Goal: Task Accomplishment & Management: Complete application form

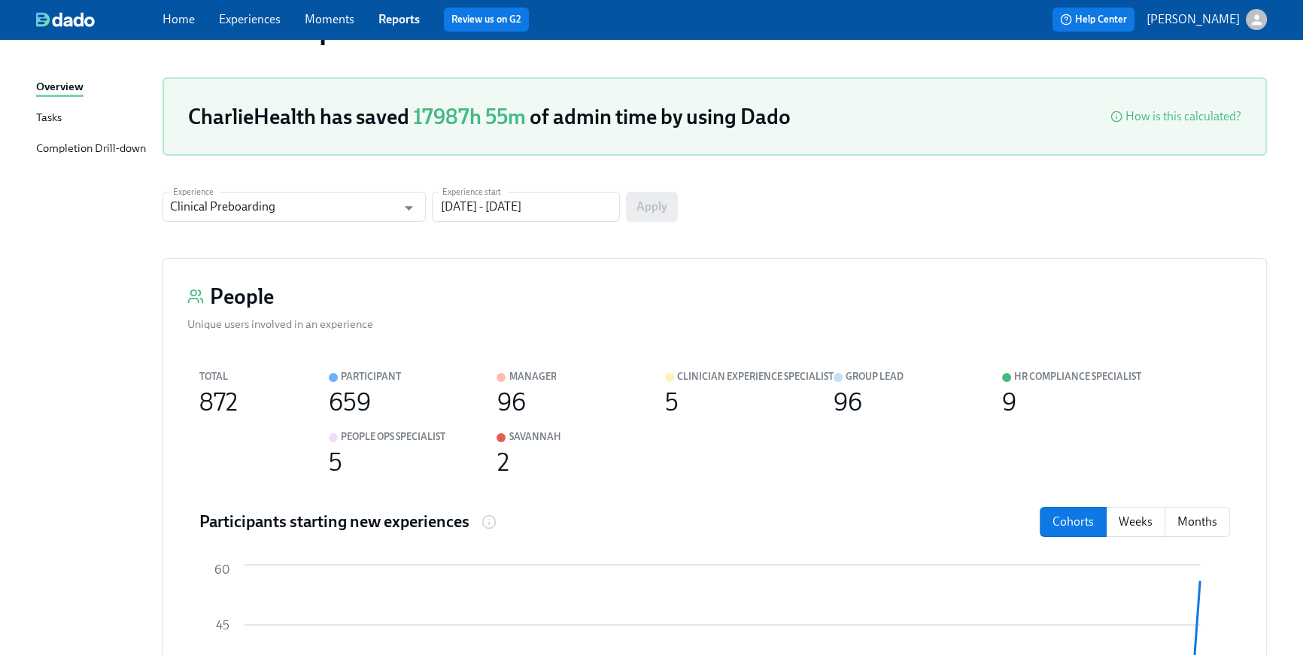
scroll to position [111, 0]
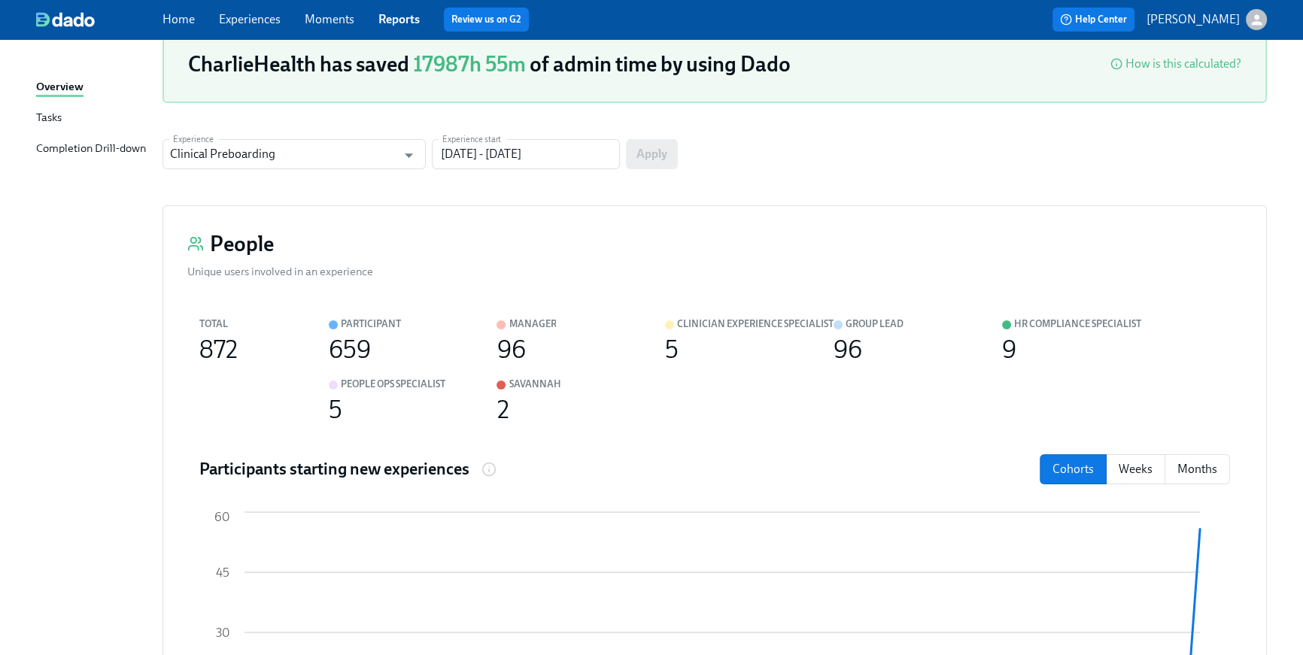
click at [189, 27] on div "Home Experiences Moments Reports Review us on G2" at bounding box center [438, 20] width 552 height 24
click at [165, 17] on link "Home" at bounding box center [178, 19] width 32 height 14
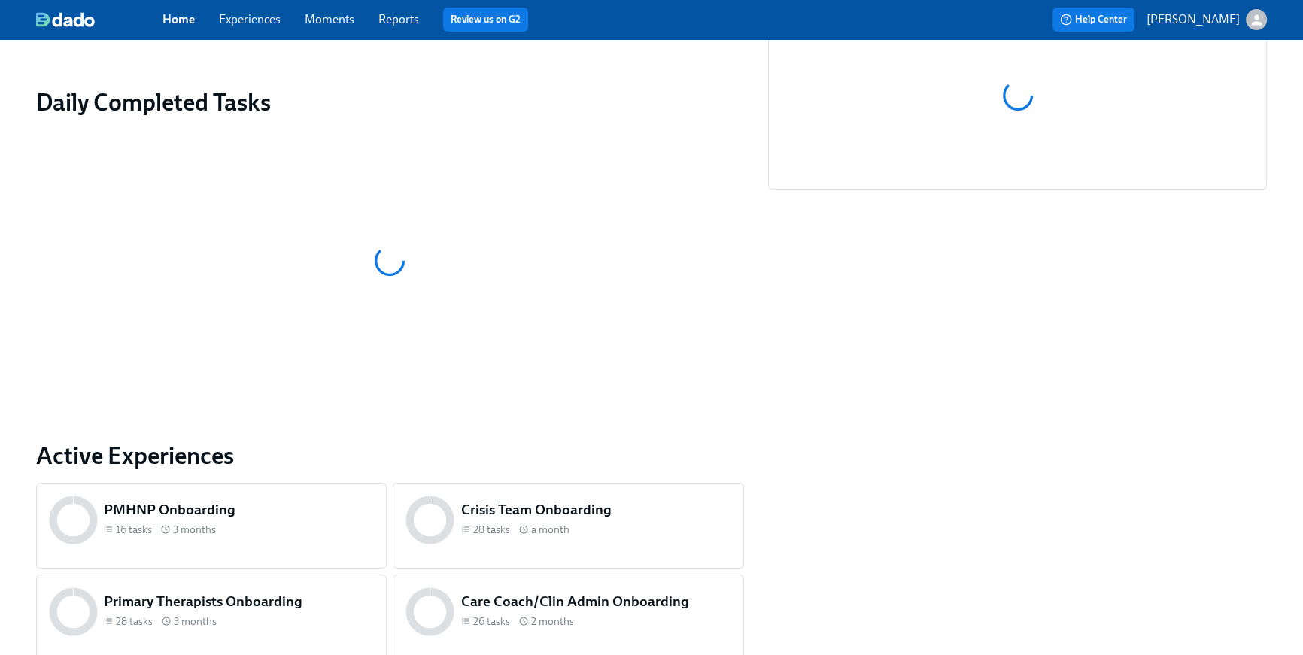
scroll to position [721, 0]
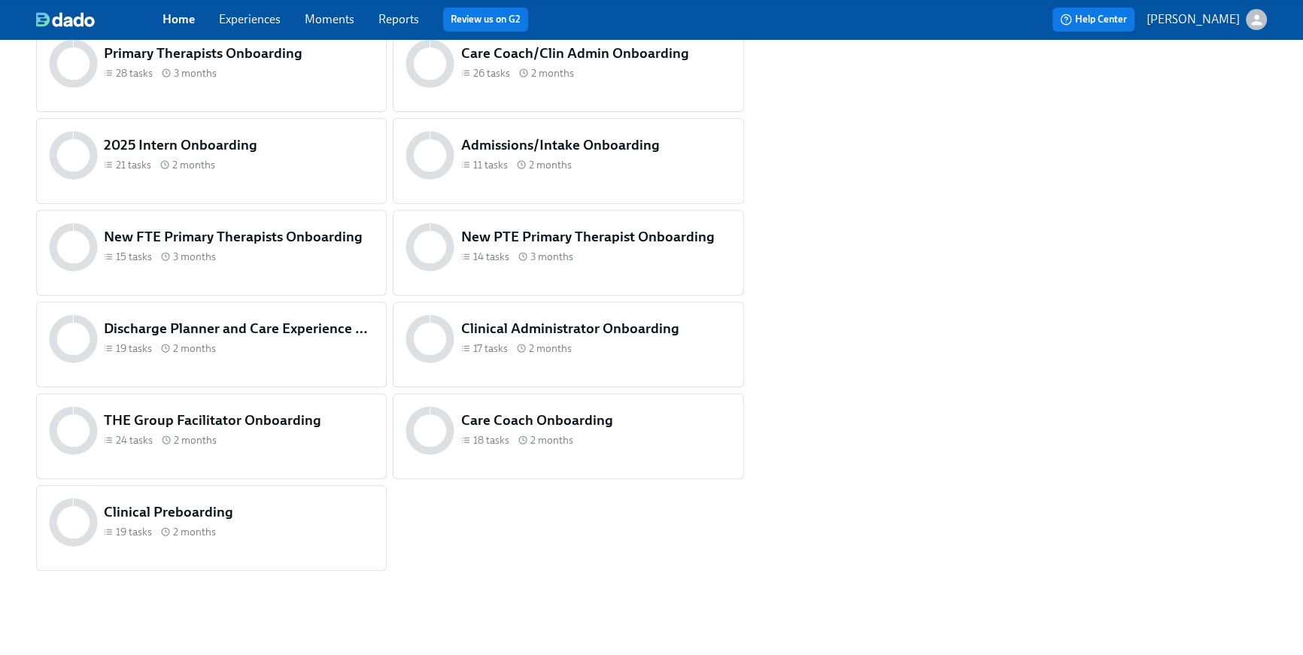
click at [248, 433] on div "24 tasks 2 months" at bounding box center [239, 440] width 270 height 14
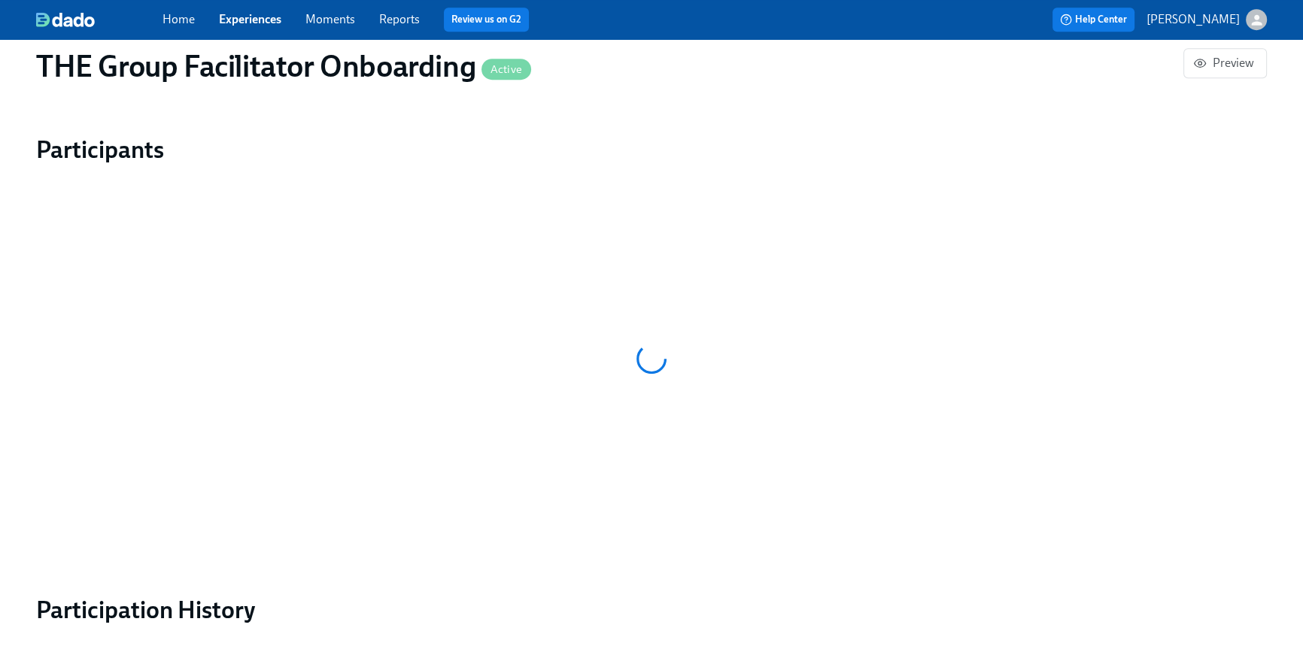
scroll to position [1196, 0]
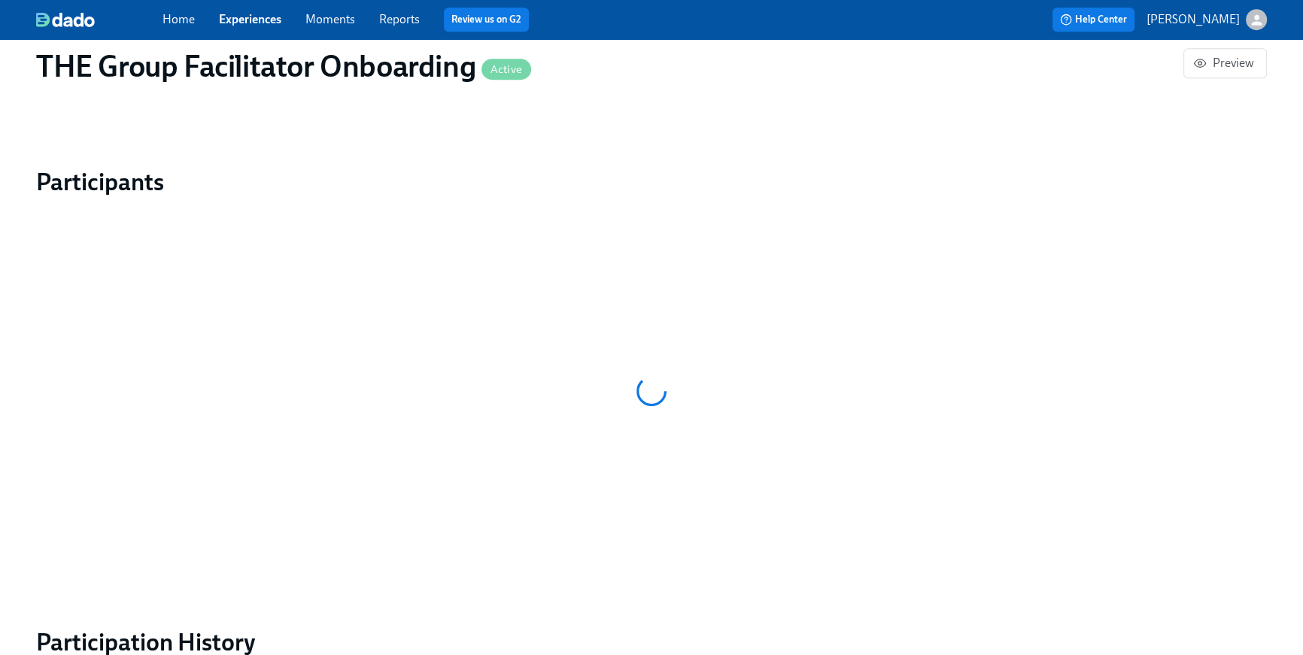
click at [183, 22] on link "Home" at bounding box center [178, 19] width 32 height 14
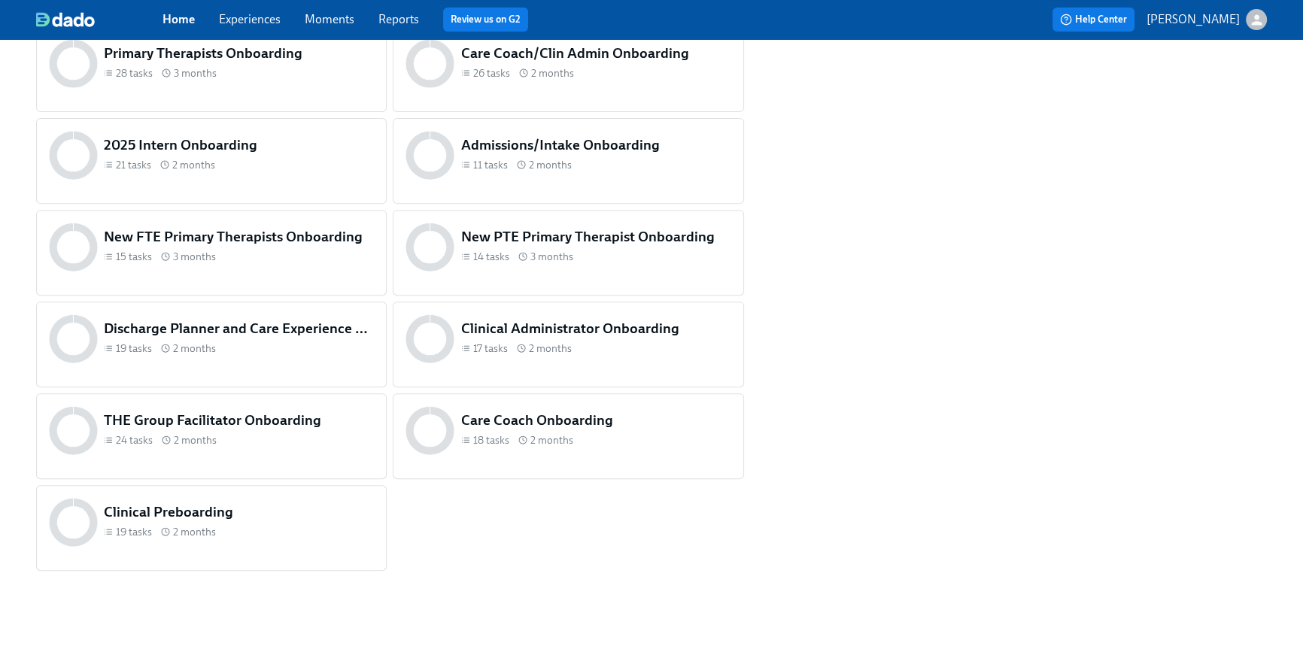
scroll to position [721, 0]
click at [261, 521] on div "Clinical Preboarding 19 tasks 2 months" at bounding box center [239, 523] width 276 height 46
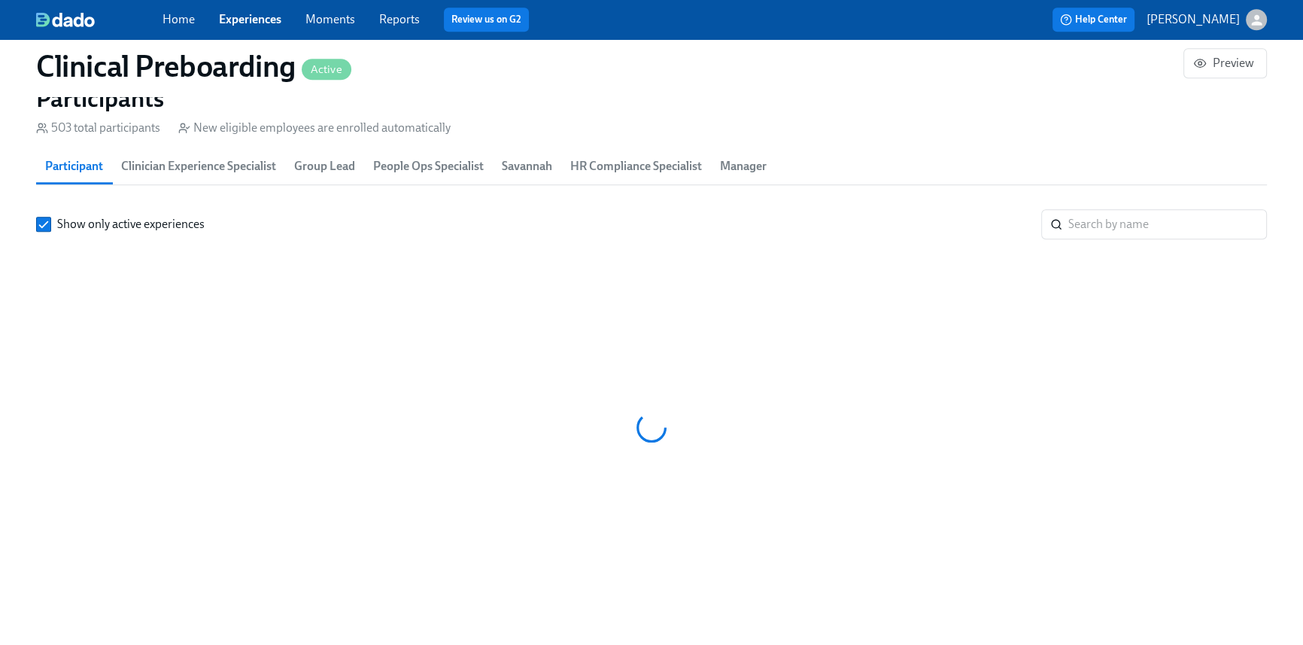
scroll to position [0, 17823]
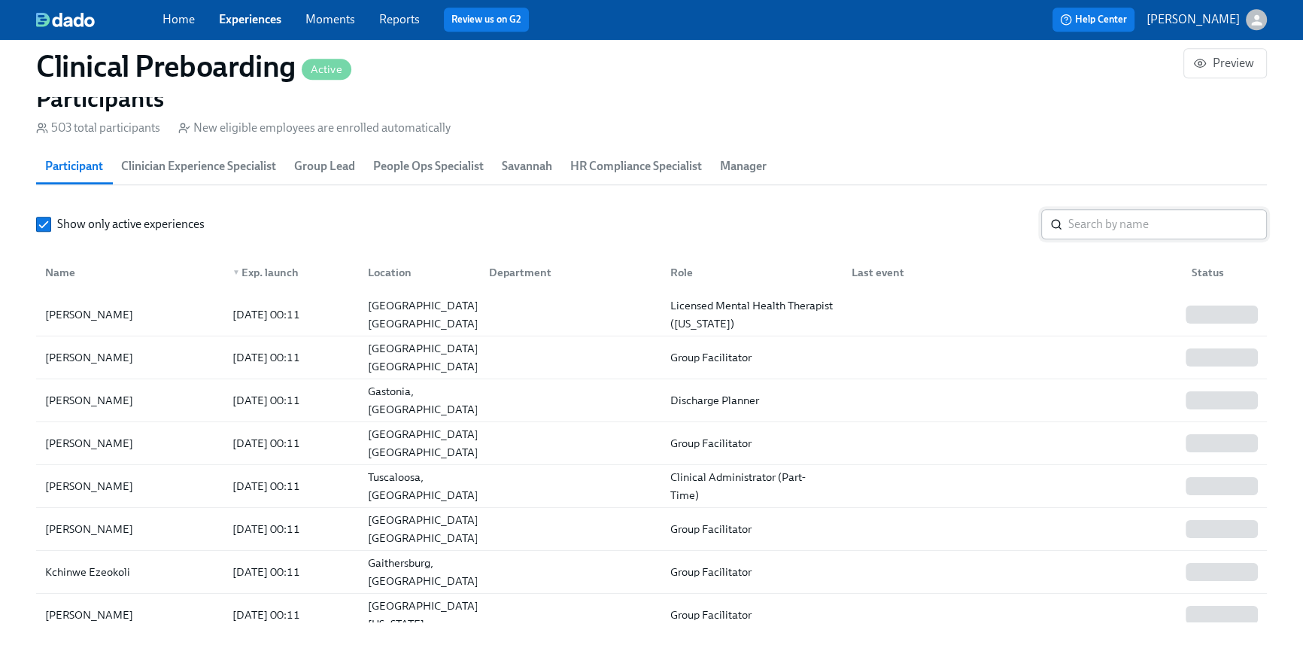
click at [1137, 217] on input "search" at bounding box center [1167, 224] width 199 height 30
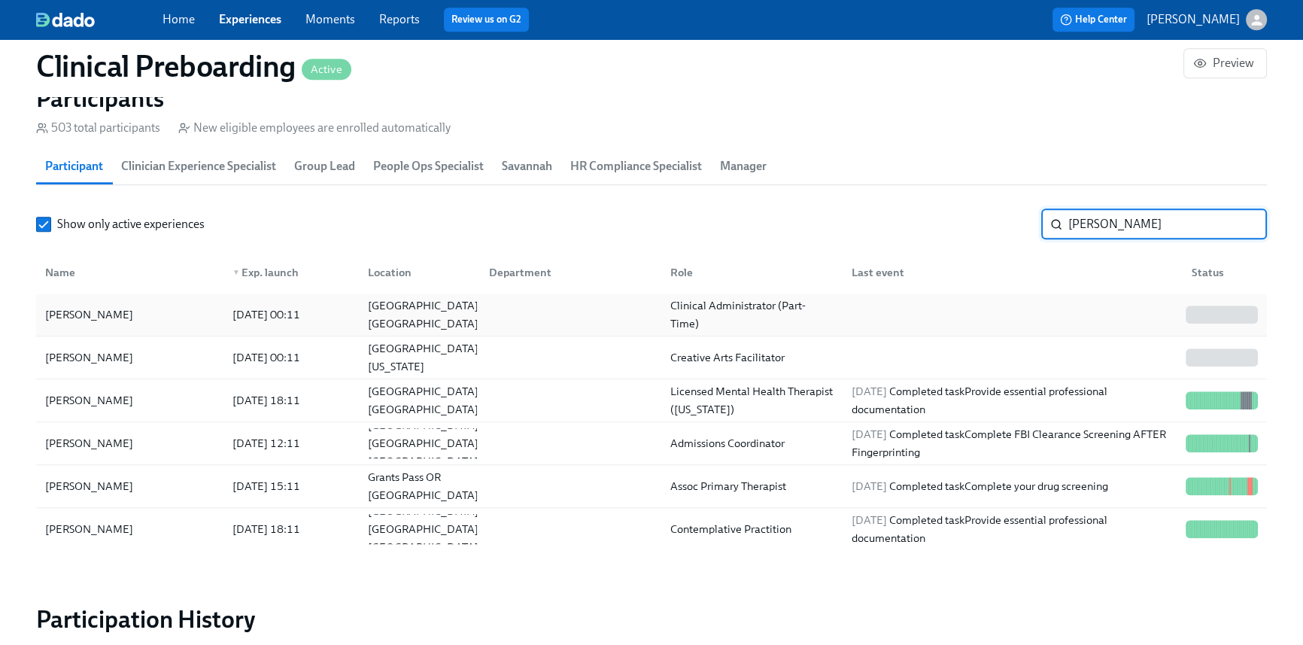
type input "sarah"
click at [1008, 316] on div at bounding box center [1010, 314] width 340 height 30
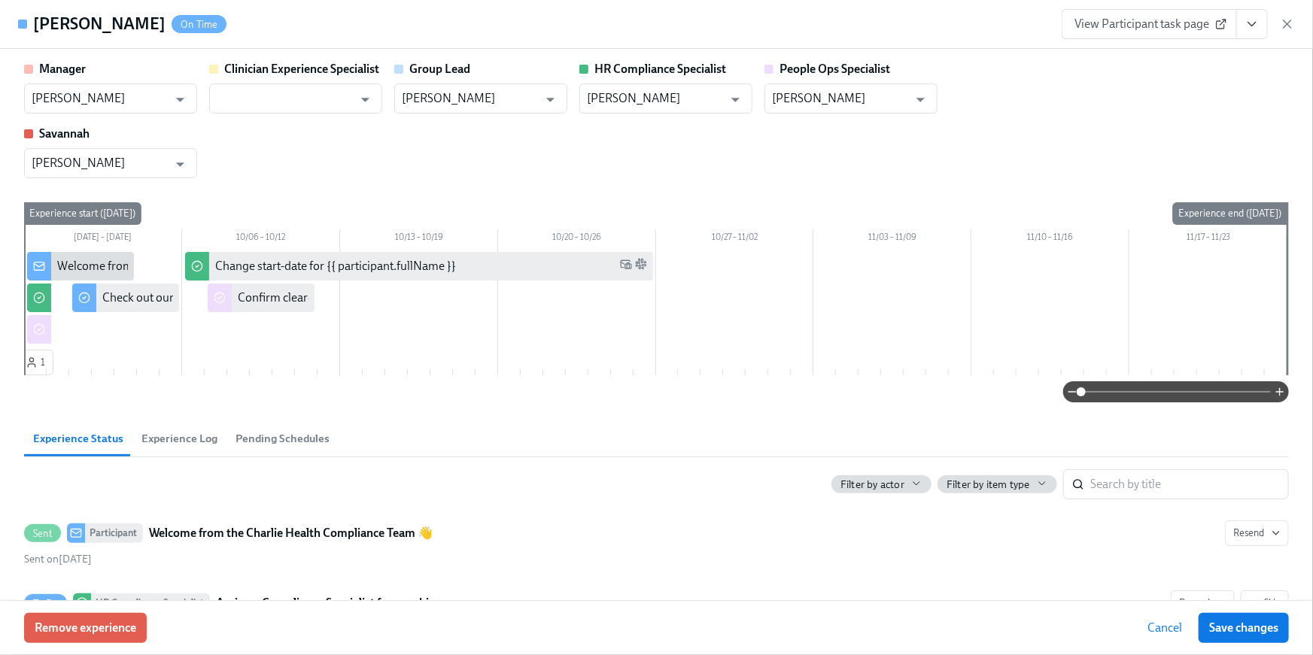
click at [1270, 28] on div "View Participant task page" at bounding box center [1178, 24] width 233 height 30
click at [1265, 26] on button "View task page" at bounding box center [1252, 24] width 32 height 30
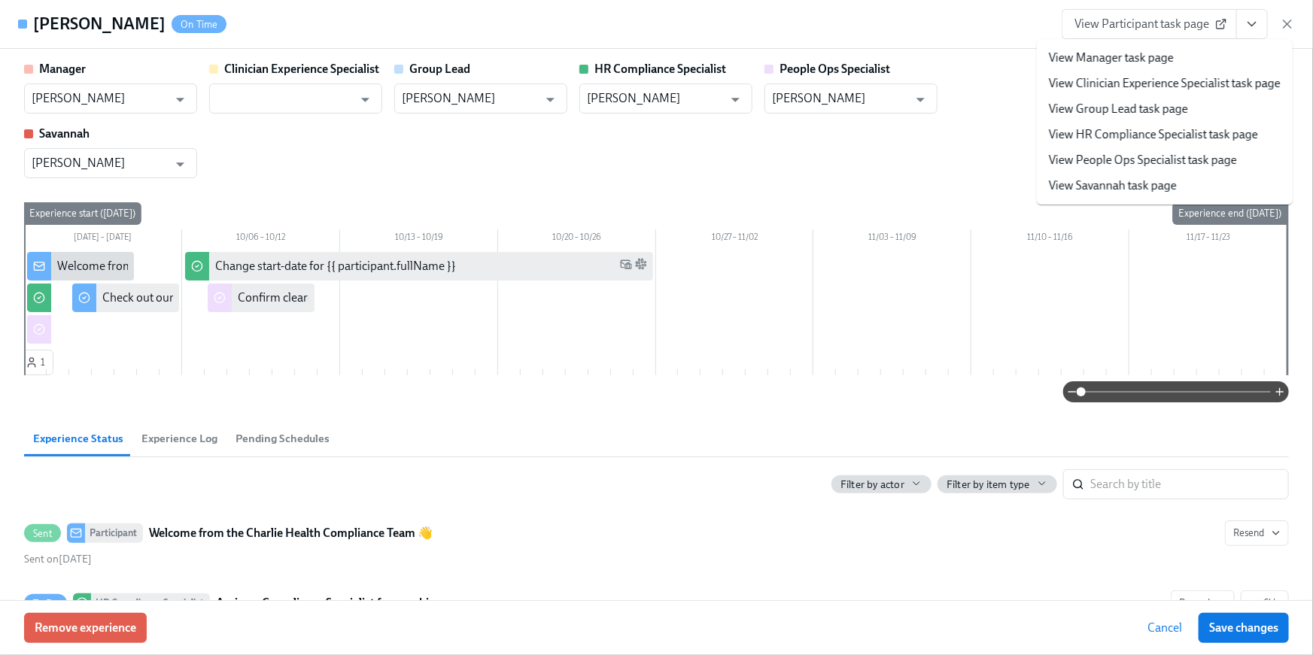
click at [1210, 134] on link "View HR Compliance Specialist task page" at bounding box center [1153, 134] width 209 height 17
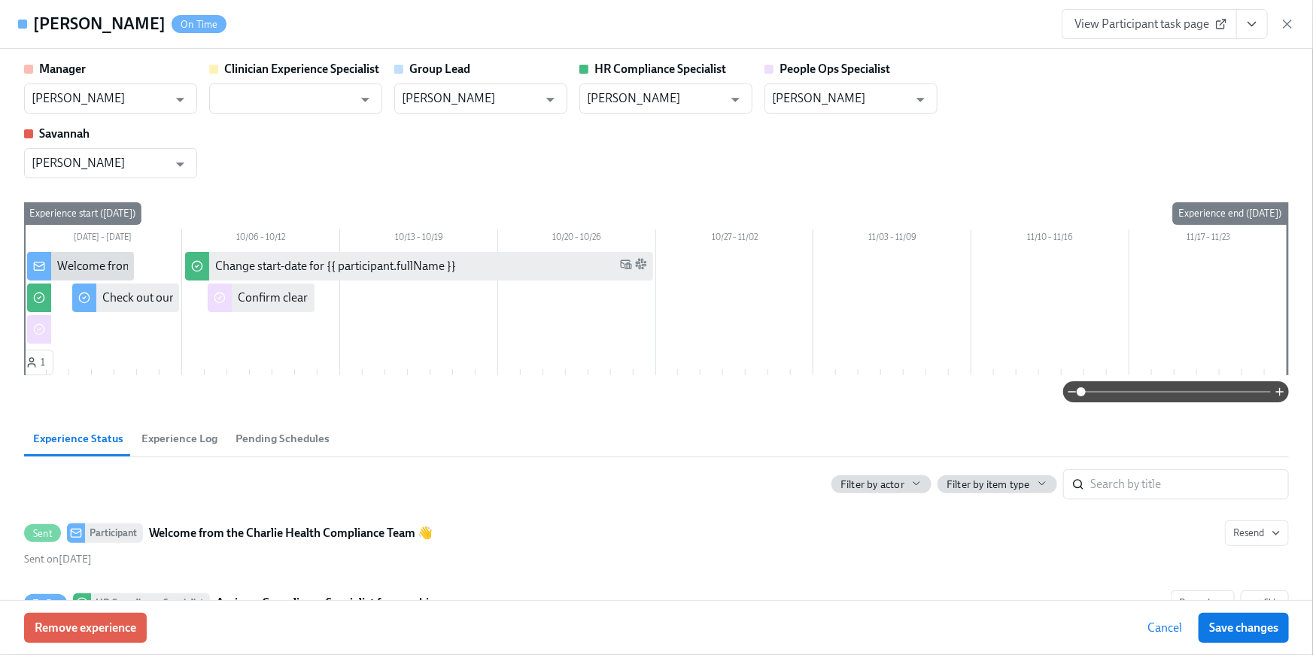
type input "Briana Holloway"
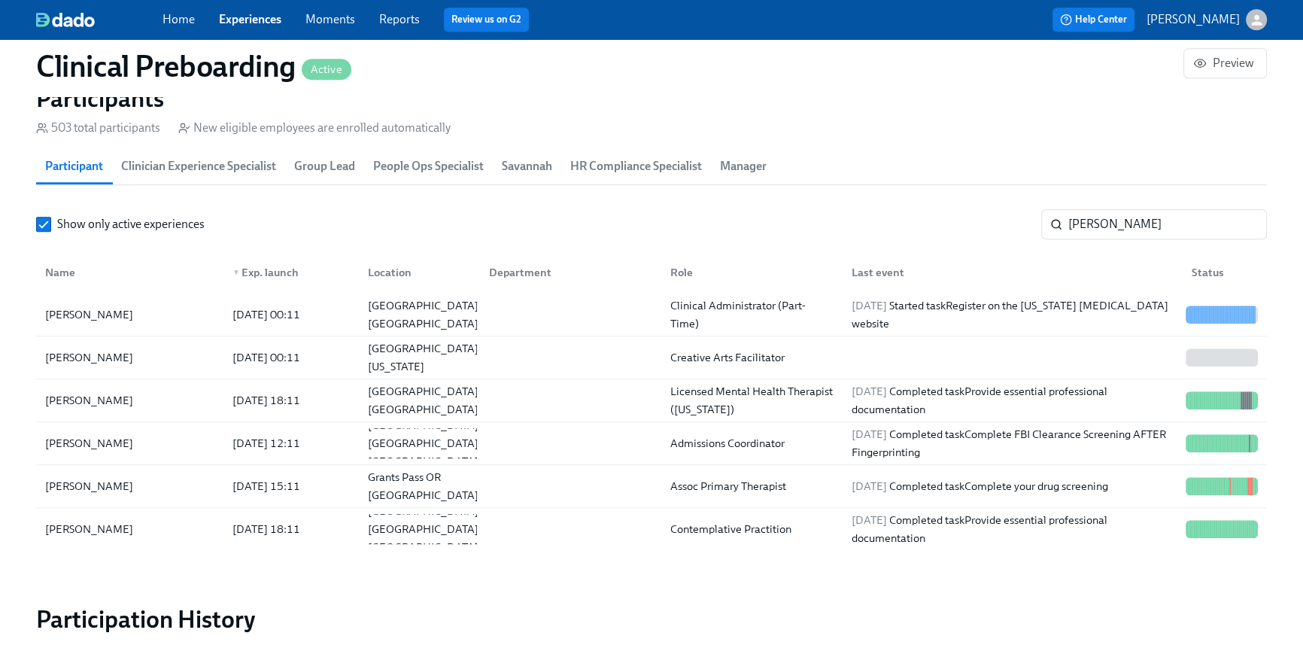
scroll to position [0, 18488]
click at [1116, 221] on input "sarah" at bounding box center [1167, 224] width 199 height 30
drag, startPoint x: 1117, startPoint y: 228, endPoint x: 995, endPoint y: 209, distance: 123.3
click at [995, 209] on div "Show only active experiences sarah ​" at bounding box center [651, 224] width 1231 height 30
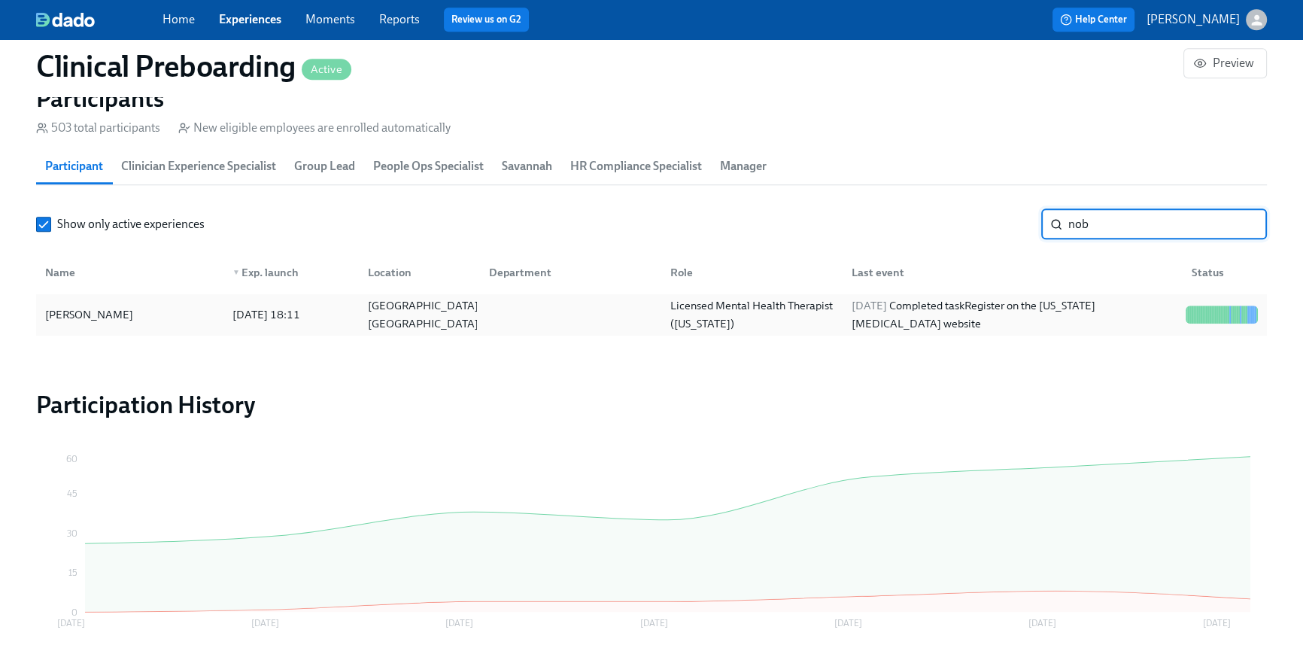
click at [930, 331] on div "Mark Noble 2025/09/26 18:11 Phoenix, AZ Licensed Mental Health Therapist (Washi…" at bounding box center [651, 314] width 1231 height 42
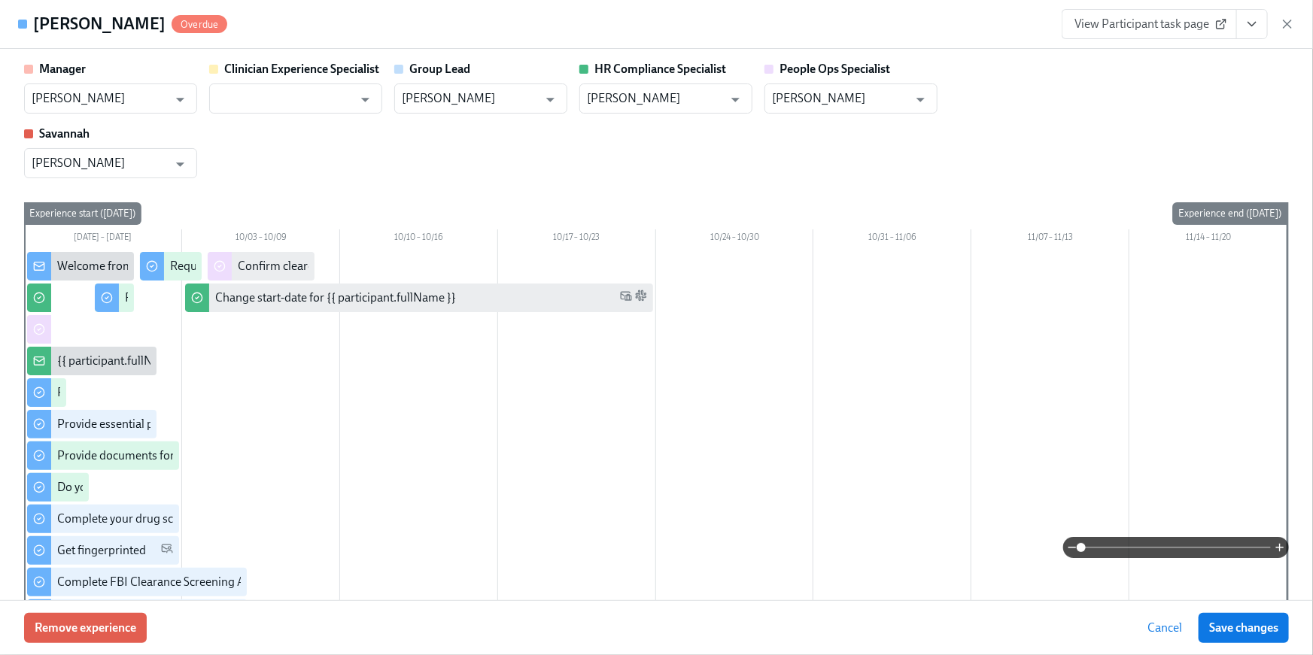
click at [1251, 28] on icon "View task page" at bounding box center [1251, 24] width 15 height 15
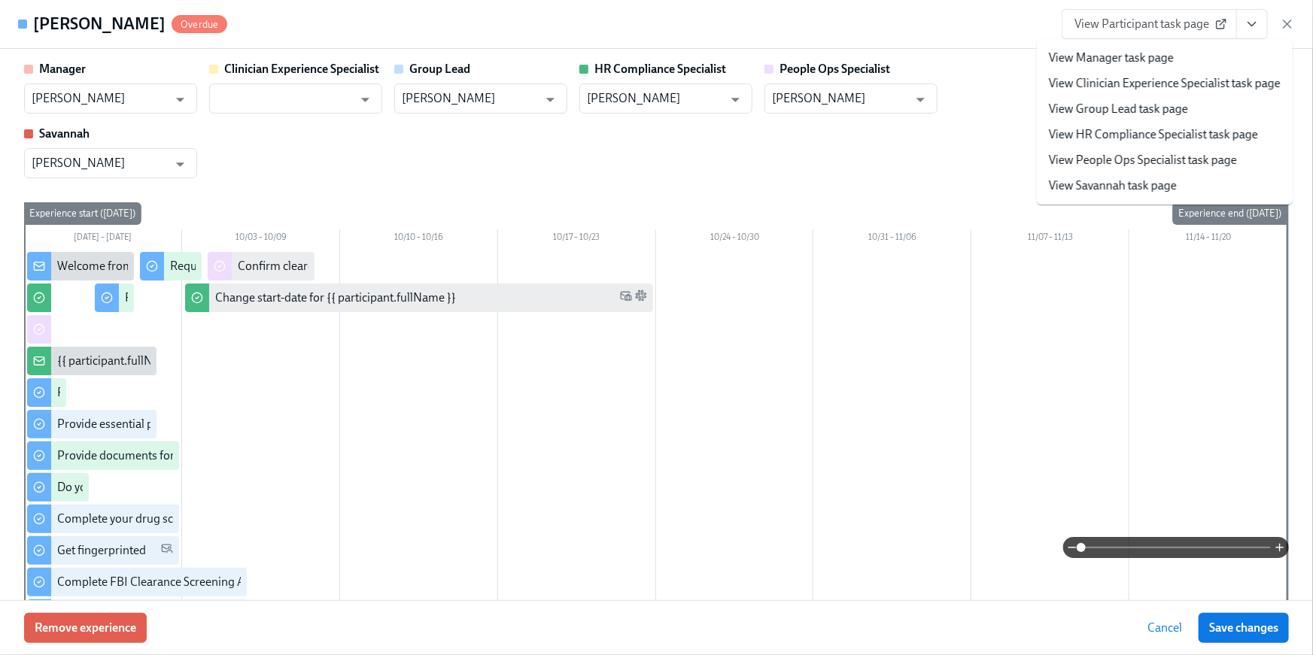
click at [1195, 138] on link "View HR Compliance Specialist task page" at bounding box center [1153, 134] width 209 height 17
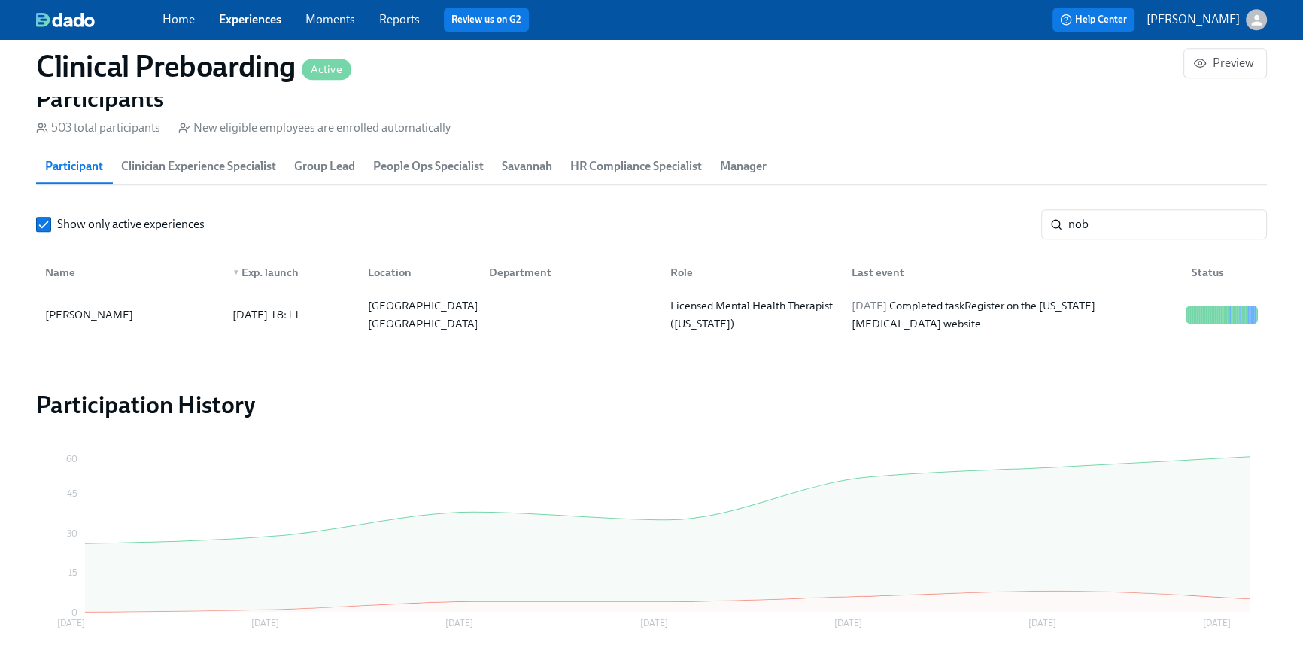
scroll to position [0, 18478]
drag, startPoint x: 1116, startPoint y: 226, endPoint x: 1012, endPoint y: 215, distance: 104.4
click at [1012, 215] on div "Show only active experiences nob ​" at bounding box center [651, 224] width 1231 height 30
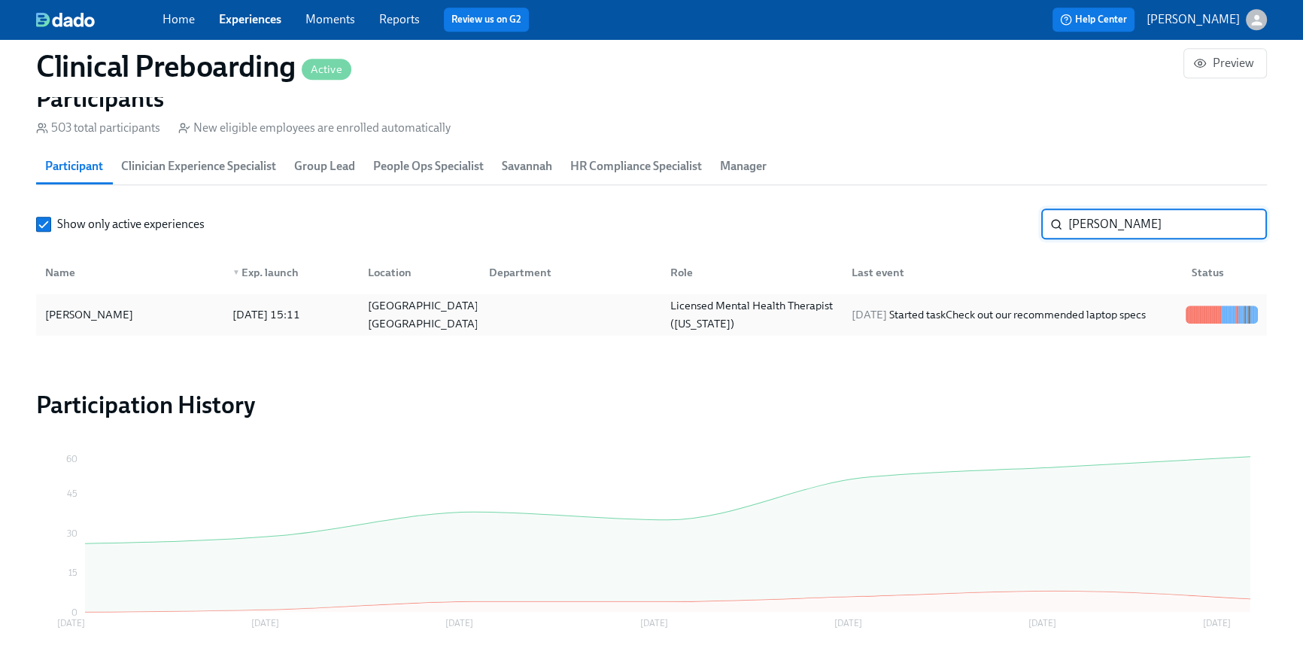
click at [1100, 322] on div "2025/09/28 Started task Check out our recommended laptop specs" at bounding box center [999, 314] width 306 height 18
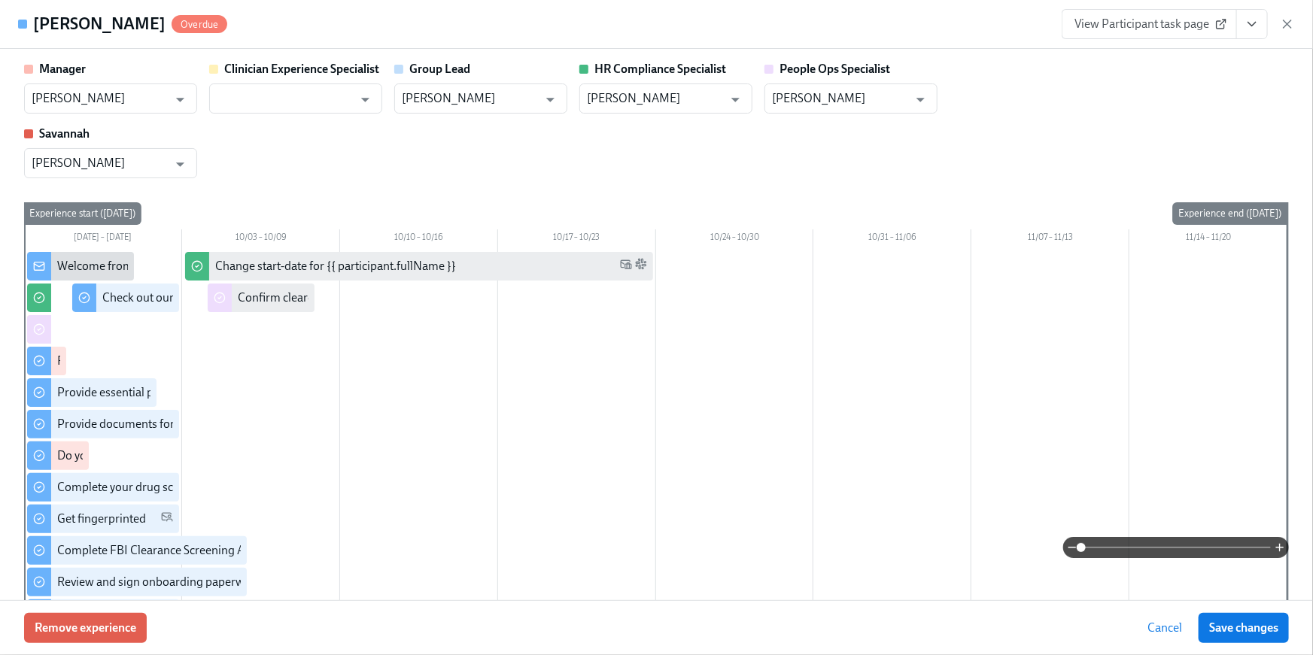
drag, startPoint x: 1244, startPoint y: 24, endPoint x: 1235, endPoint y: 35, distance: 14.0
click at [1244, 24] on icon "View task page" at bounding box center [1251, 24] width 15 height 15
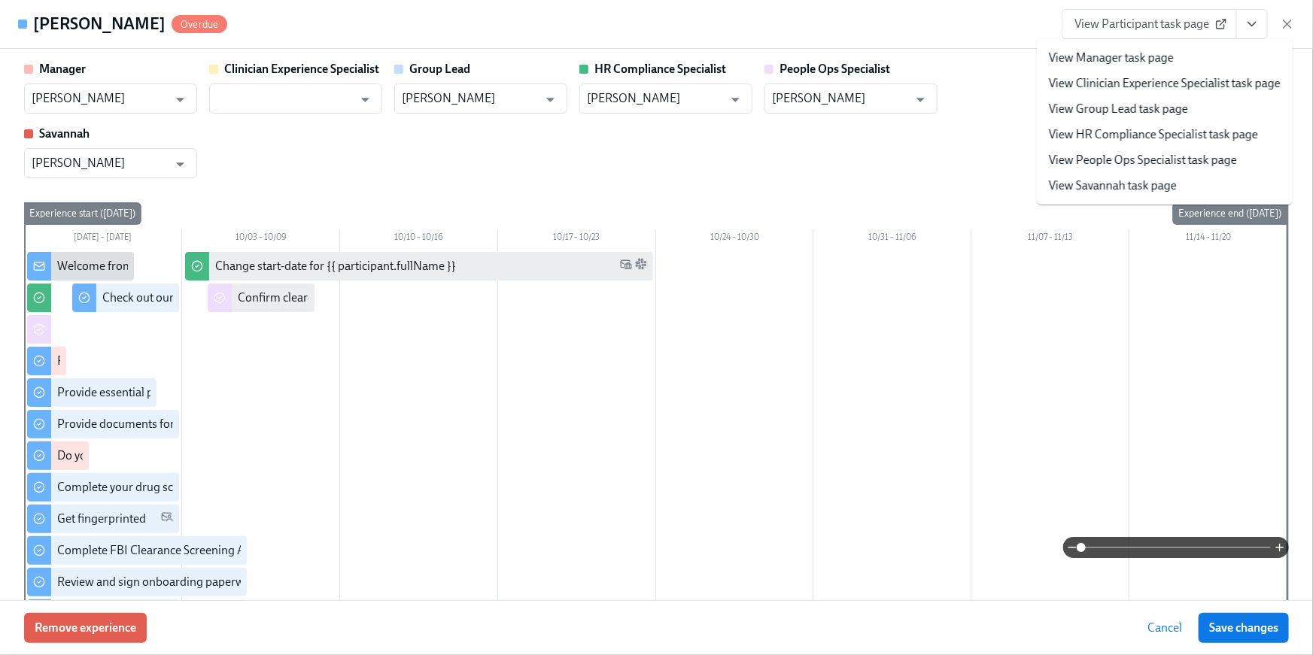
click at [1173, 127] on link "View HR Compliance Specialist task page" at bounding box center [1153, 134] width 209 height 17
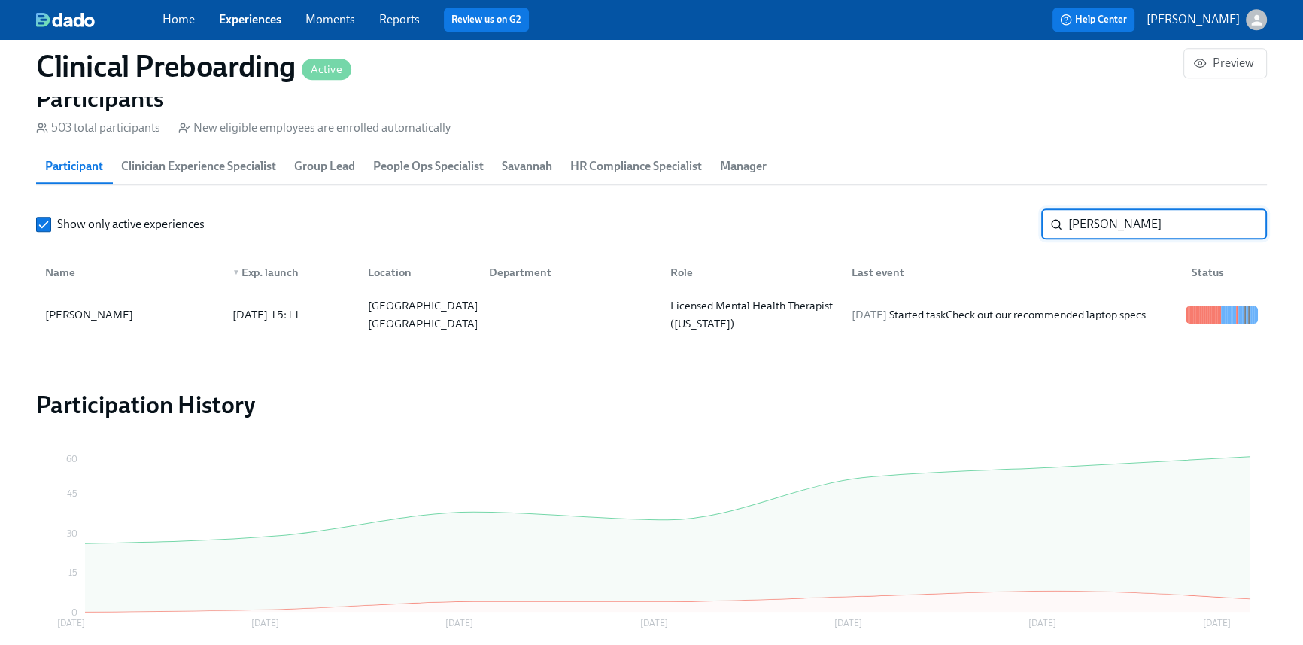
drag, startPoint x: 1098, startPoint y: 226, endPoint x: 1029, endPoint y: 214, distance: 70.4
click at [1030, 214] on div "Show only active experiences cary ​" at bounding box center [651, 224] width 1231 height 30
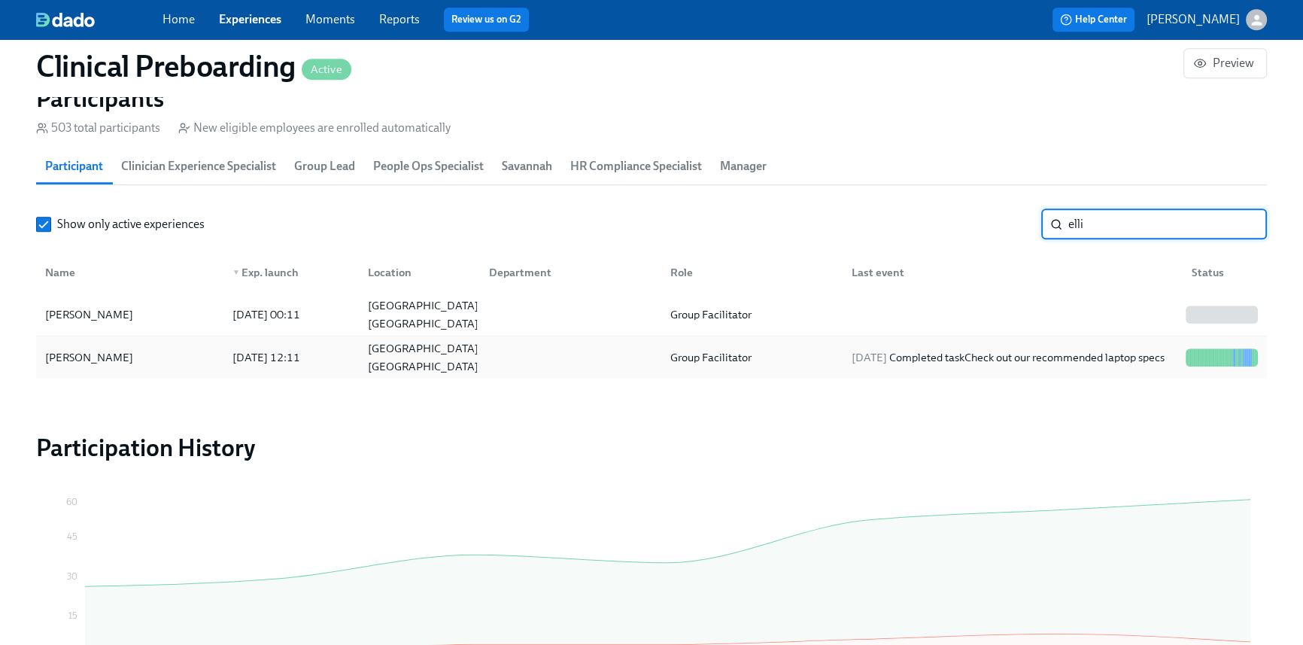
click at [993, 365] on div "2025/09/29 Completed task Check out our recommended laptop specs" at bounding box center [1008, 357] width 325 height 18
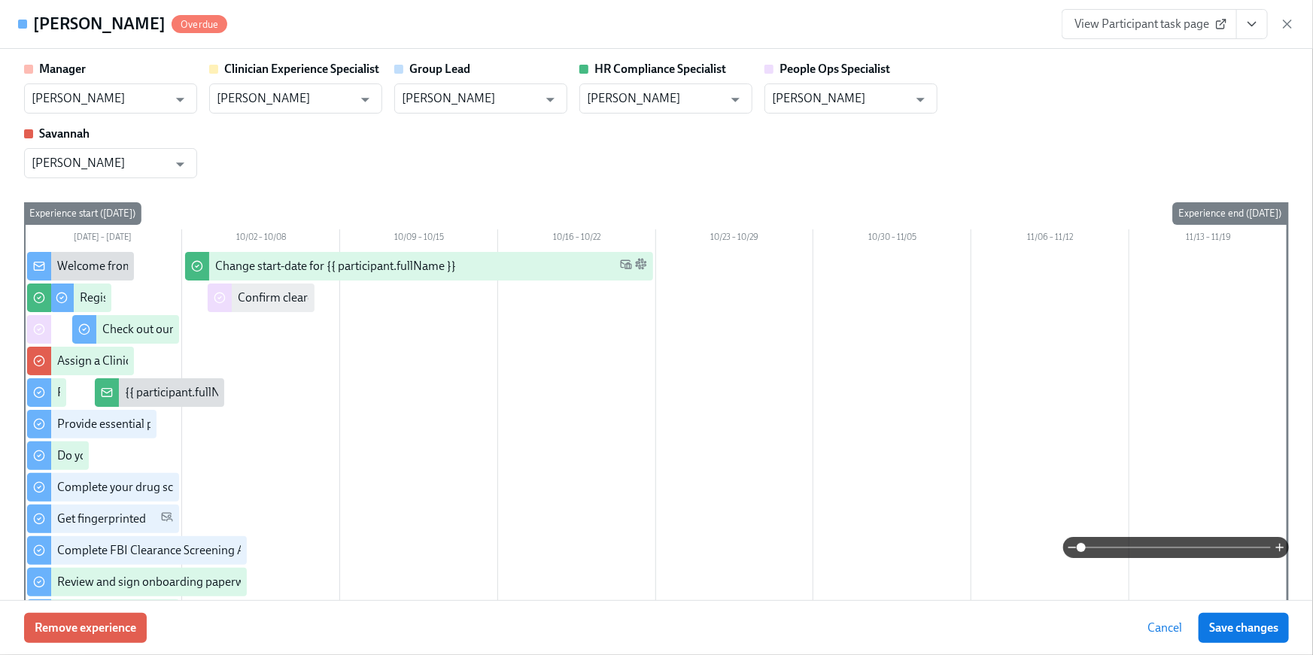
click at [1243, 27] on button "View task page" at bounding box center [1252, 24] width 32 height 30
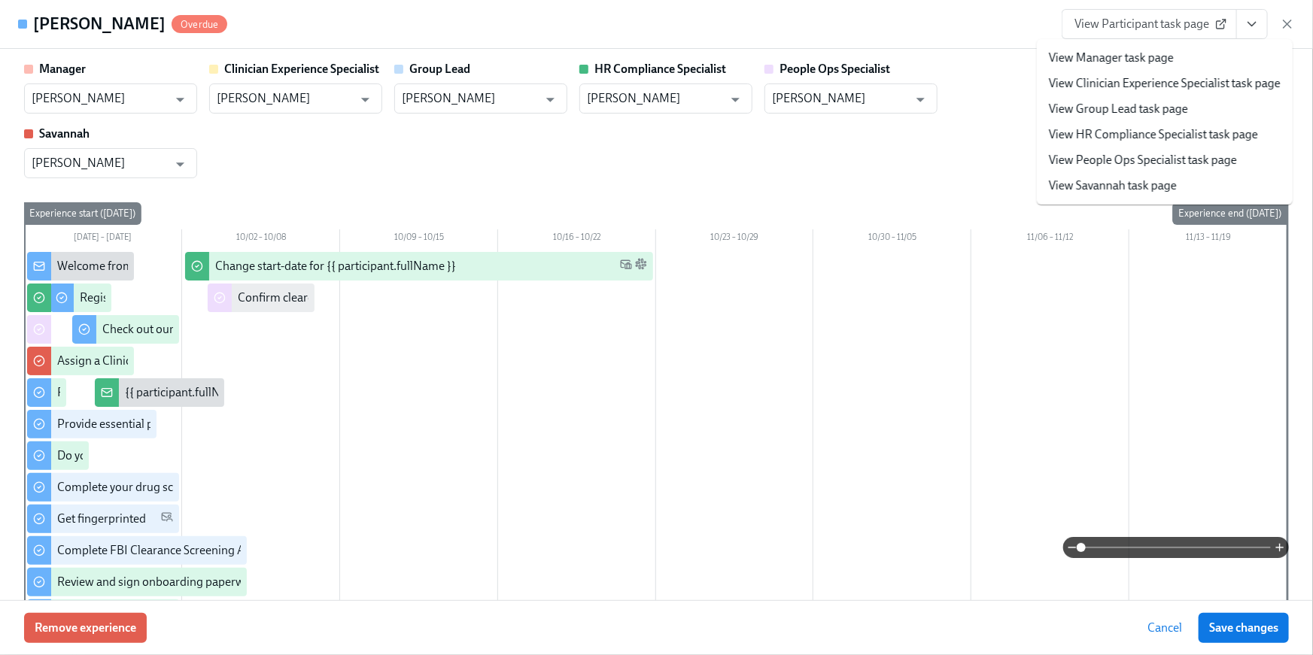
click at [1172, 140] on link "View HR Compliance Specialist task page" at bounding box center [1153, 134] width 209 height 17
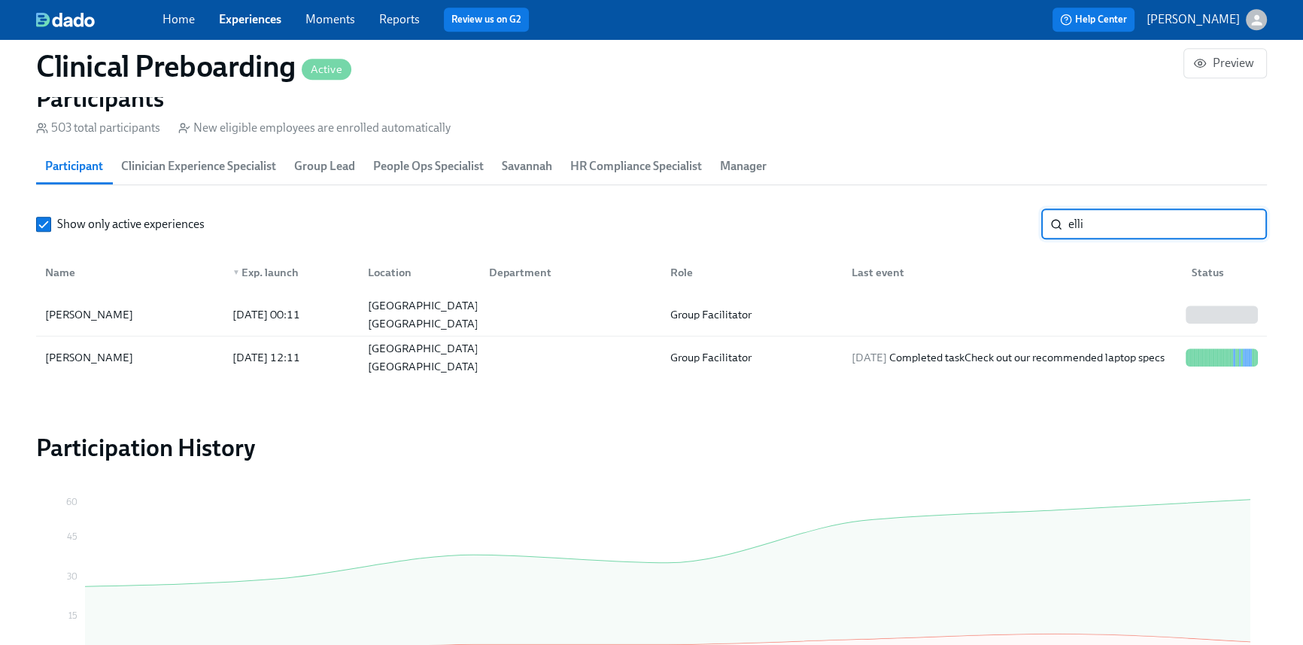
drag, startPoint x: 1083, startPoint y: 222, endPoint x: 1049, endPoint y: 214, distance: 34.9
click at [1049, 214] on div "elli ​" at bounding box center [1154, 224] width 226 height 30
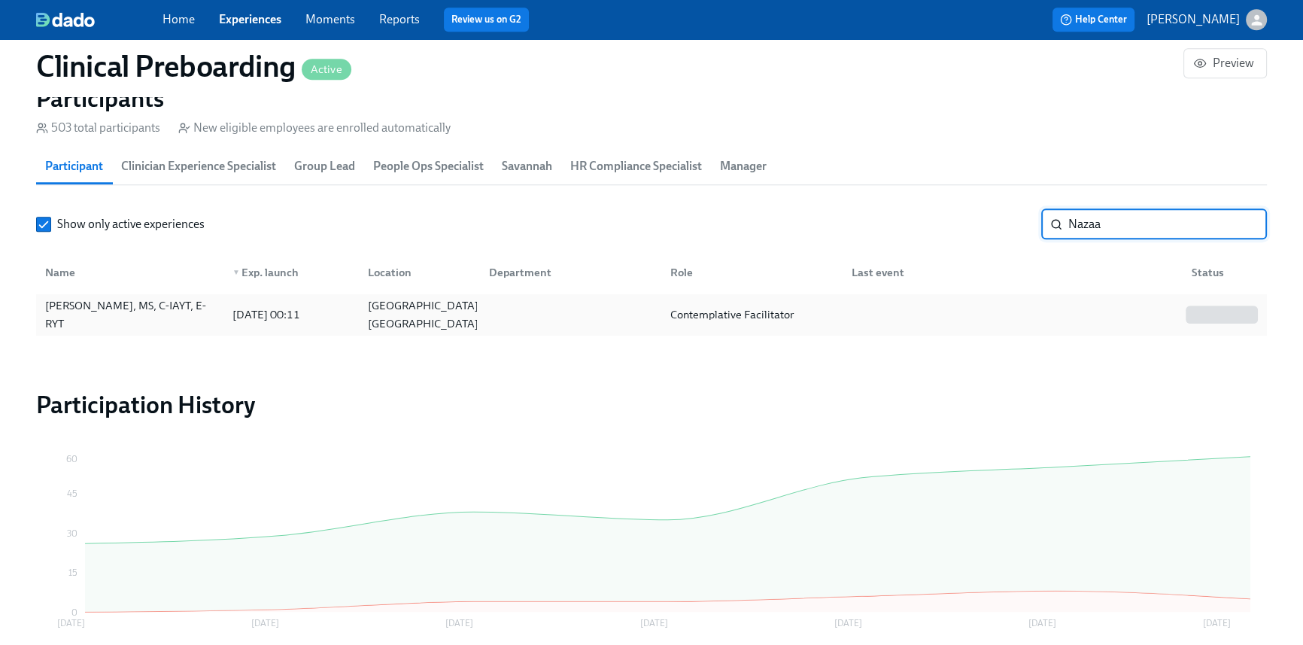
click at [967, 313] on div at bounding box center [1010, 314] width 340 height 30
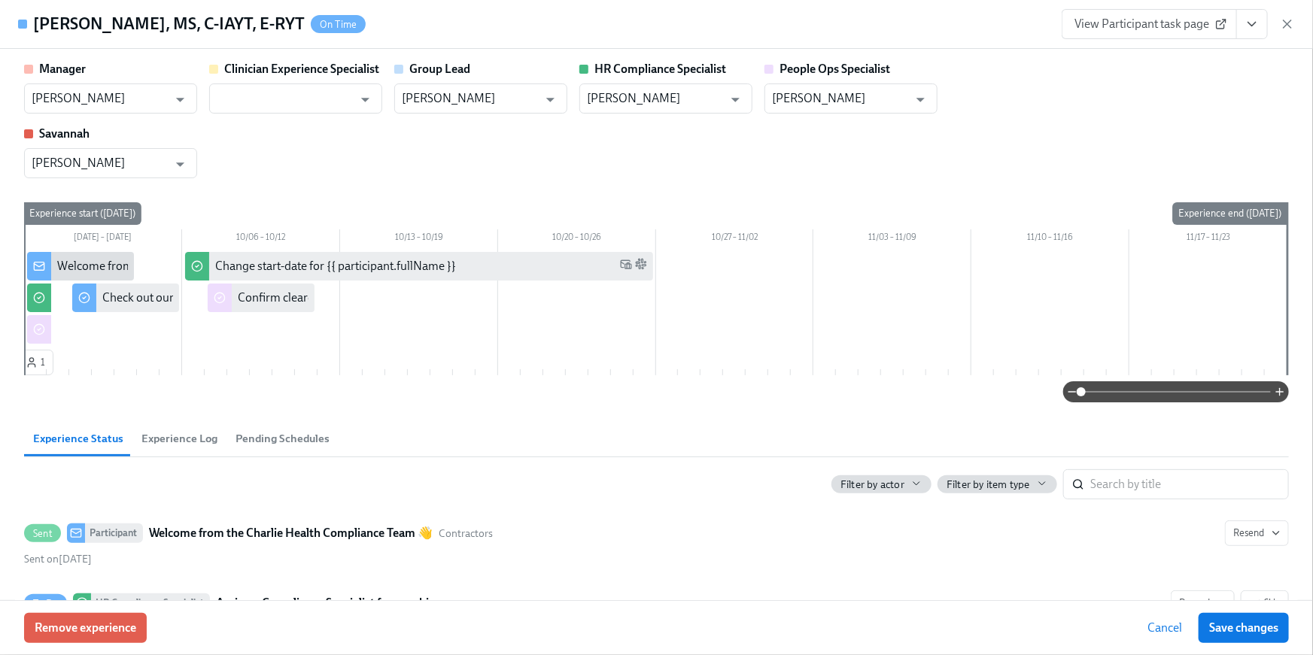
click at [1250, 34] on button "View task page" at bounding box center [1252, 24] width 32 height 30
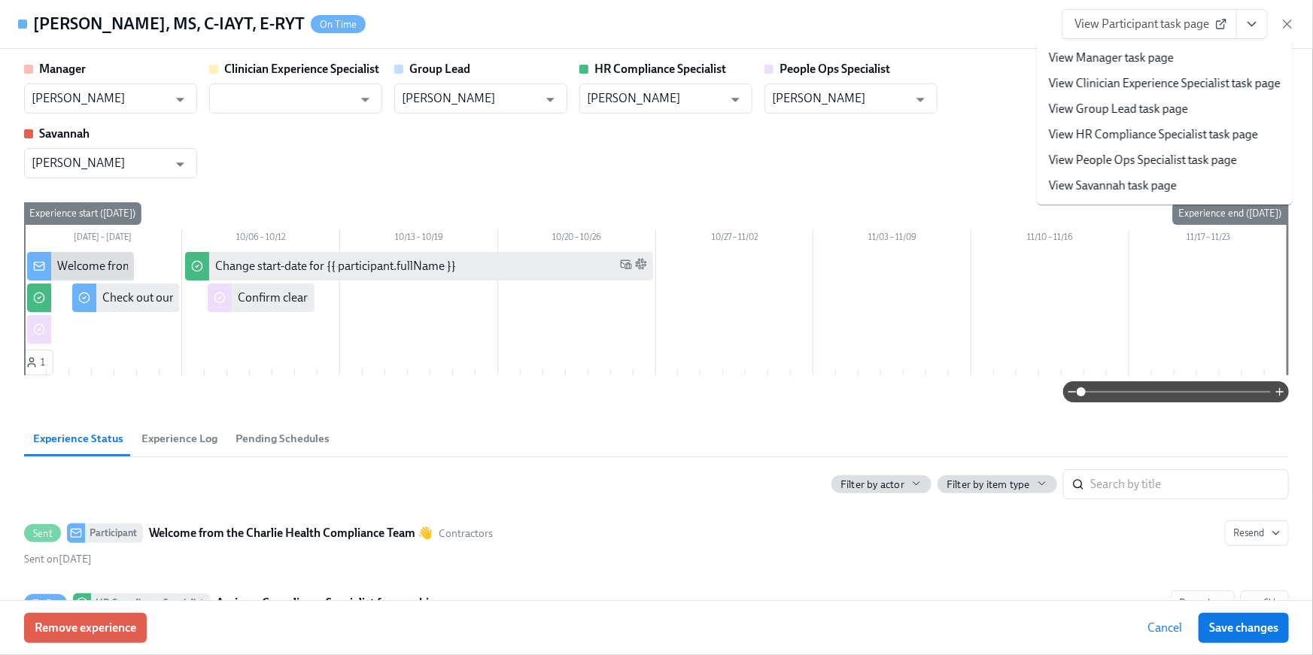
click at [1172, 129] on link "View HR Compliance Specialist task page" at bounding box center [1153, 134] width 209 height 17
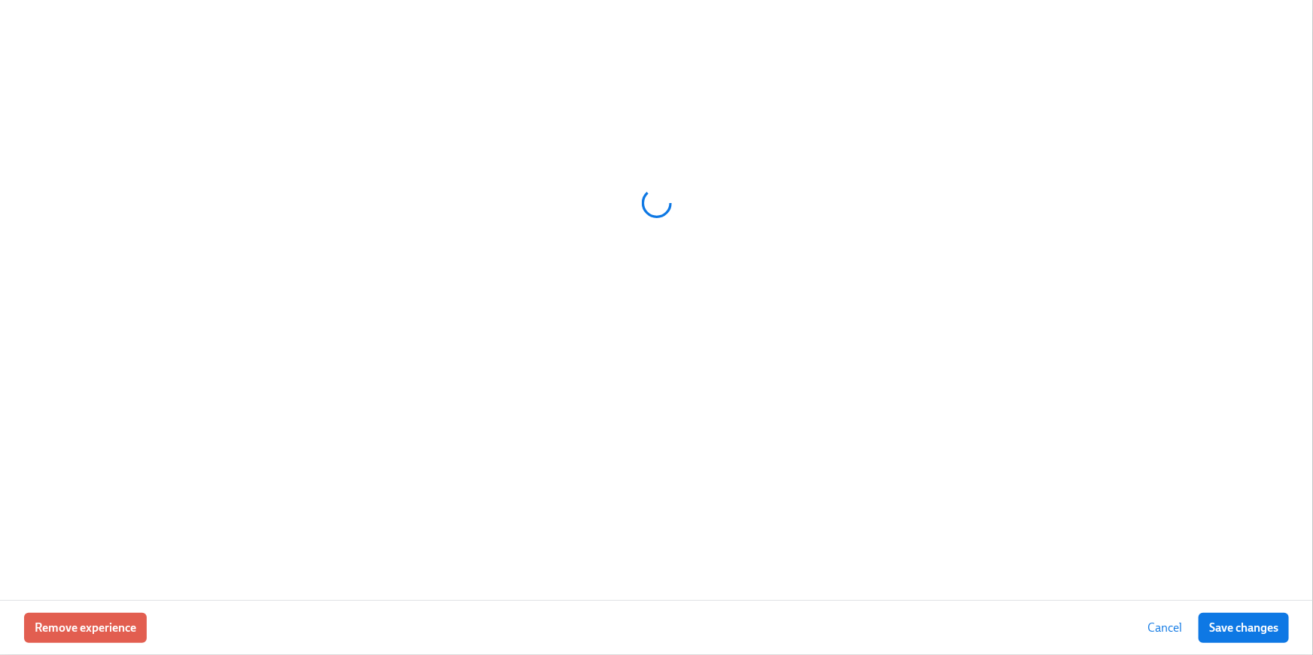
click at [1155, 222] on input "Nazaa" at bounding box center [1167, 224] width 199 height 30
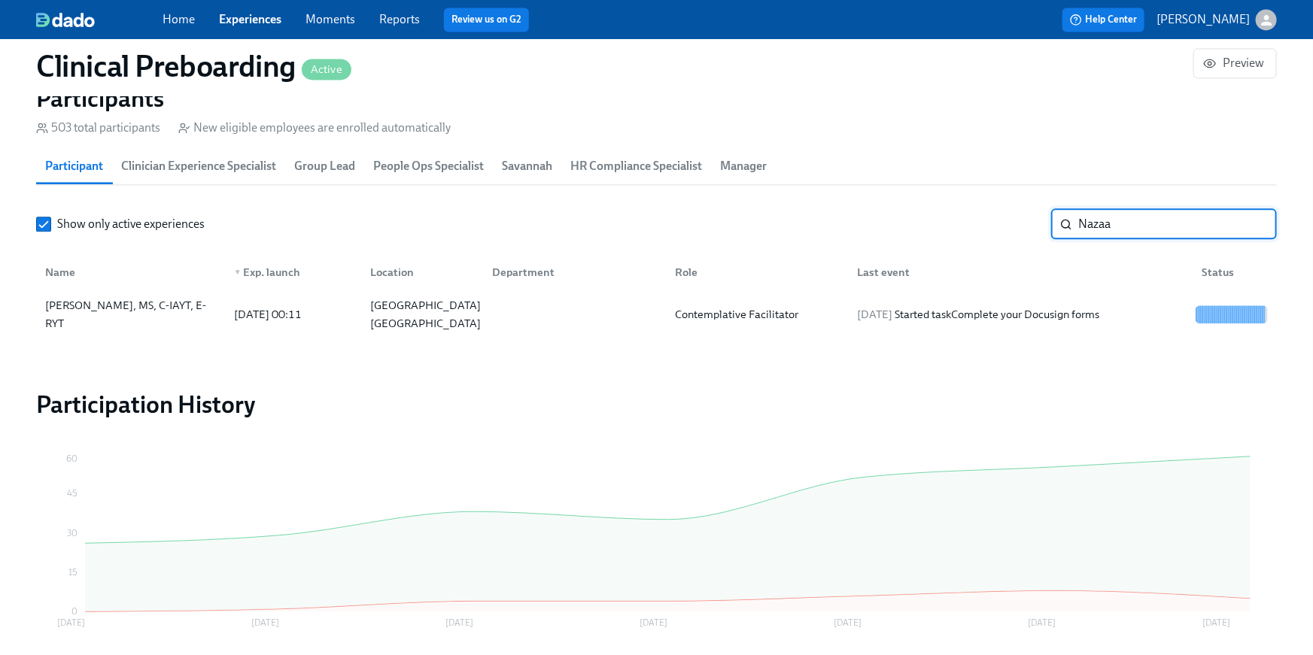
click at [1139, 229] on input "Nazaa" at bounding box center [1177, 224] width 199 height 30
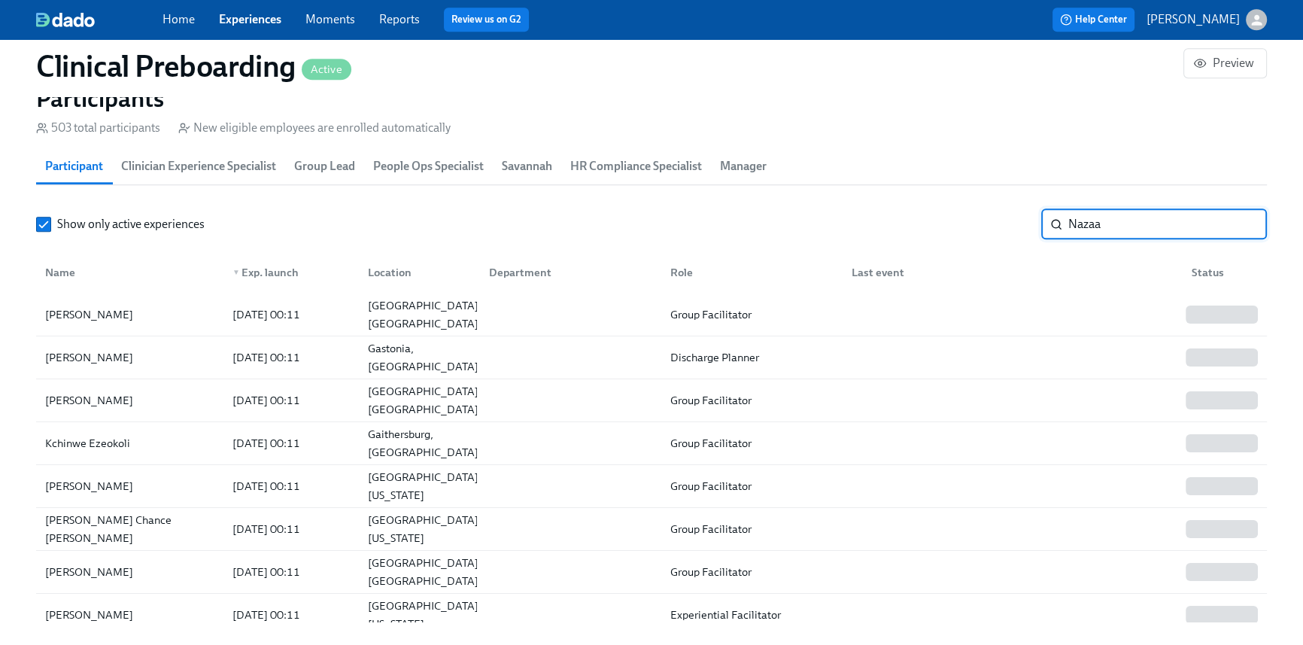
scroll to position [0, 18488]
type input "N"
click at [1016, 211] on div "Show only active experiences N ​" at bounding box center [651, 224] width 1231 height 30
drag, startPoint x: 812, startPoint y: 129, endPoint x: 826, endPoint y: 128, distance: 14.3
click at [812, 129] on div "503 total participants New eligible employees are enrolled automatically" at bounding box center [651, 128] width 1231 height 17
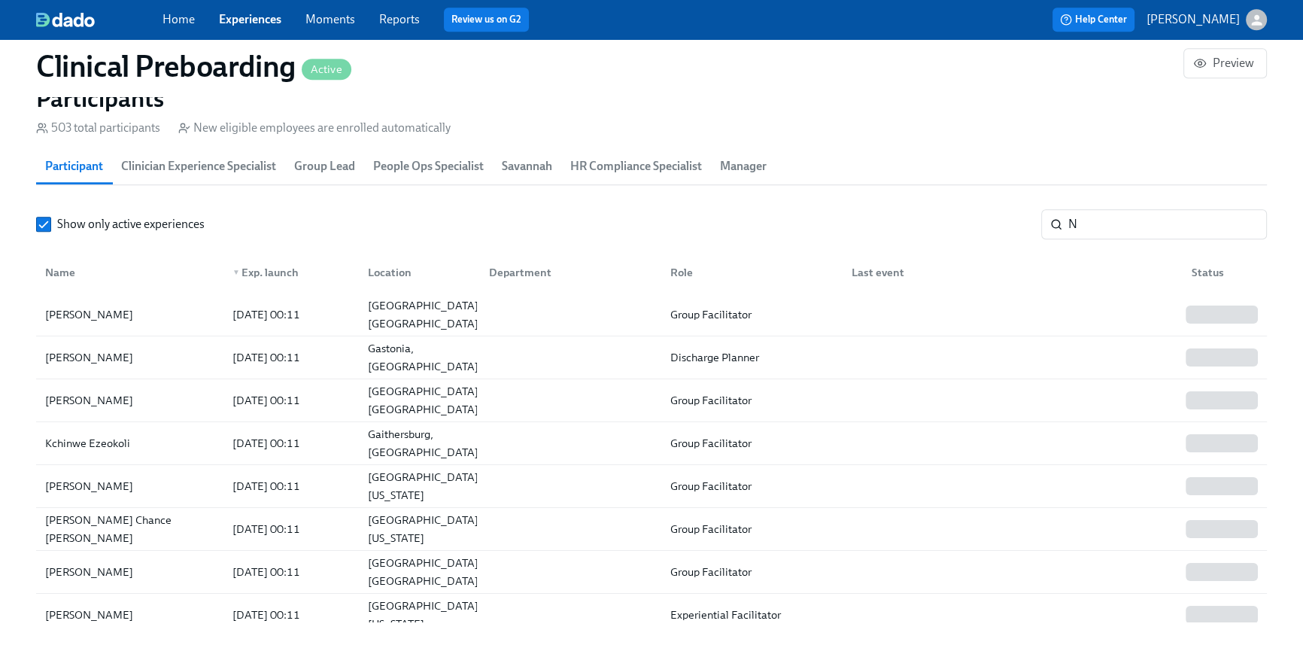
click at [826, 128] on div "503 total participants New eligible employees are enrolled automatically" at bounding box center [651, 128] width 1231 height 17
click at [1092, 223] on input "N" at bounding box center [1167, 224] width 199 height 30
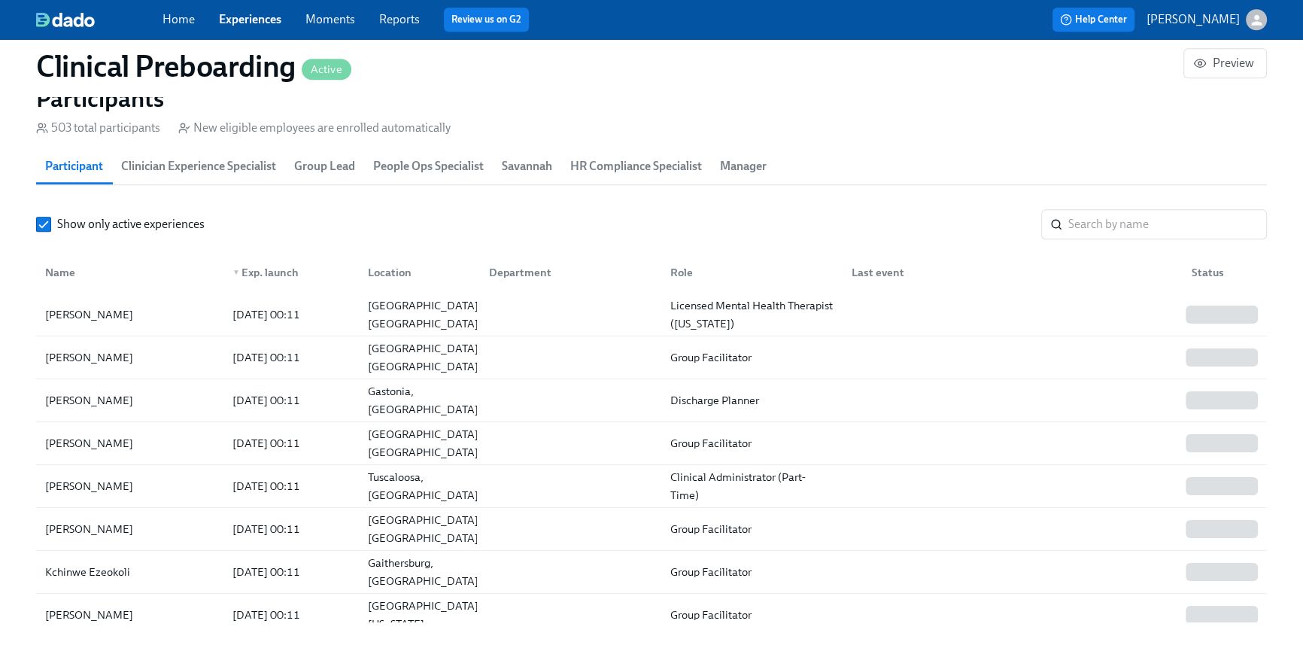
click at [178, 19] on link "Home" at bounding box center [178, 19] width 32 height 14
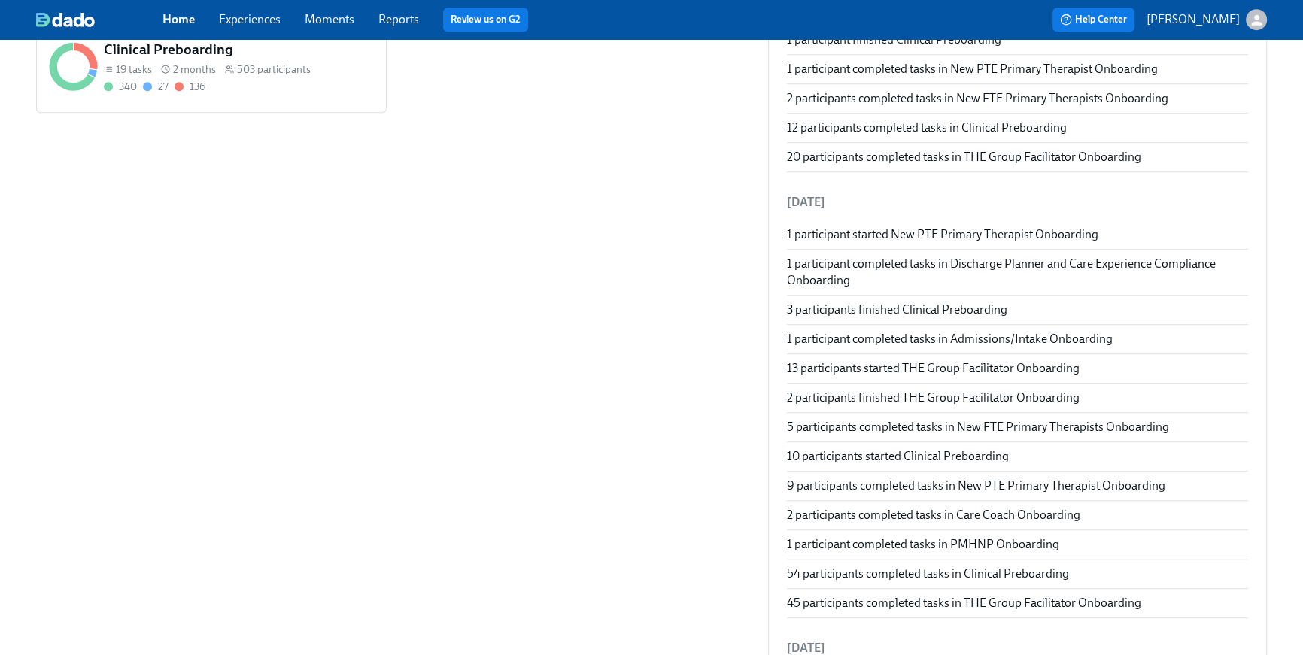
scroll to position [794, 0]
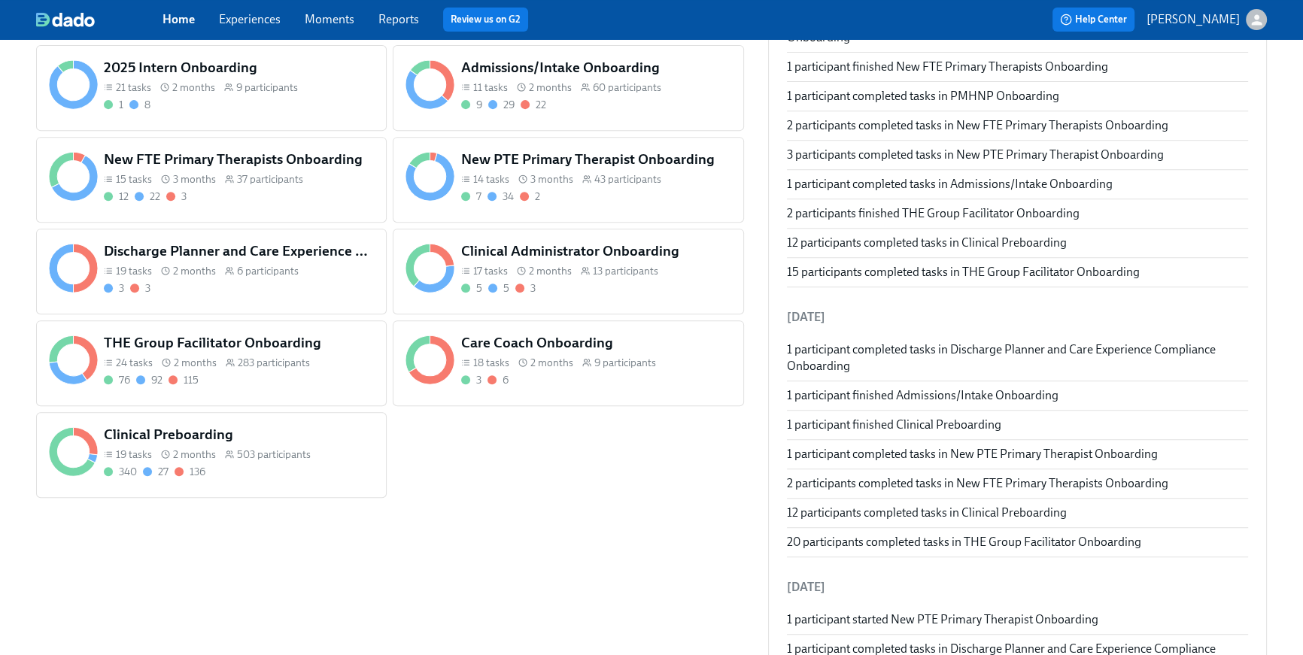
click at [302, 422] on div "Clinical Preboarding 19 tasks 2 months 503 participants 340 27 136" at bounding box center [239, 452] width 276 height 60
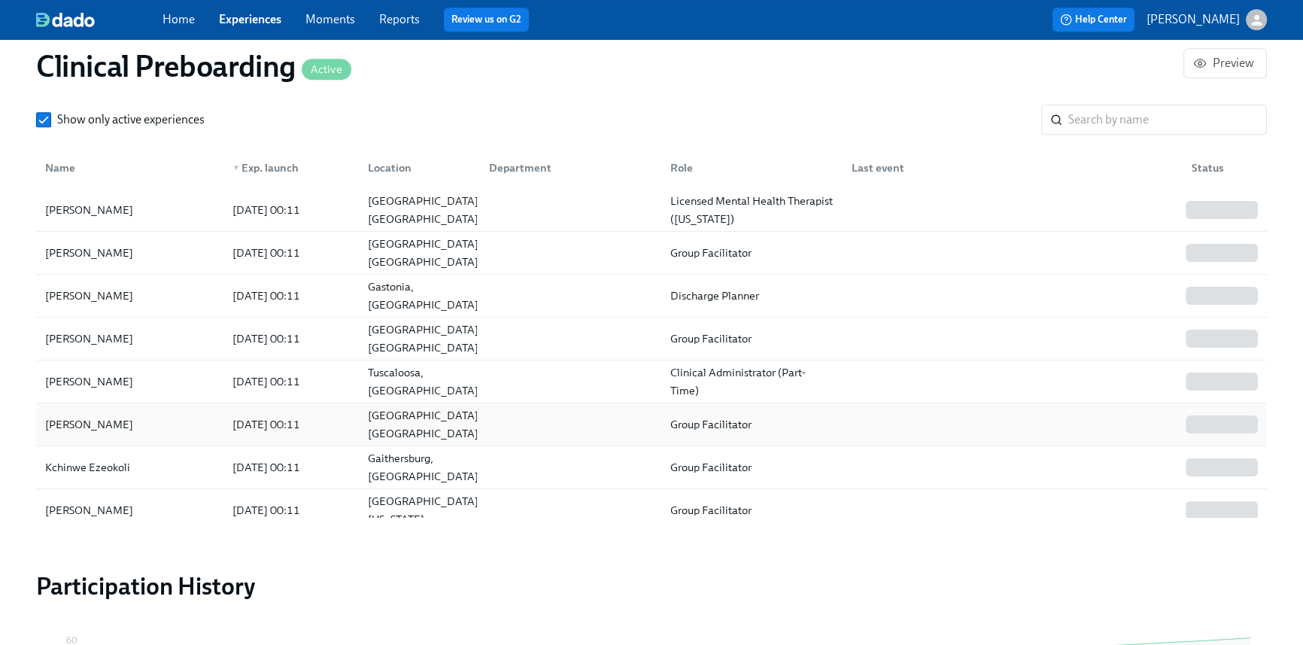
scroll to position [1706, 0]
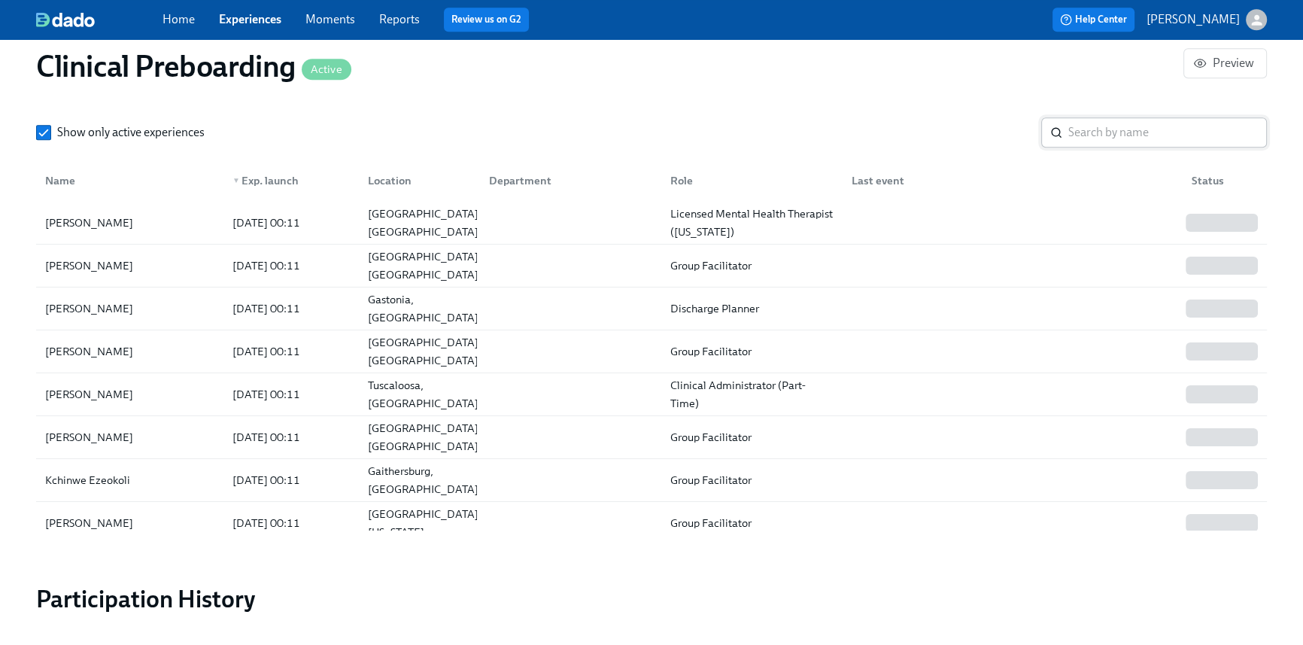
click at [1101, 141] on input "search" at bounding box center [1167, 132] width 199 height 30
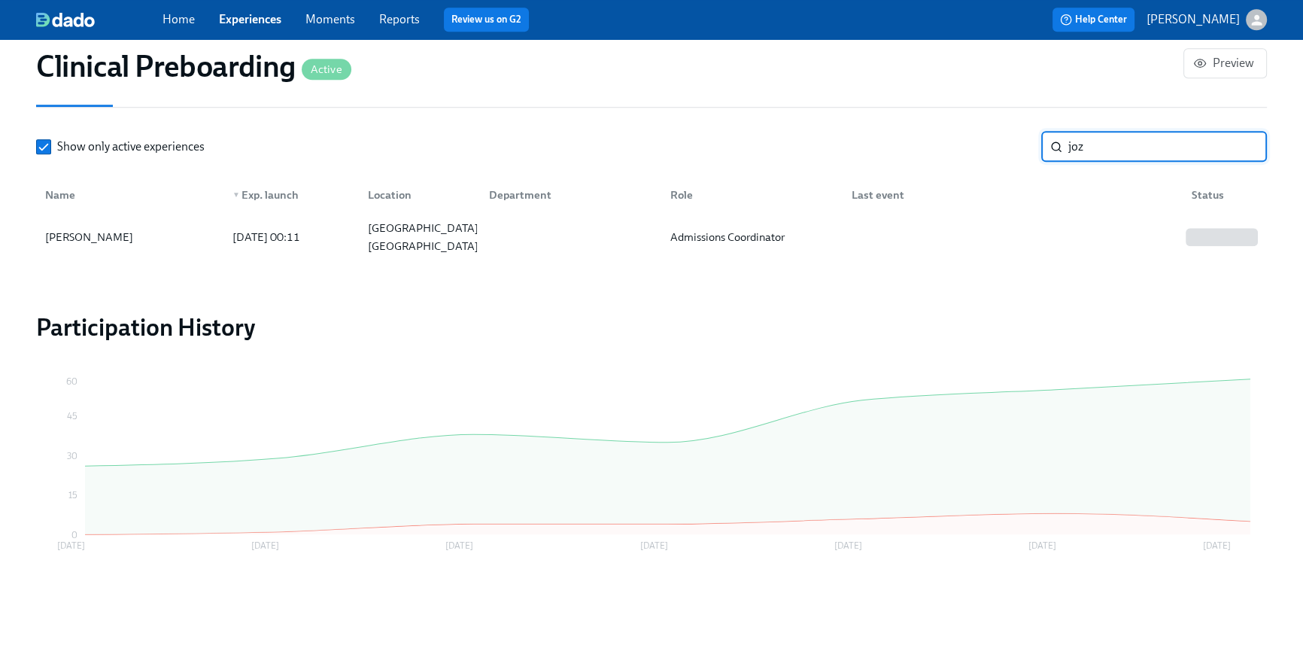
scroll to position [1692, 0]
click at [1056, 229] on div at bounding box center [1010, 237] width 340 height 30
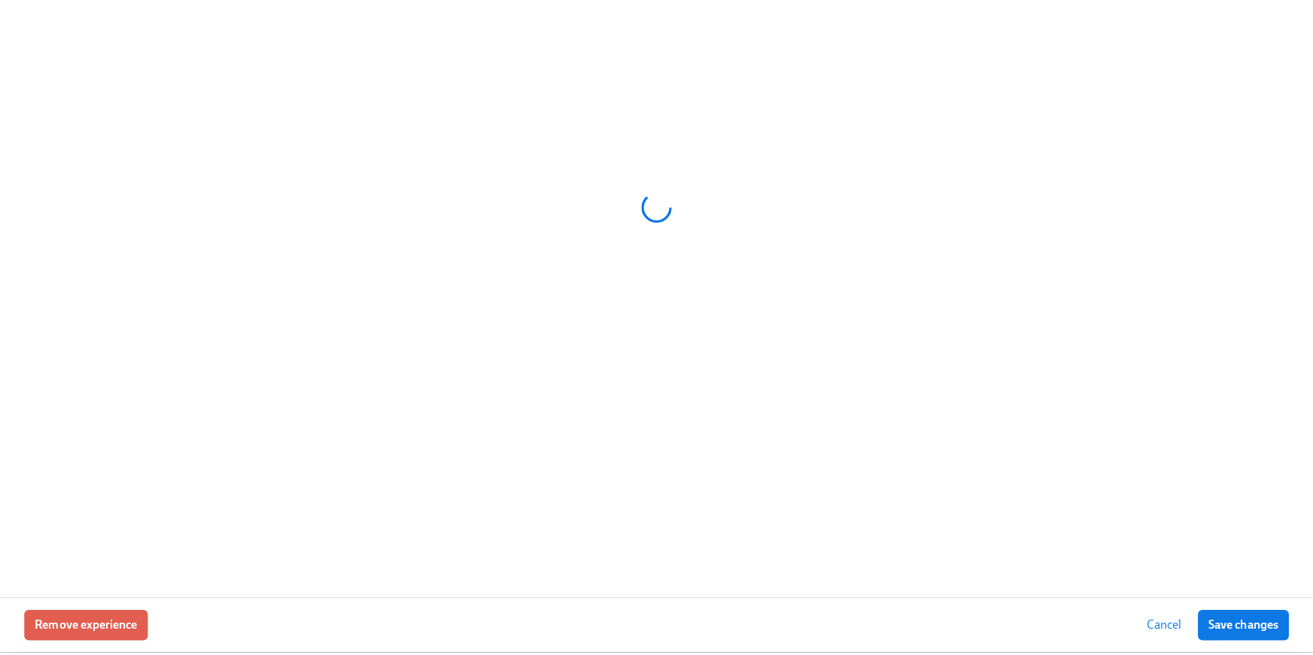
scroll to position [1681, 0]
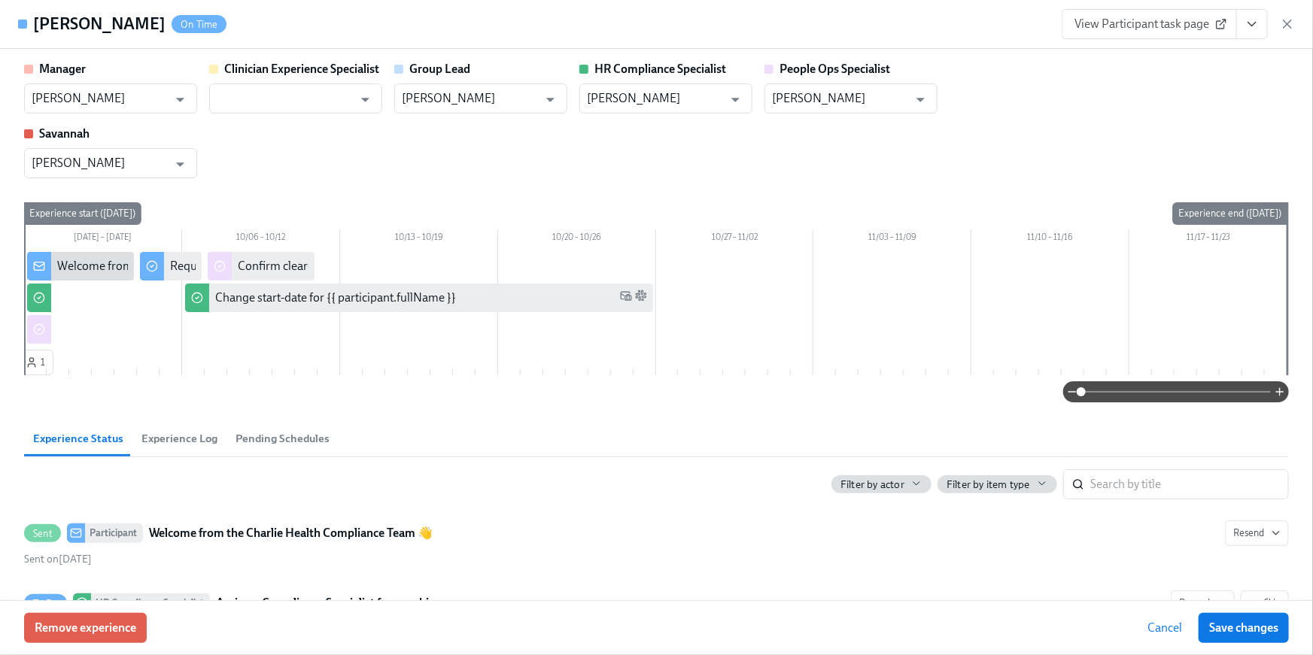
click at [1244, 23] on button "View task page" at bounding box center [1252, 24] width 32 height 30
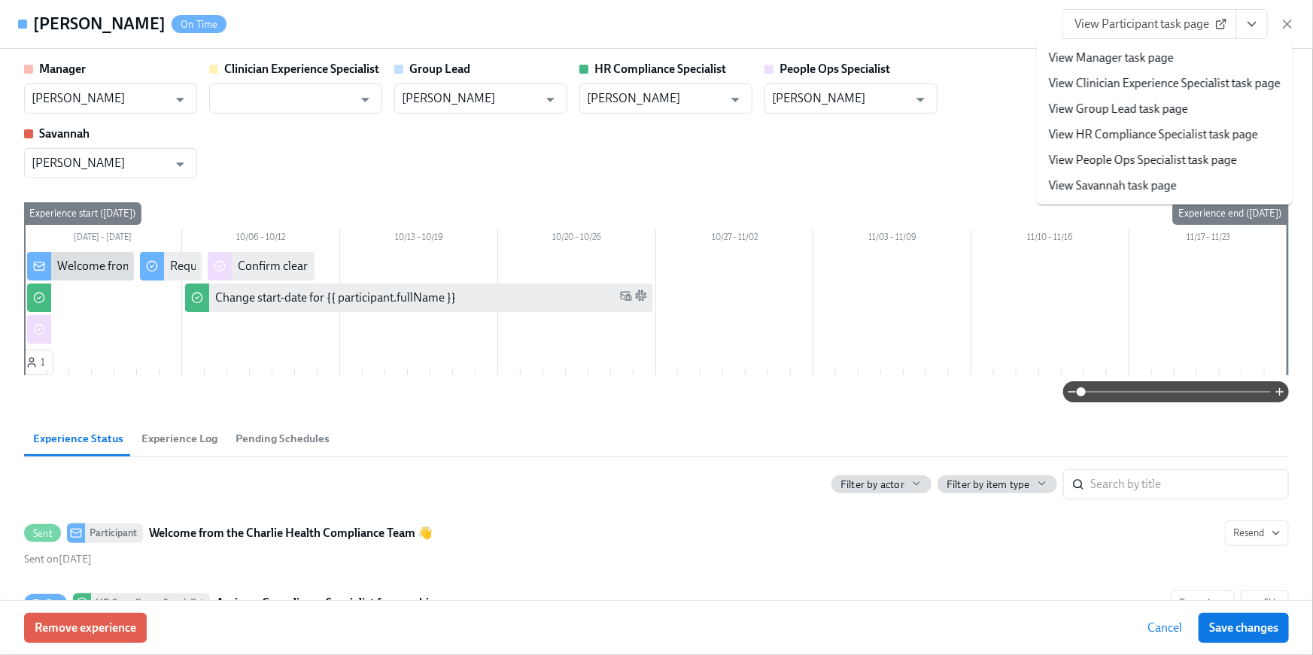
click at [1233, 134] on link "View HR Compliance Specialist task page" at bounding box center [1153, 134] width 209 height 17
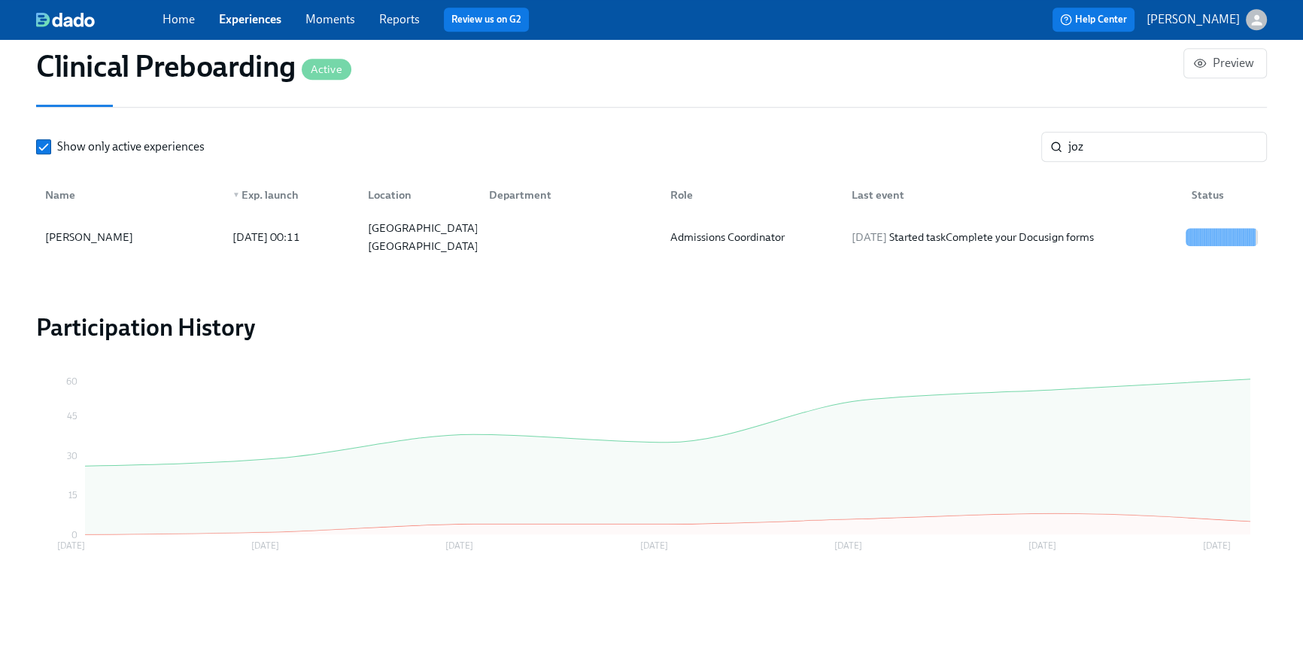
scroll to position [0, 18488]
click at [1087, 150] on input "joz" at bounding box center [1167, 147] width 199 height 30
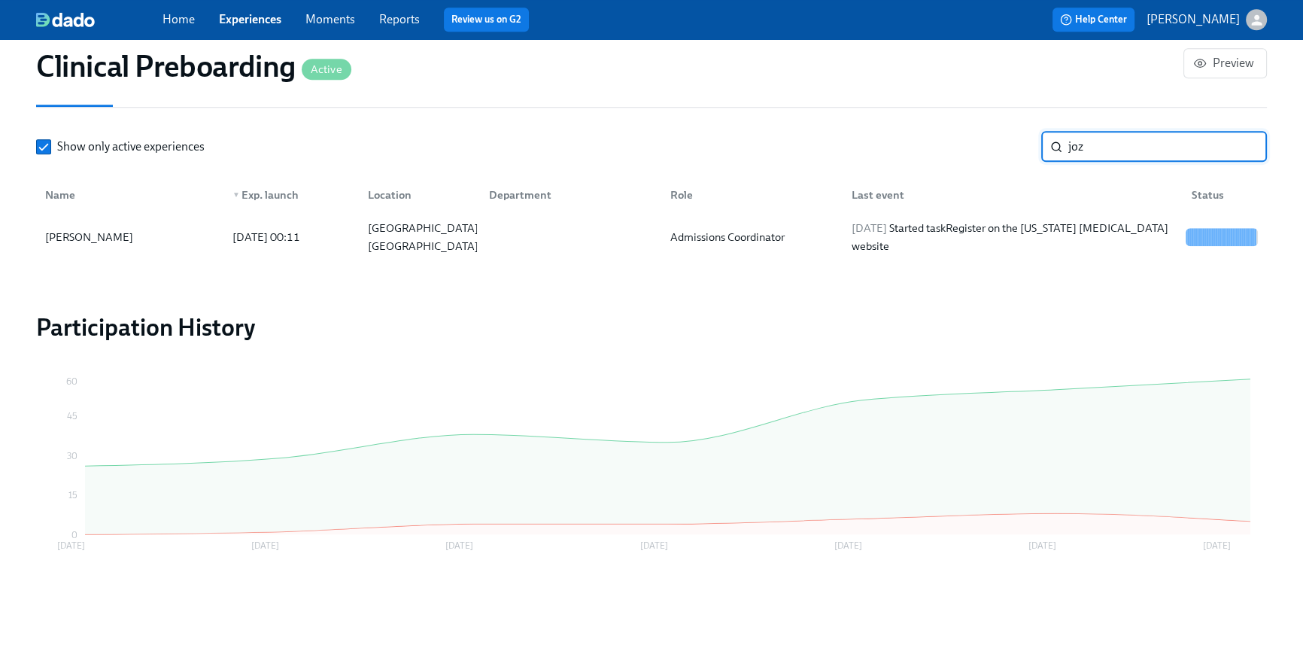
click at [1013, 132] on div "Show only active experiences joz ​" at bounding box center [651, 147] width 1231 height 30
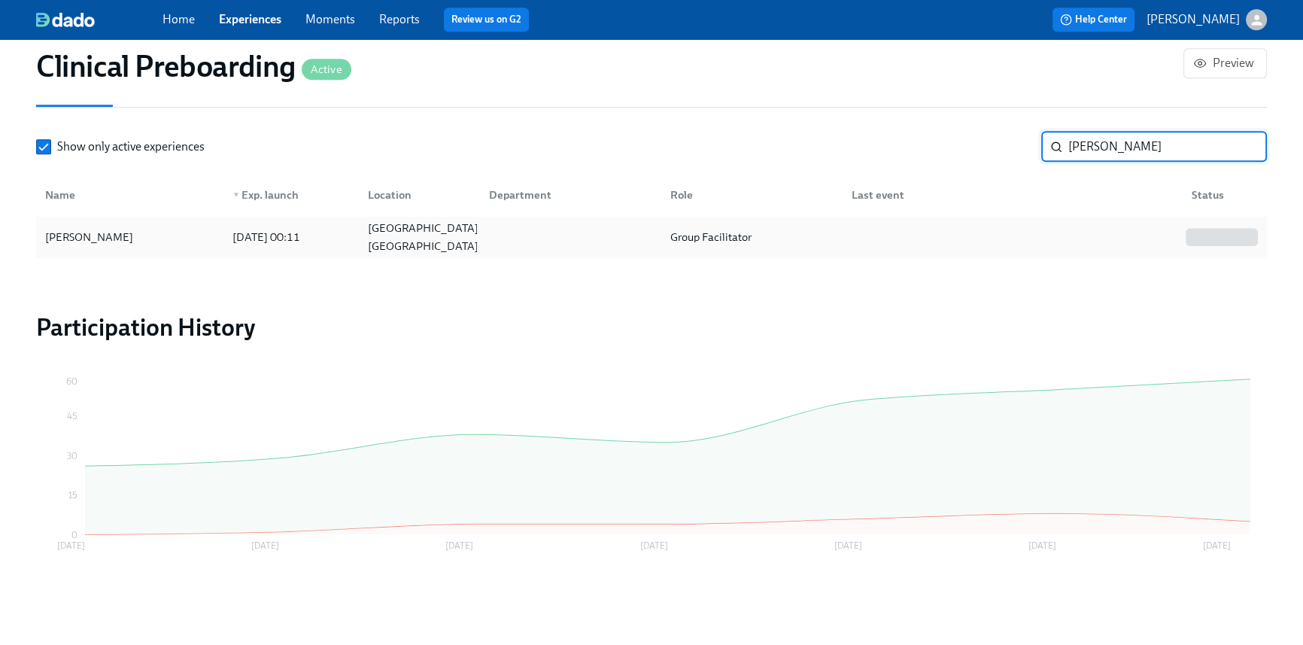
type input "martha"
click at [1147, 232] on div at bounding box center [1010, 237] width 340 height 30
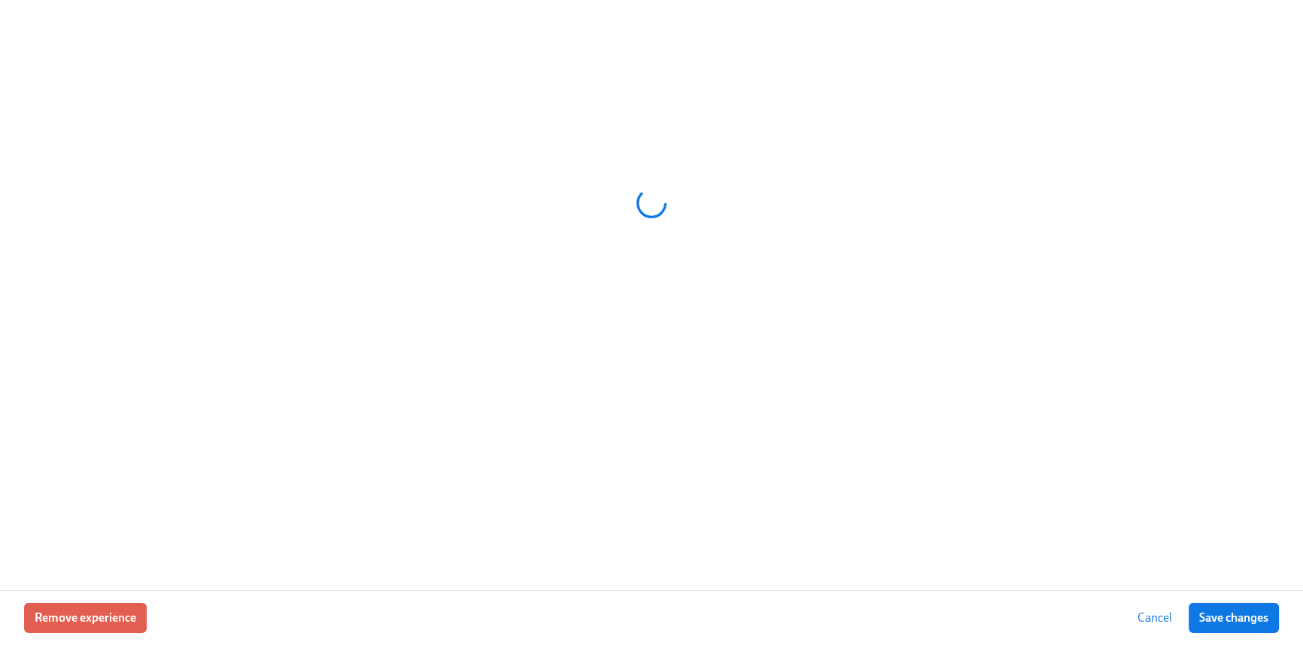
scroll to position [1681, 0]
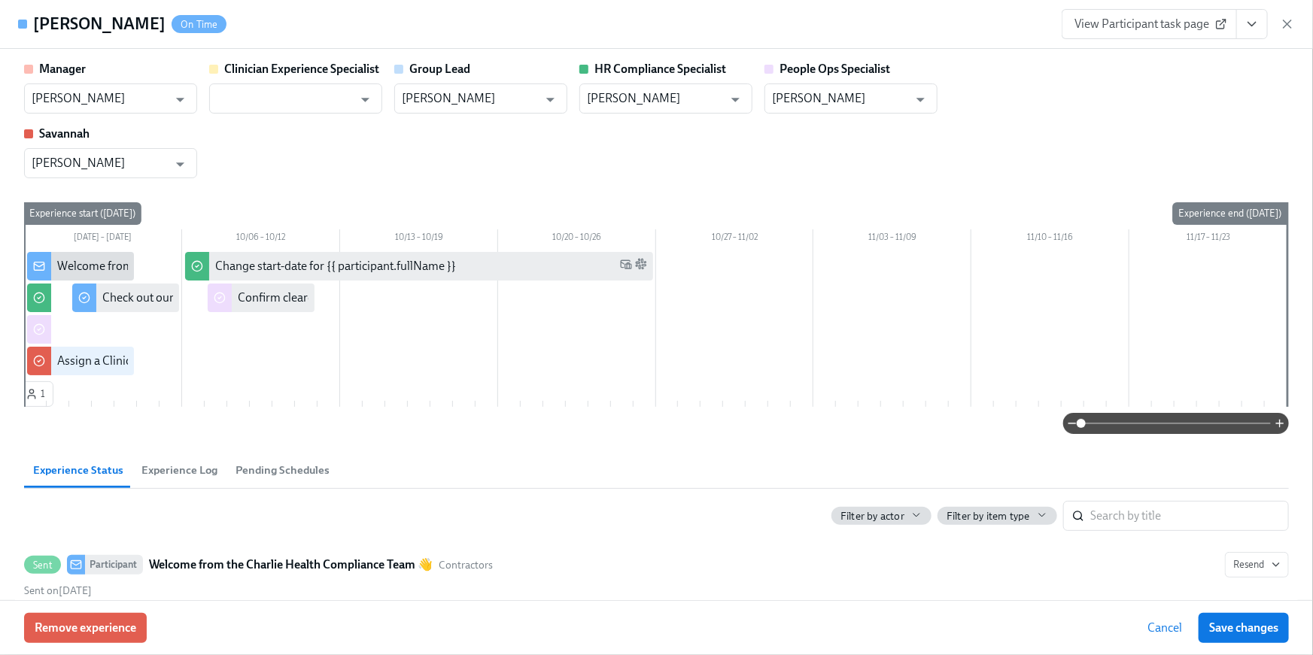
click at [1264, 29] on button "View task page" at bounding box center [1252, 24] width 32 height 30
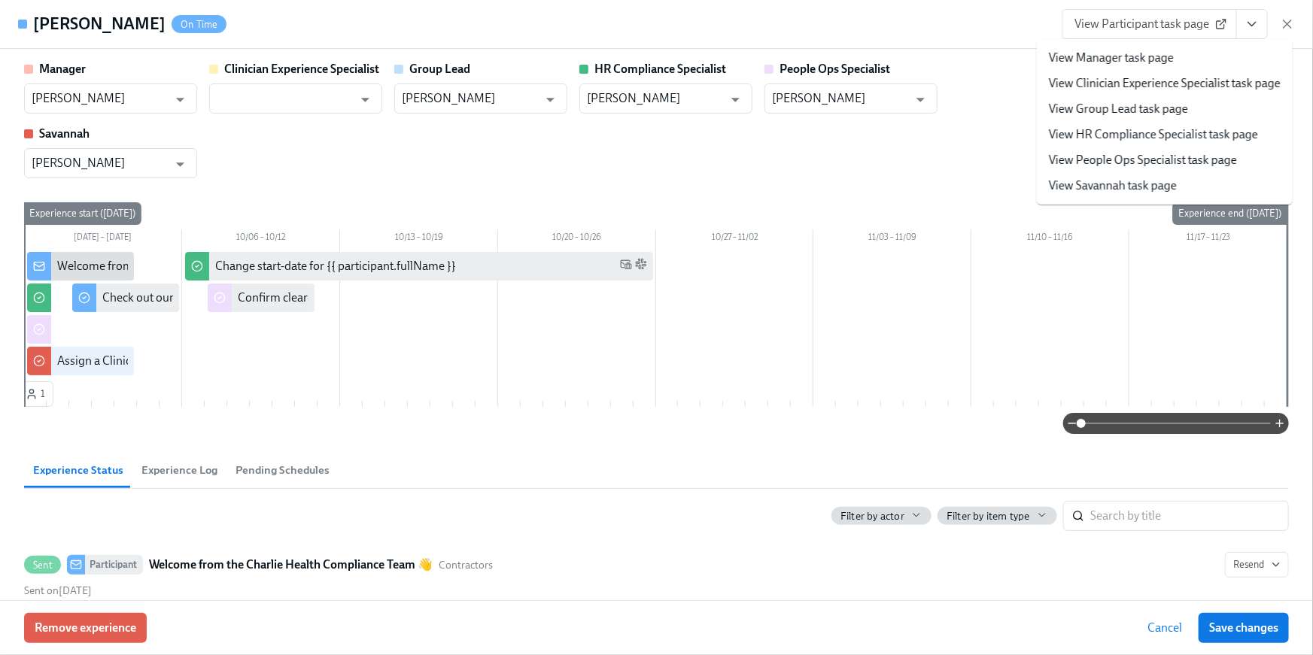
click at [1247, 135] on link "View HR Compliance Specialist task page" at bounding box center [1153, 134] width 209 height 17
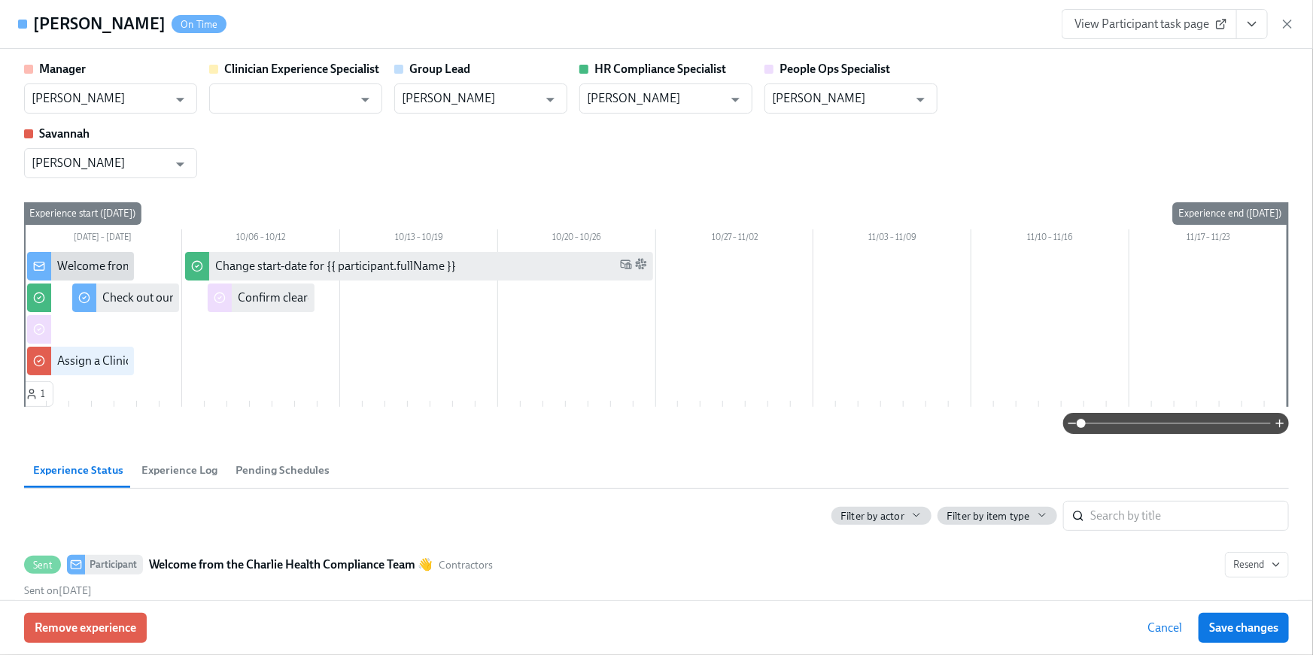
click at [1101, 184] on input "martha" at bounding box center [1167, 199] width 199 height 30
click at [1119, 184] on input "martha" at bounding box center [1167, 199] width 199 height 30
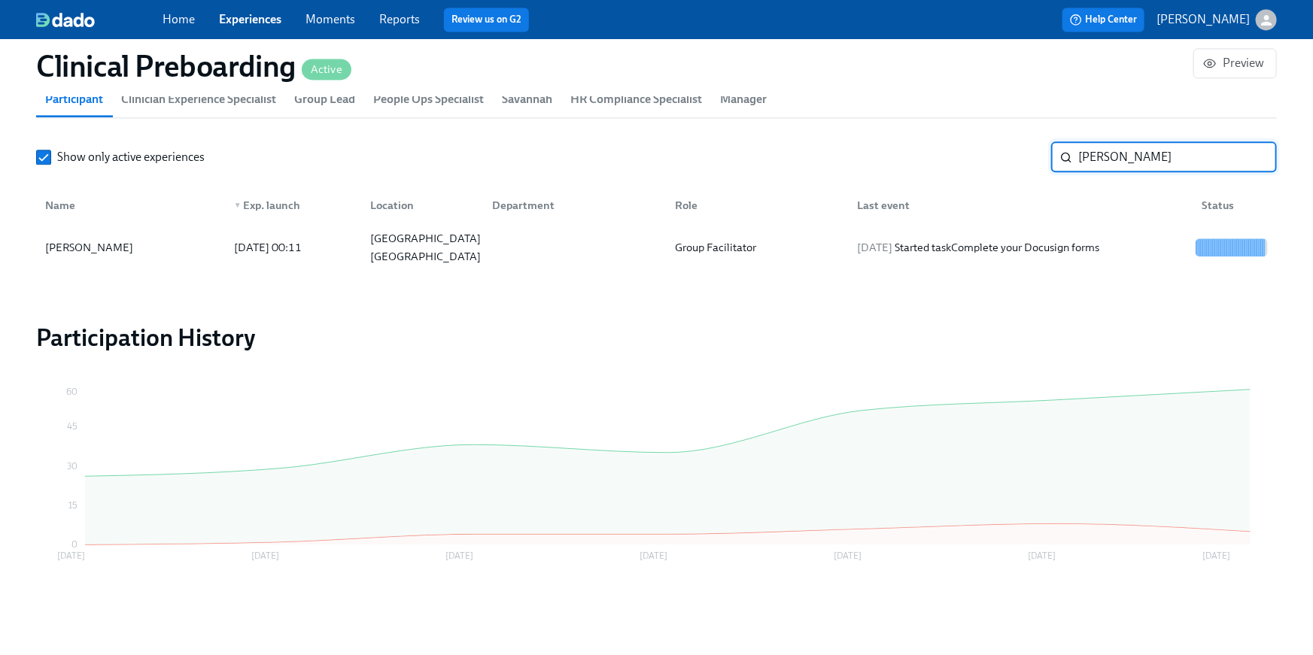
click at [998, 150] on div "Show only active experiences martha ​" at bounding box center [656, 157] width 1241 height 30
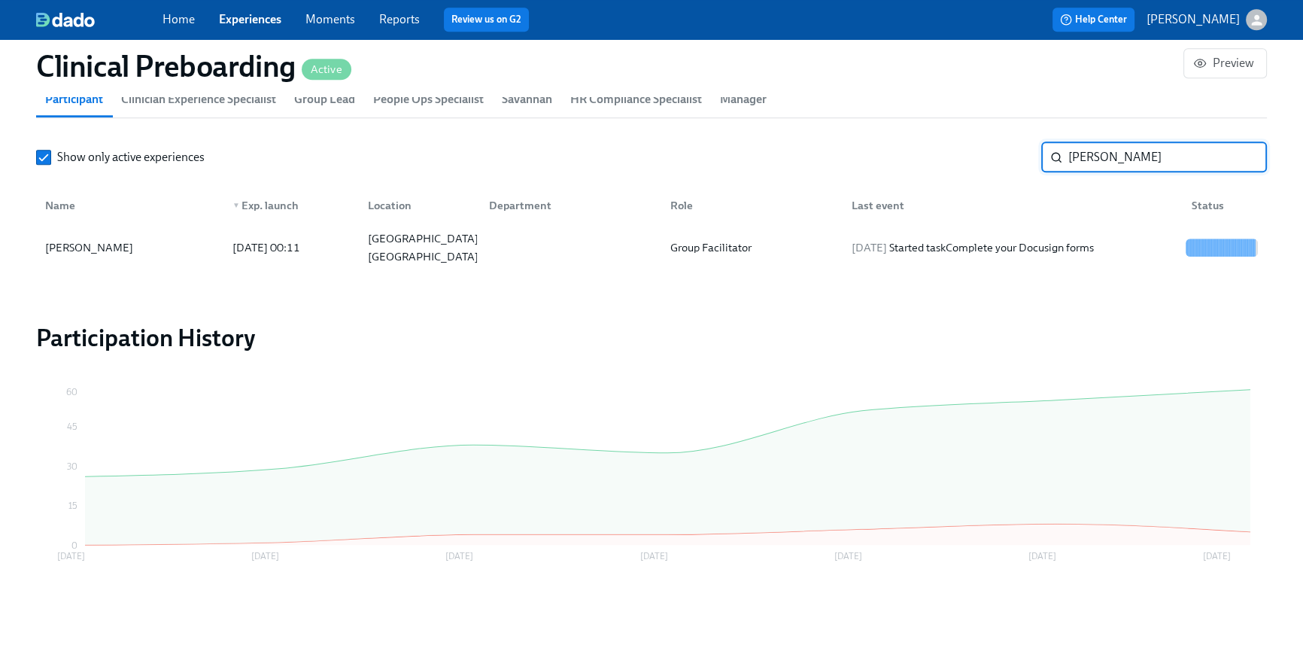
scroll to position [0, 18478]
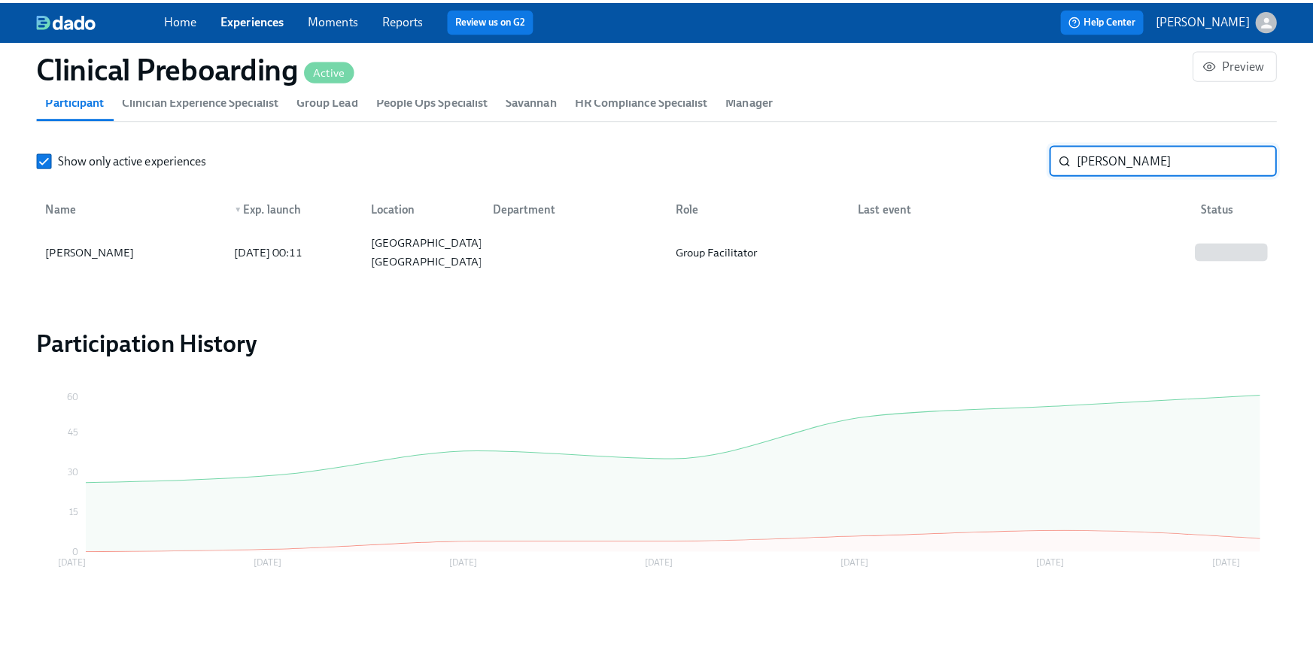
scroll to position [0, 18488]
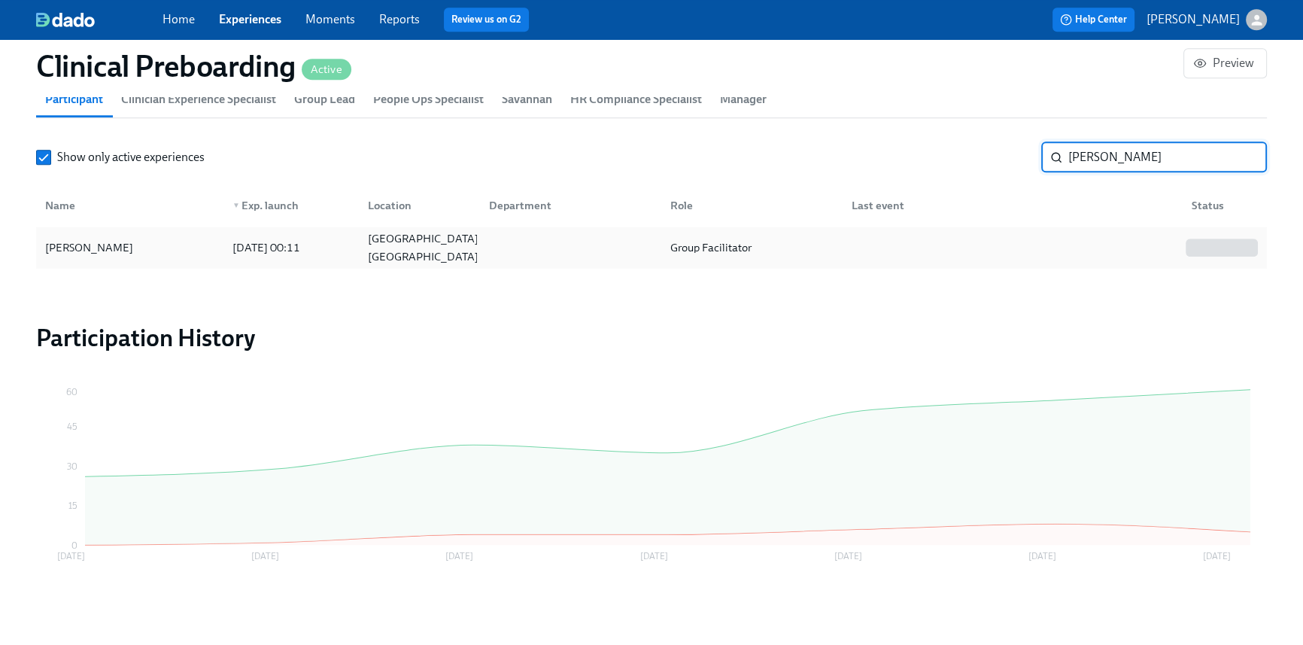
type input "Rachel"
click at [949, 260] on div at bounding box center [1010, 247] width 340 height 30
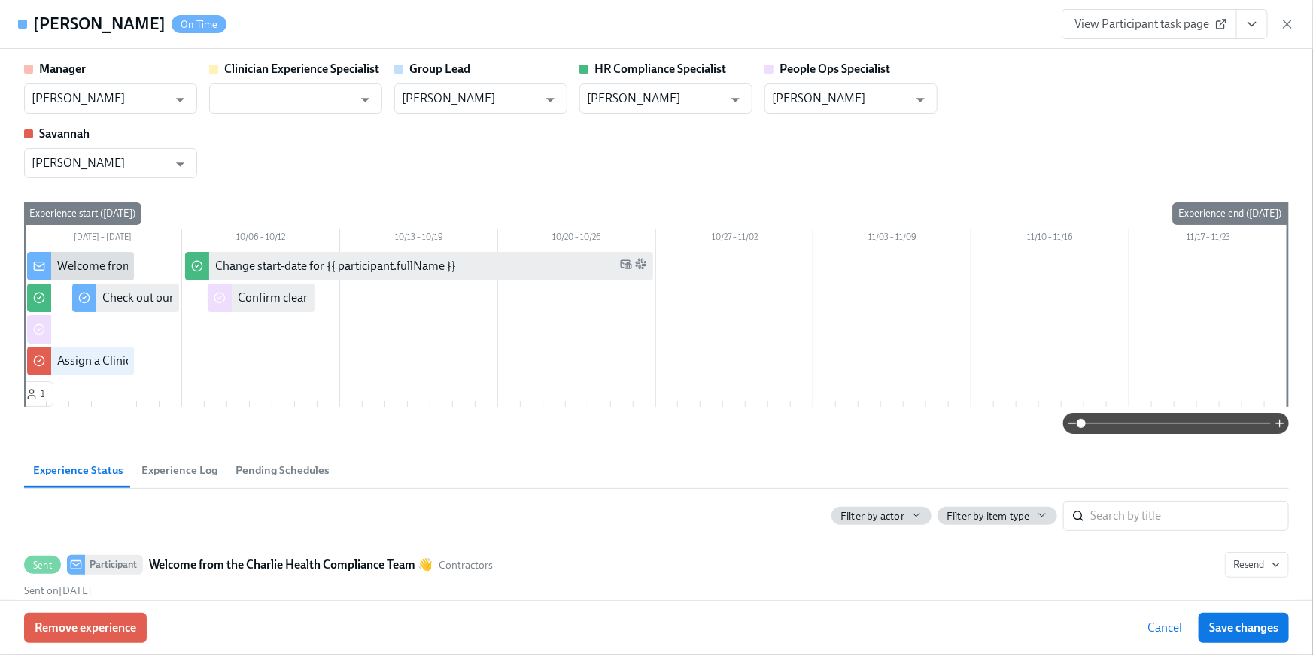
click at [1238, 20] on button "View task page" at bounding box center [1252, 24] width 32 height 30
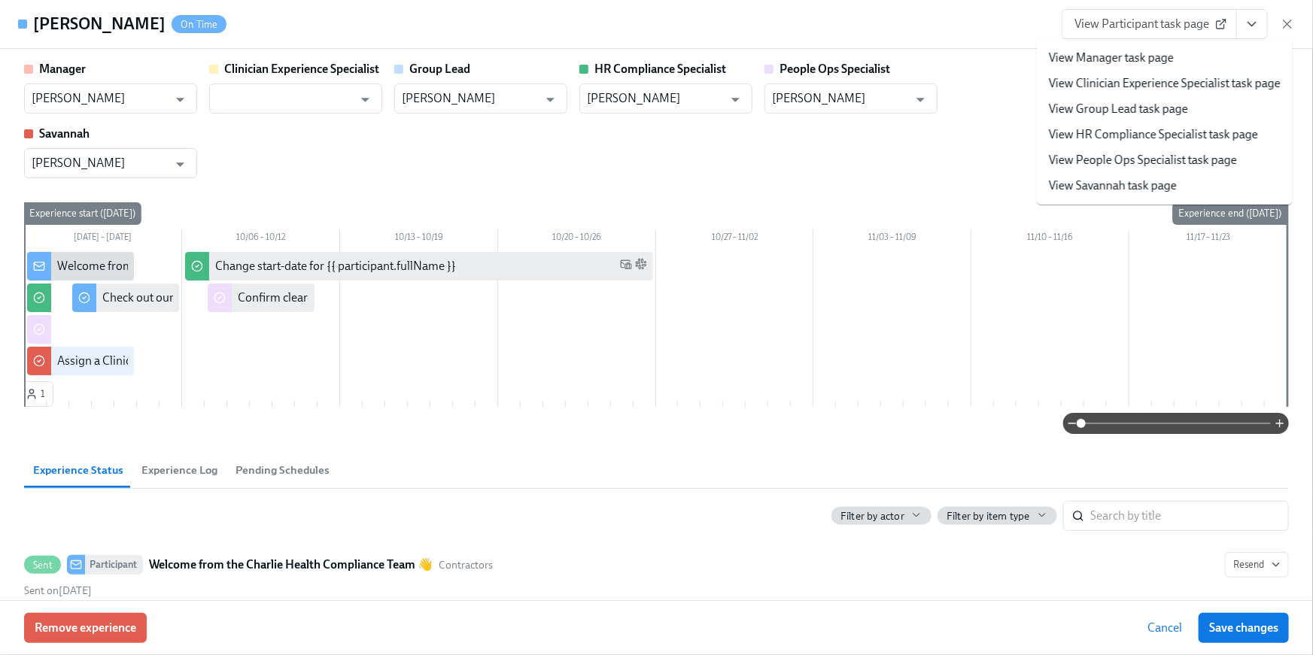
click at [1189, 131] on link "View HR Compliance Specialist task page" at bounding box center [1153, 134] width 209 height 17
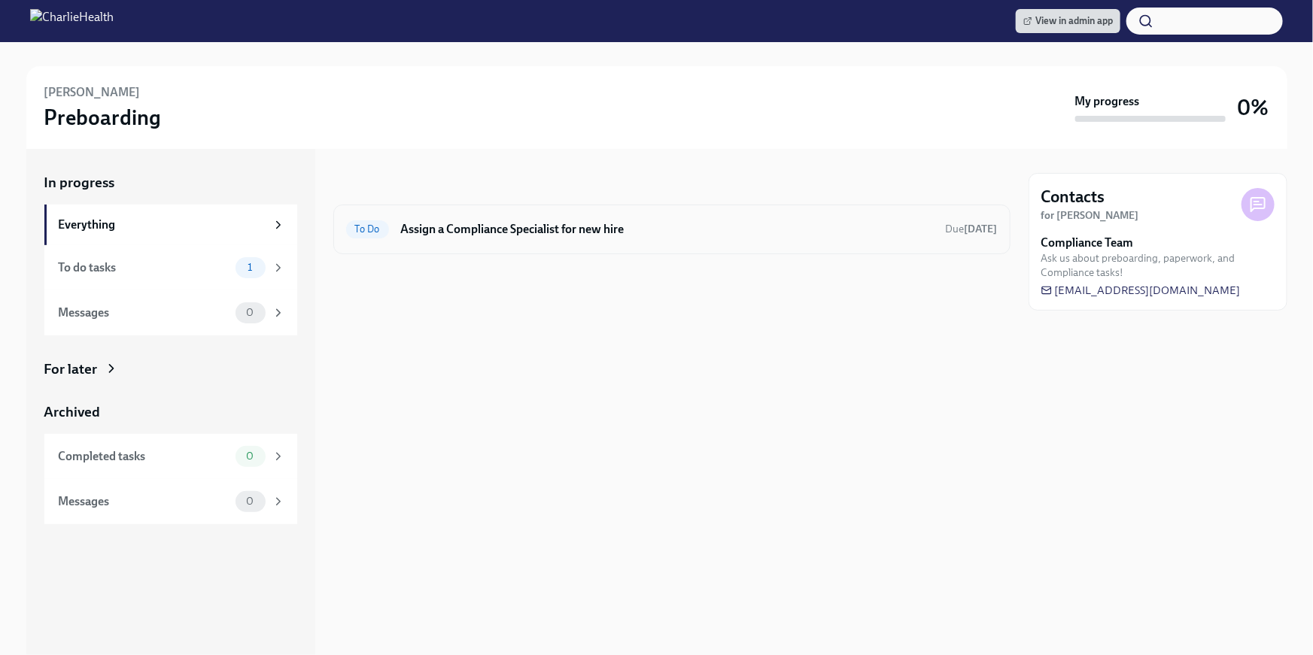
click at [530, 248] on div "To Do Assign a Compliance Specialist for new hire Due today" at bounding box center [671, 230] width 677 height 50
click at [492, 235] on h6 "Assign a Compliance Specialist for new hire" at bounding box center [667, 229] width 533 height 17
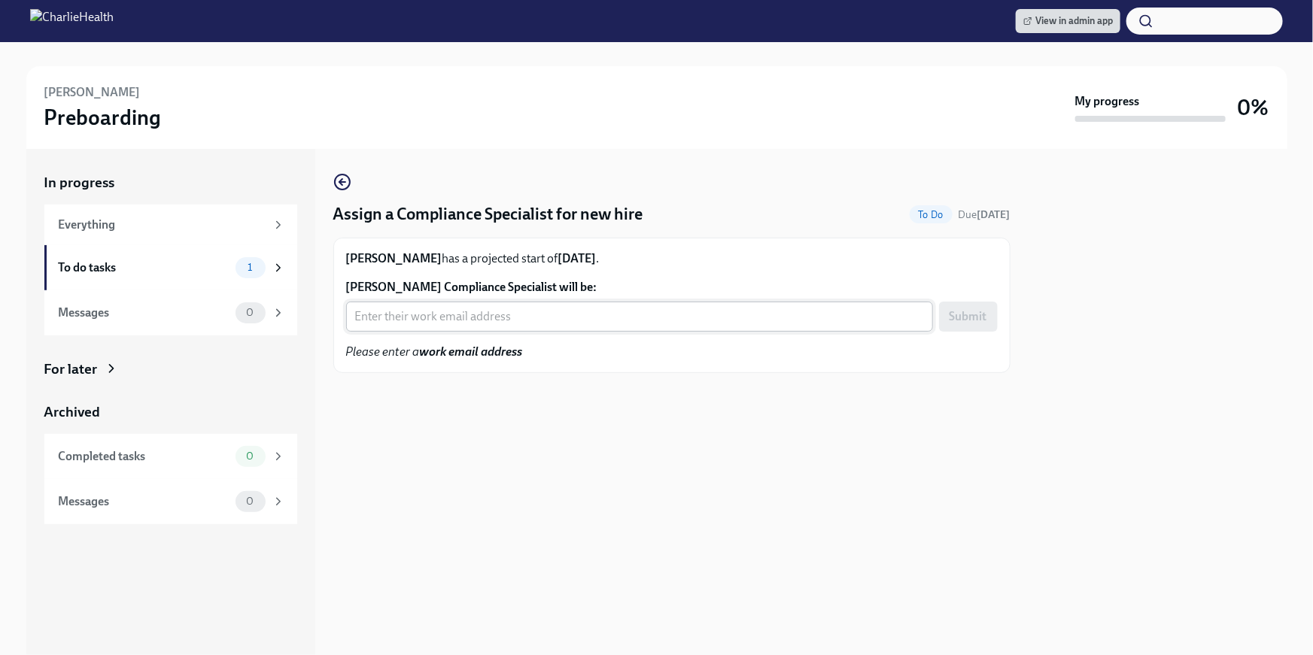
click at [484, 319] on input "Sarah Allberg's Compliance Specialist will be:" at bounding box center [639, 317] width 587 height 30
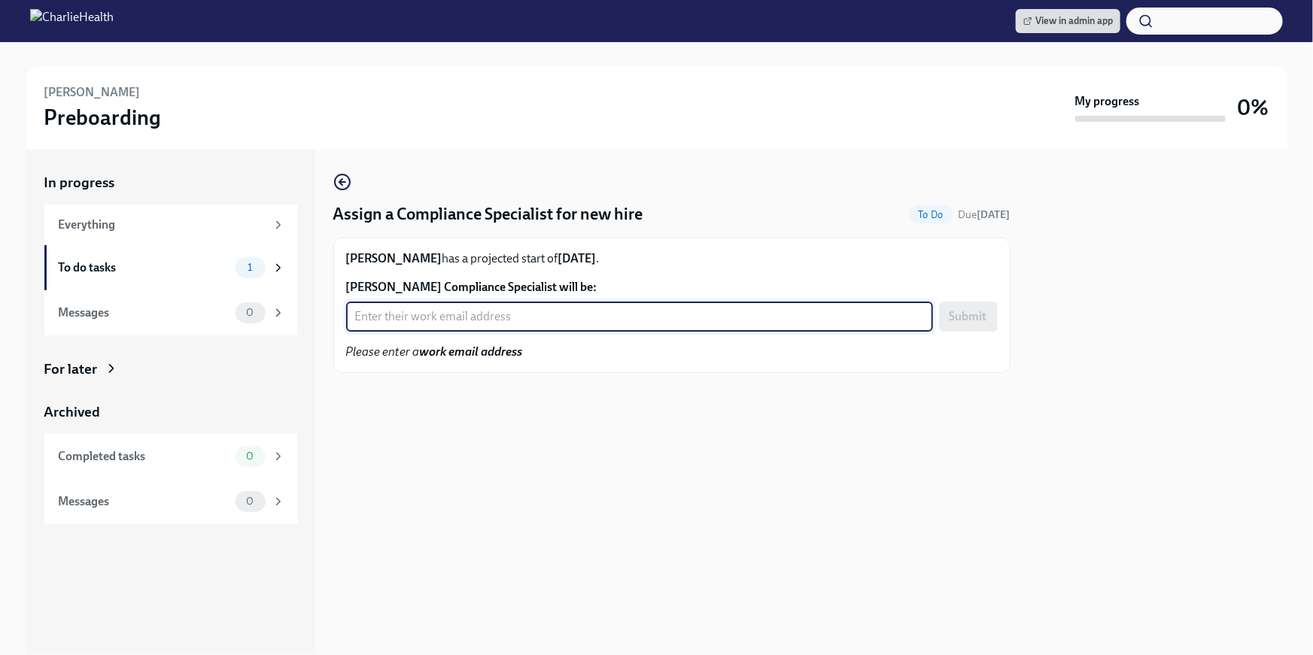
click at [397, 318] on input "Sarah Allberg's Compliance Specialist will be:" at bounding box center [639, 317] width 587 height 30
paste input "briana.holloway@charliehealth.com"
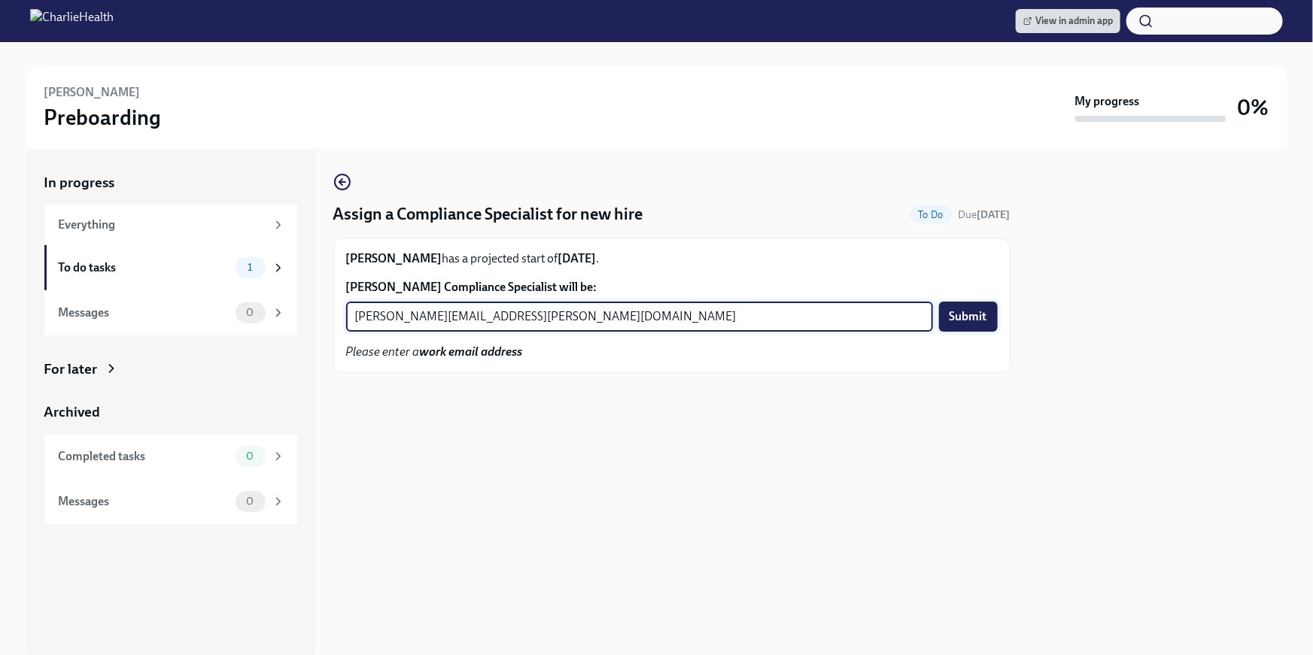
type input "[PERSON_NAME][EMAIL_ADDRESS][PERSON_NAME][DOMAIN_NAME]"
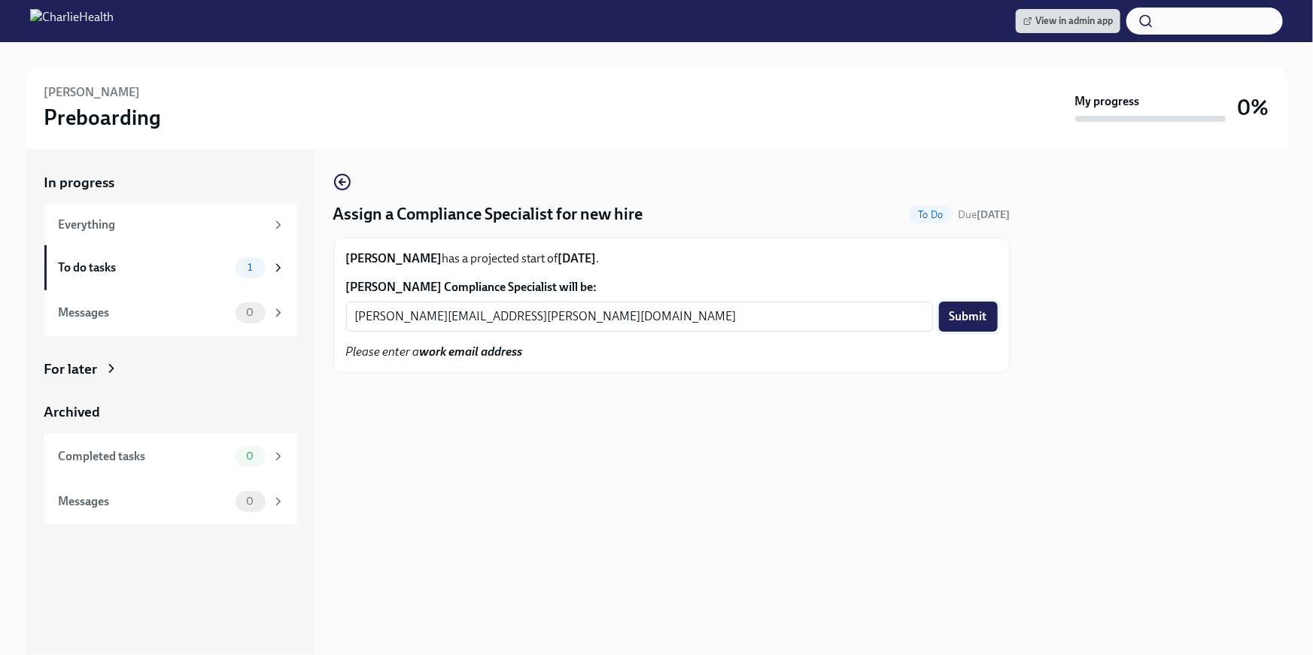
click at [973, 312] on span "Submit" at bounding box center [968, 316] width 38 height 15
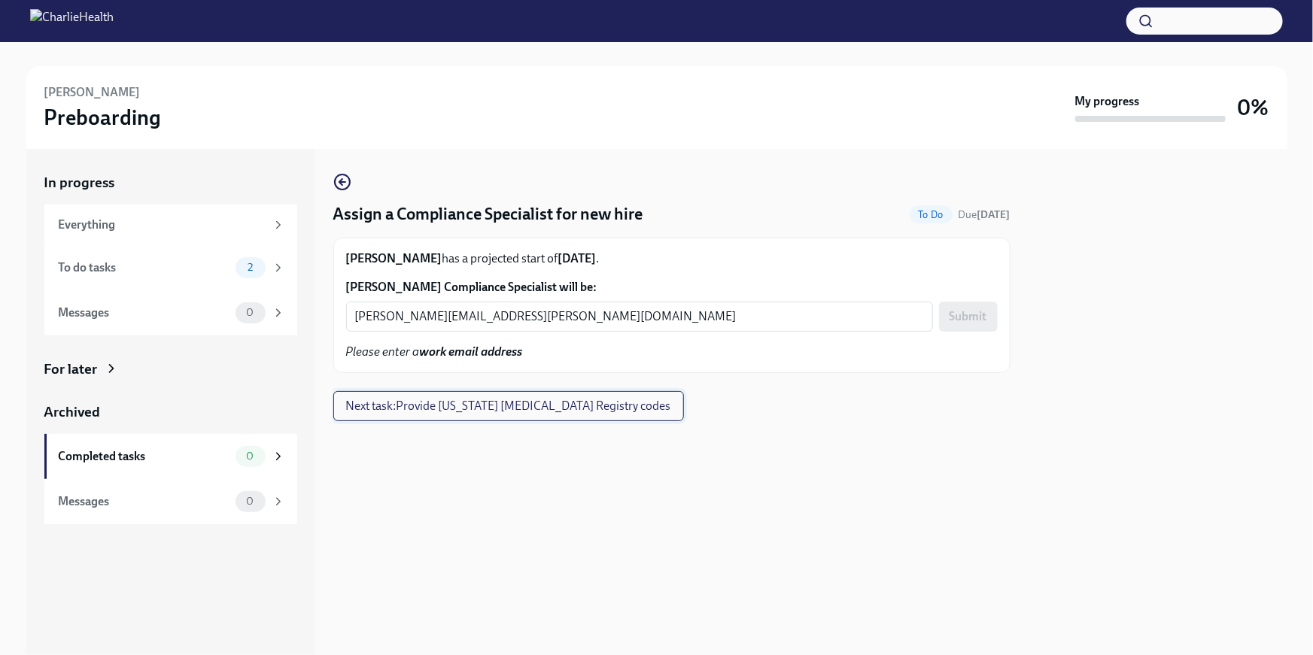
click at [618, 415] on button "Next task : Provide [US_STATE] [MEDICAL_DATA] Registry codes" at bounding box center [508, 406] width 351 height 30
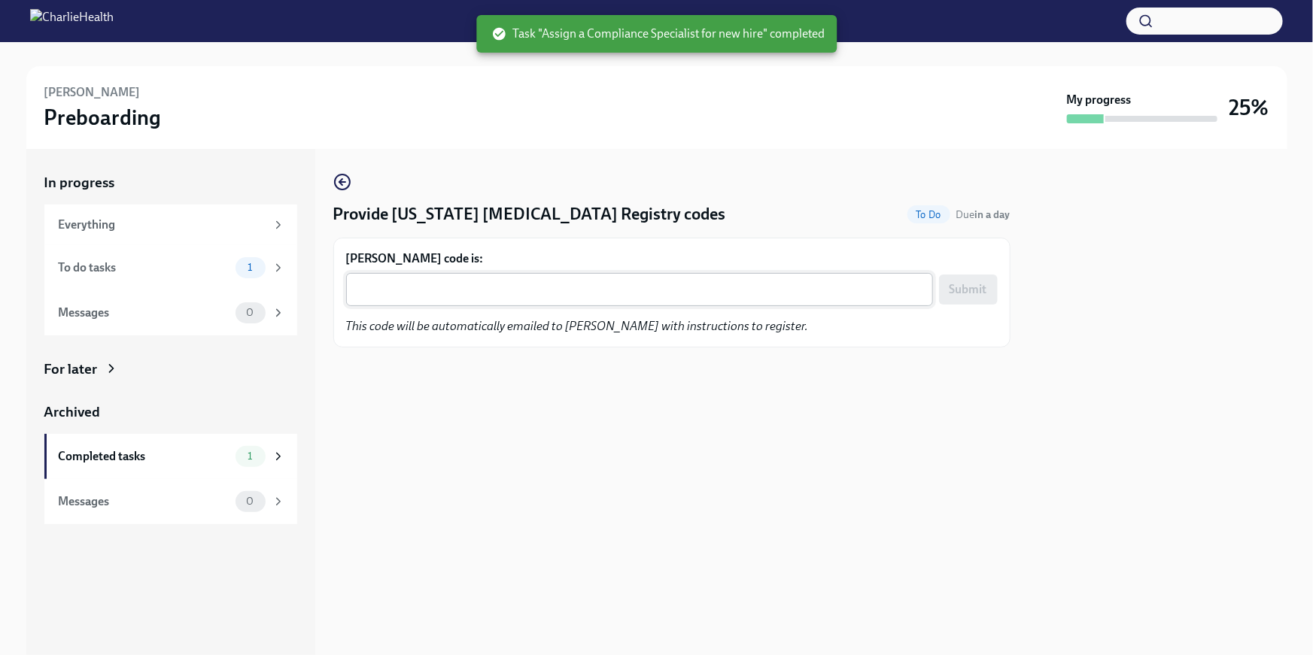
click at [403, 295] on textarea "Sarah Allberg's code is:" at bounding box center [639, 290] width 569 height 18
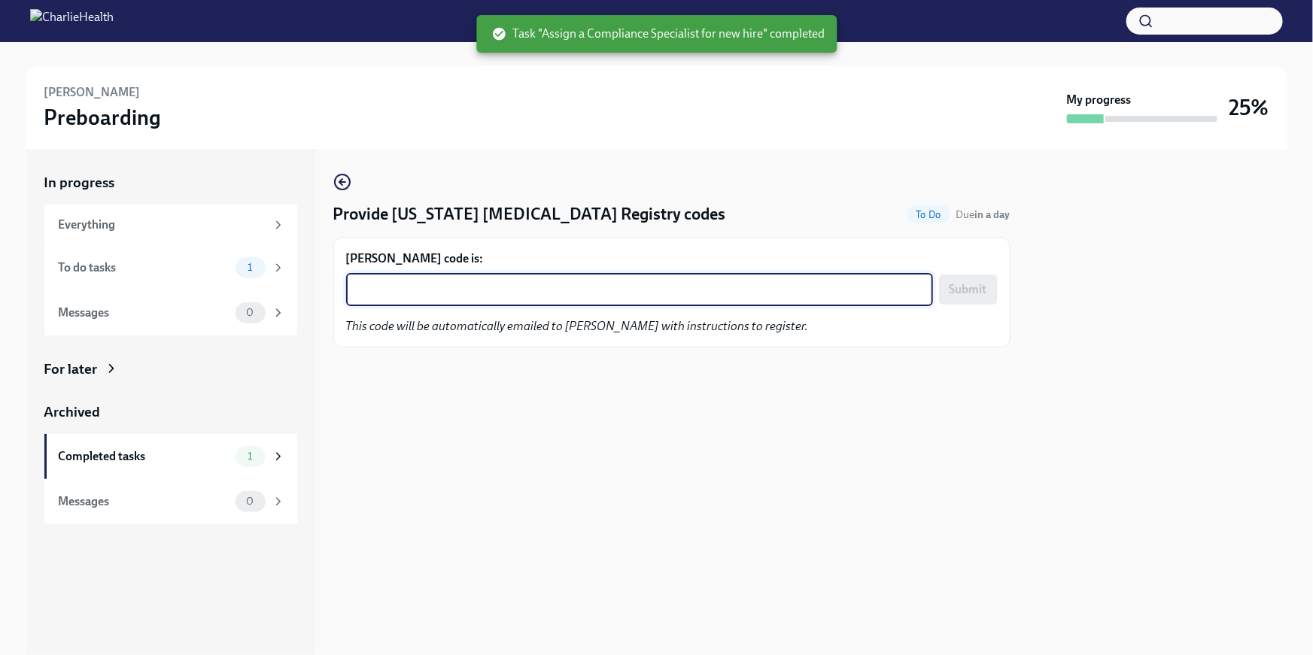
paste textarea "PGE7JQHHQNBE"
type textarea "PGE7JQHHQNBE"
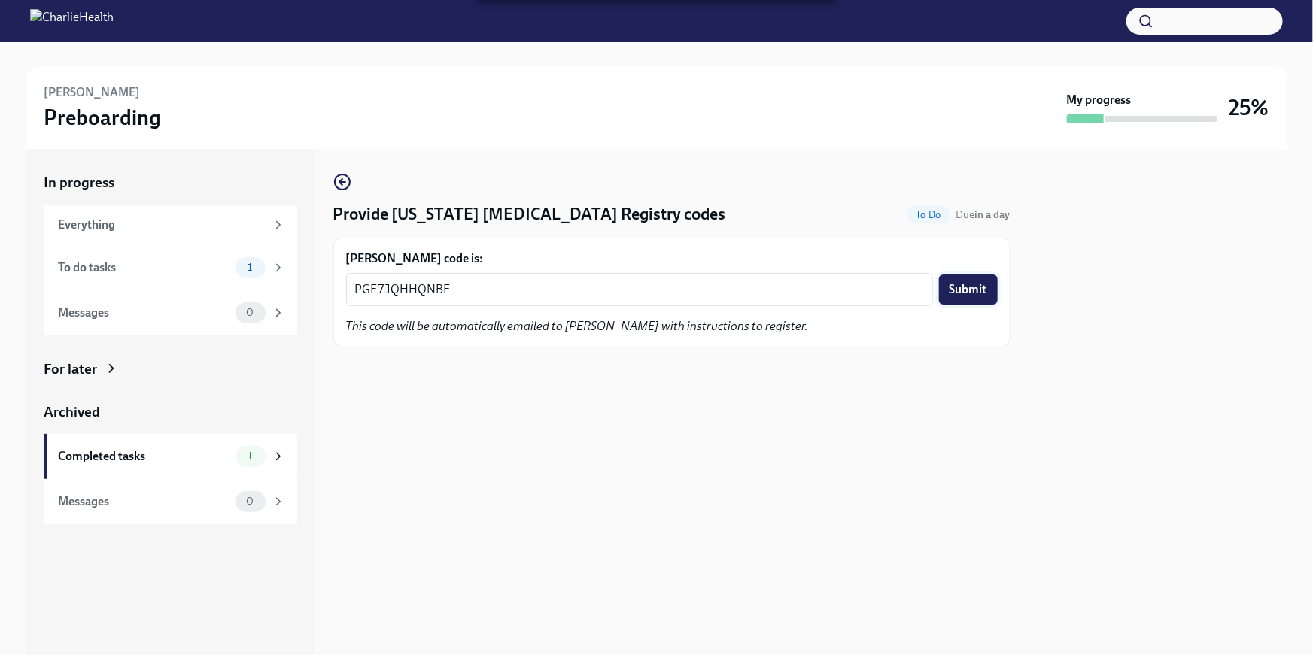
click at [982, 283] on span "Submit" at bounding box center [968, 289] width 38 height 15
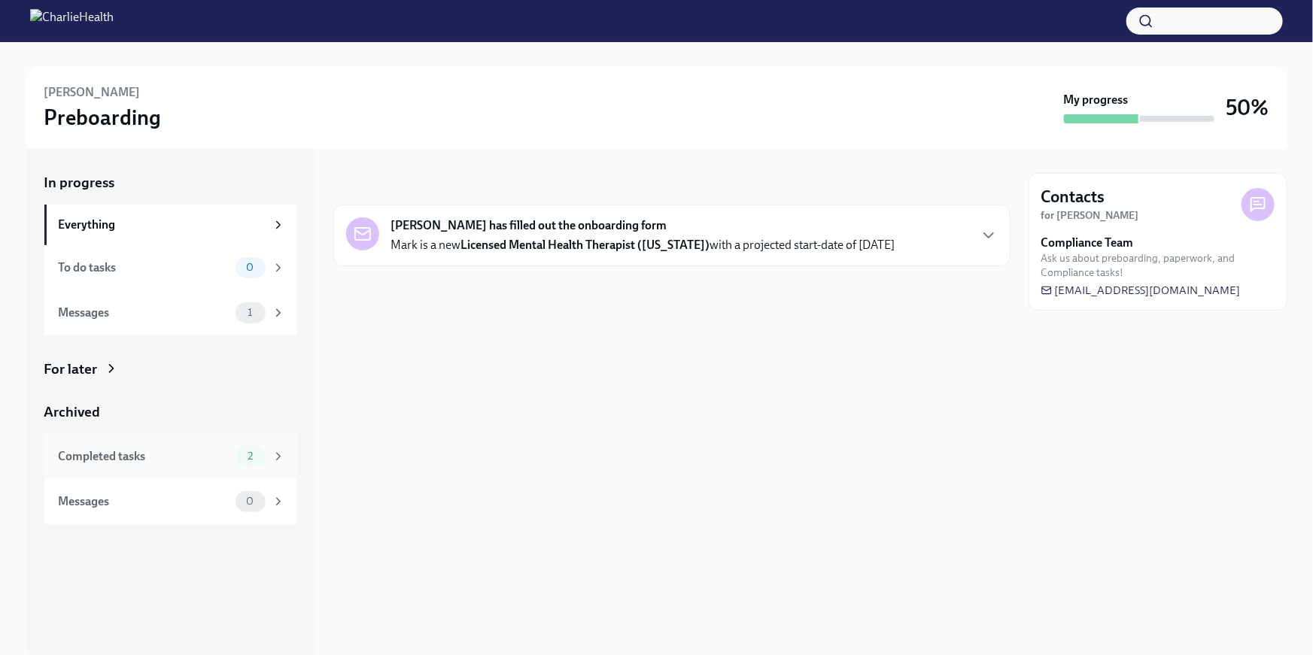
click at [178, 457] on div "Completed tasks" at bounding box center [144, 456] width 171 height 17
click at [222, 454] on div "Completed tasks" at bounding box center [144, 456] width 171 height 17
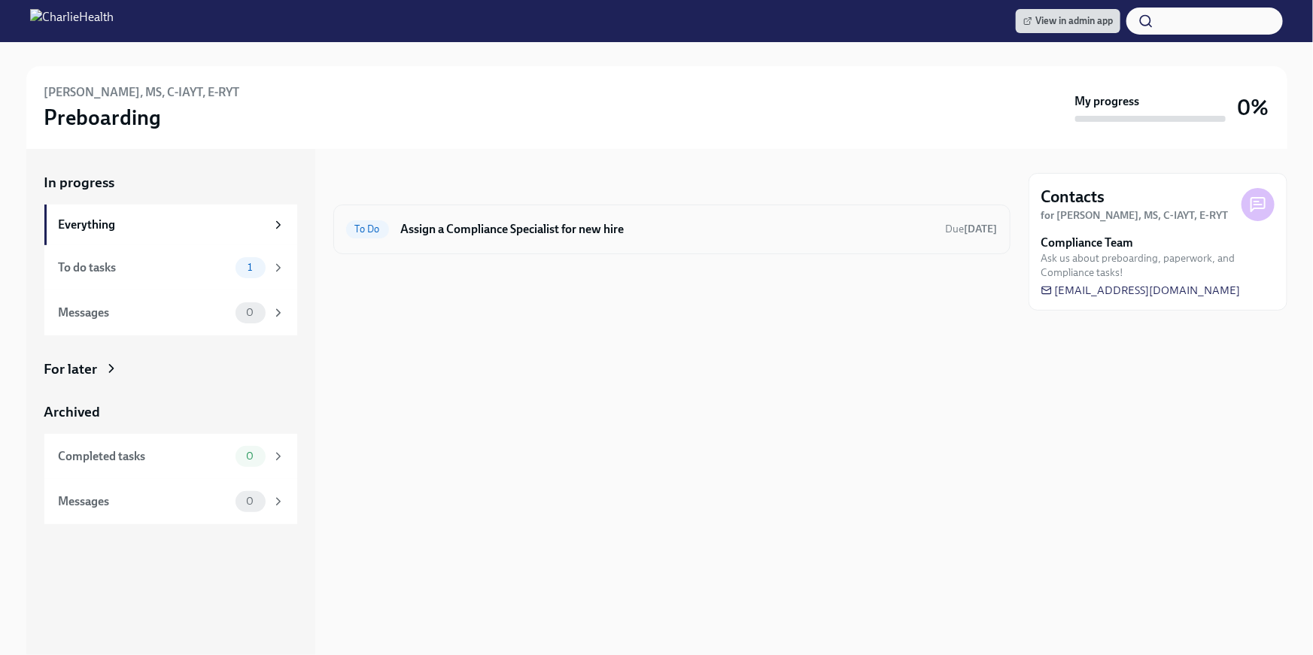
click at [603, 246] on div "To Do Assign a Compliance Specialist for new hire Due [DATE]" at bounding box center [671, 230] width 677 height 50
click at [570, 226] on h6 "Assign a Compliance Specialist for new hire" at bounding box center [667, 229] width 533 height 17
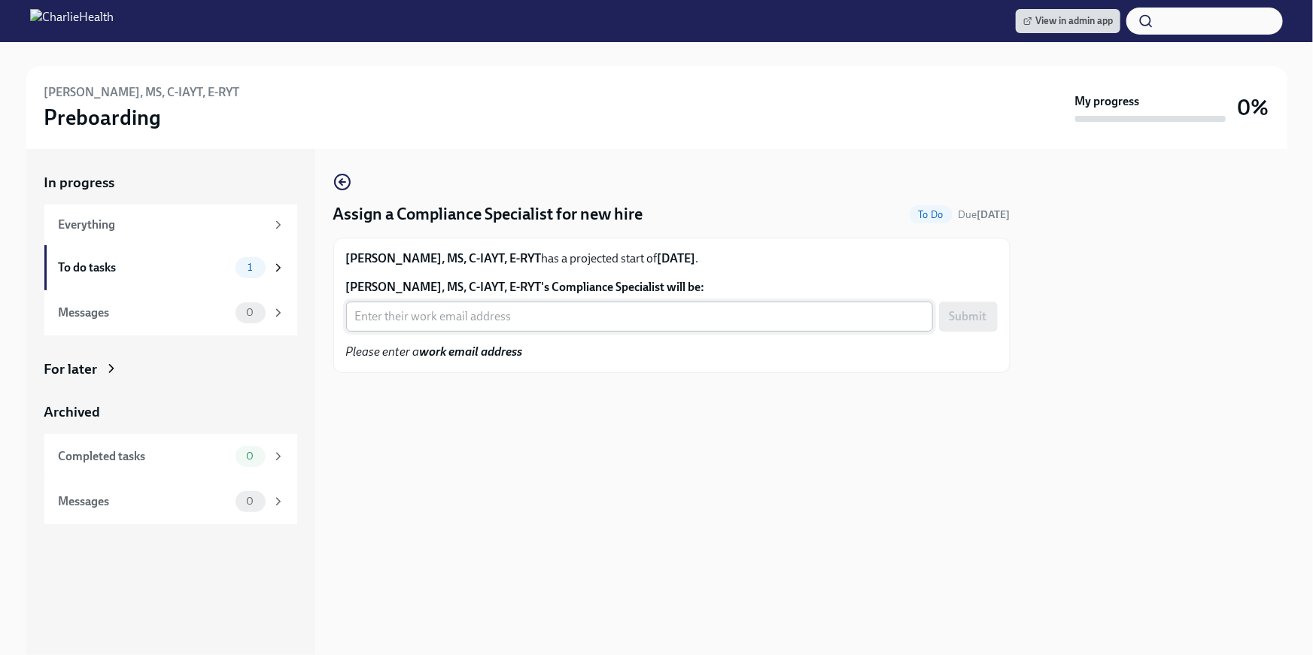
click at [552, 325] on input "[PERSON_NAME], MS, C-IAYT, E-RYT's Compliance Specialist will be:" at bounding box center [639, 317] width 587 height 30
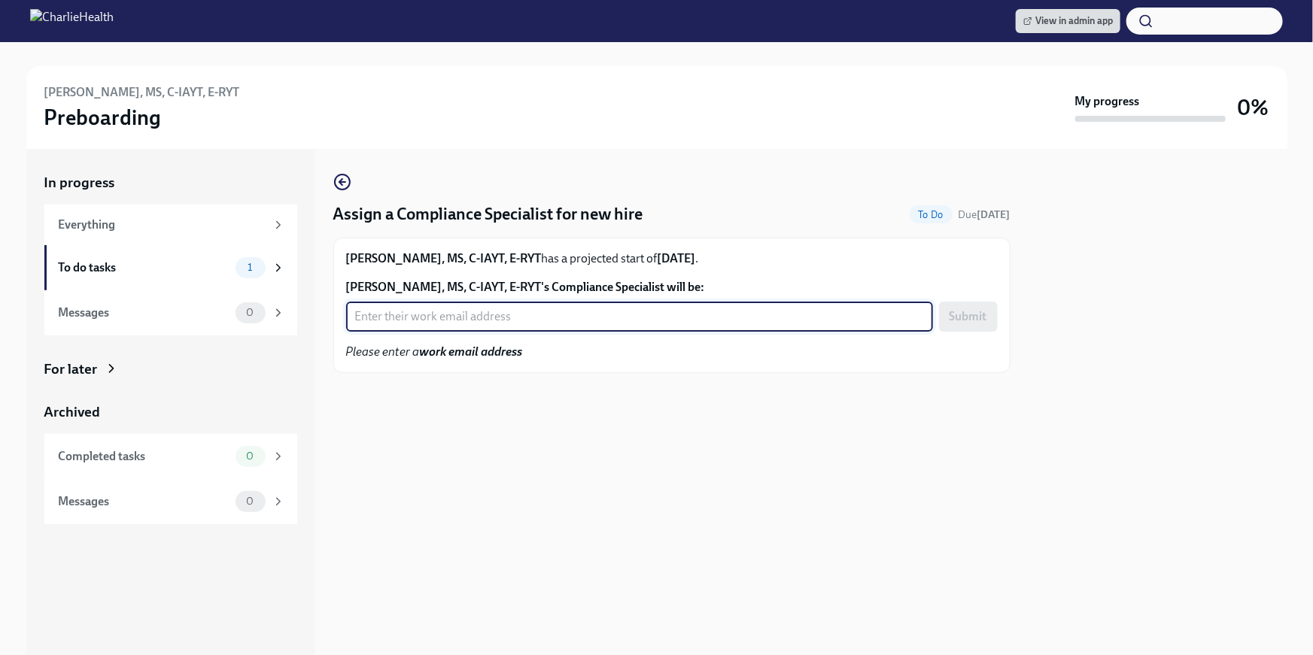
click at [491, 311] on input "[PERSON_NAME], MS, C-IAYT, E-RYT's Compliance Specialist will be:" at bounding box center [639, 317] width 587 height 30
paste input "[PERSON_NAME][EMAIL_ADDRESS][PERSON_NAME][DOMAIN_NAME]"
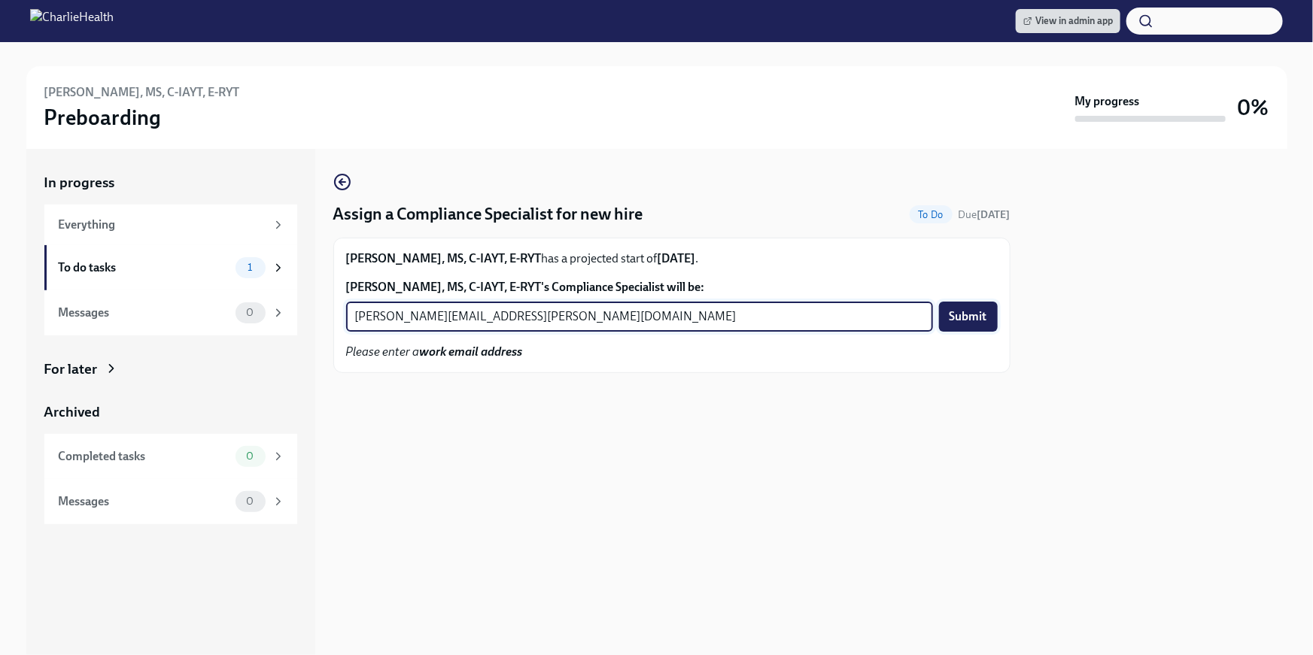
type input "[PERSON_NAME][EMAIL_ADDRESS][PERSON_NAME][DOMAIN_NAME]"
click at [959, 322] on span "Submit" at bounding box center [968, 316] width 38 height 15
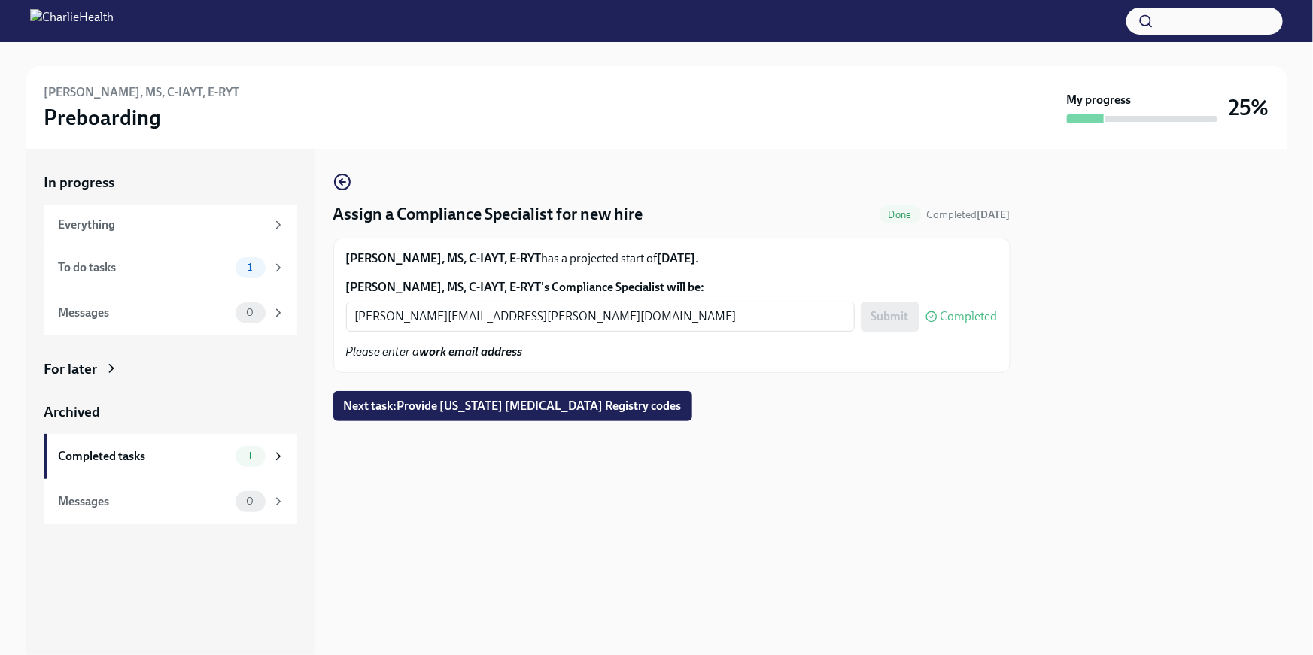
click at [560, 411] on span "Next task : Provide [US_STATE] [MEDICAL_DATA] Registry codes" at bounding box center [513, 406] width 338 height 15
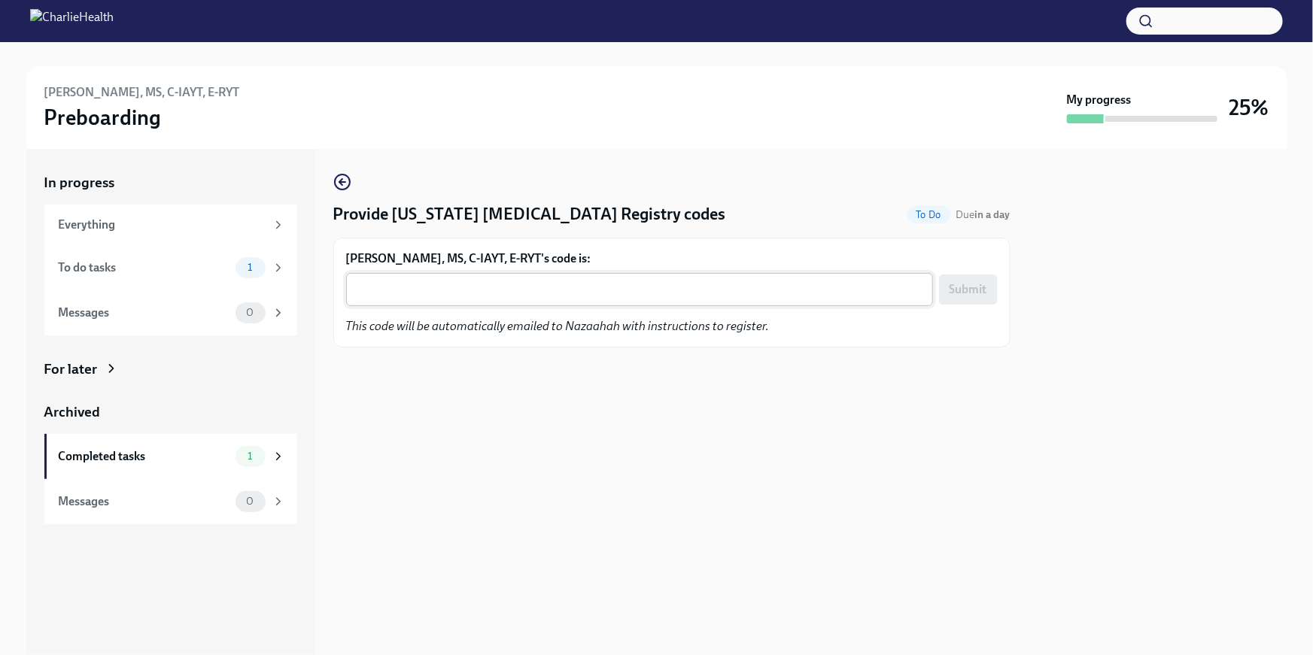
click at [489, 296] on textarea "Nazaahah Amin, MS, C-IAYT, E-RYT's code is:" at bounding box center [639, 290] width 569 height 18
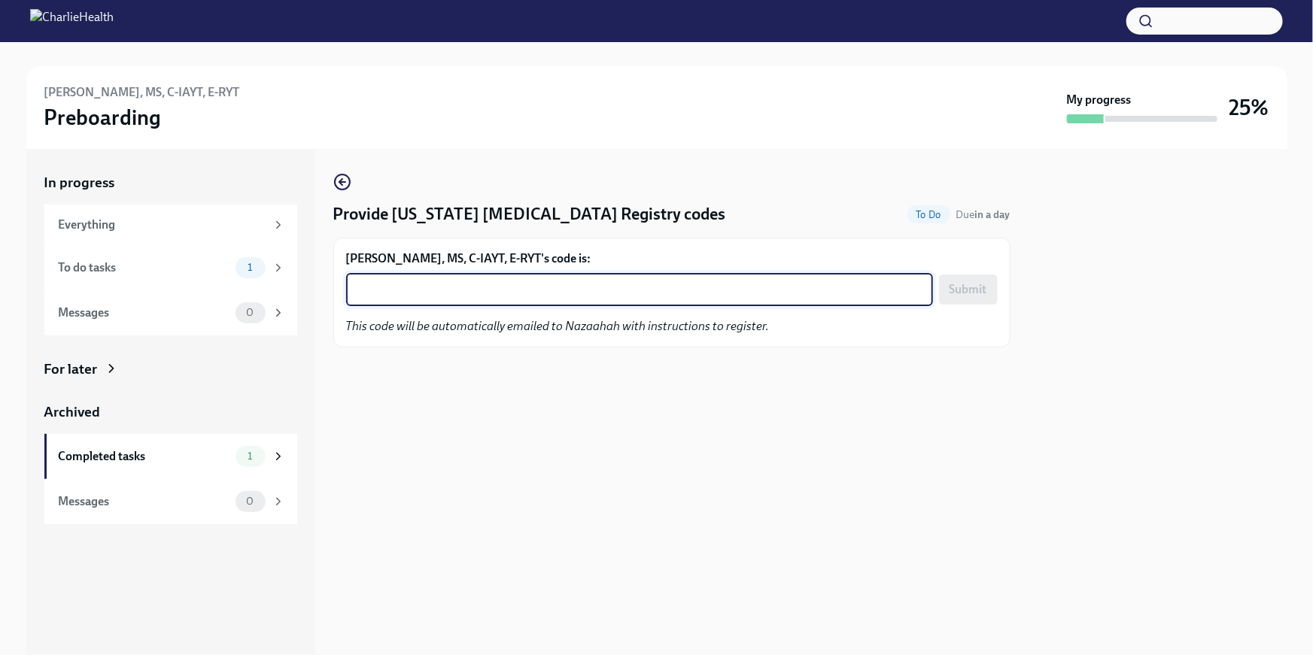
paste textarea "YYVZ4J443AR6"
type textarea "YYVZ4J443AR6"
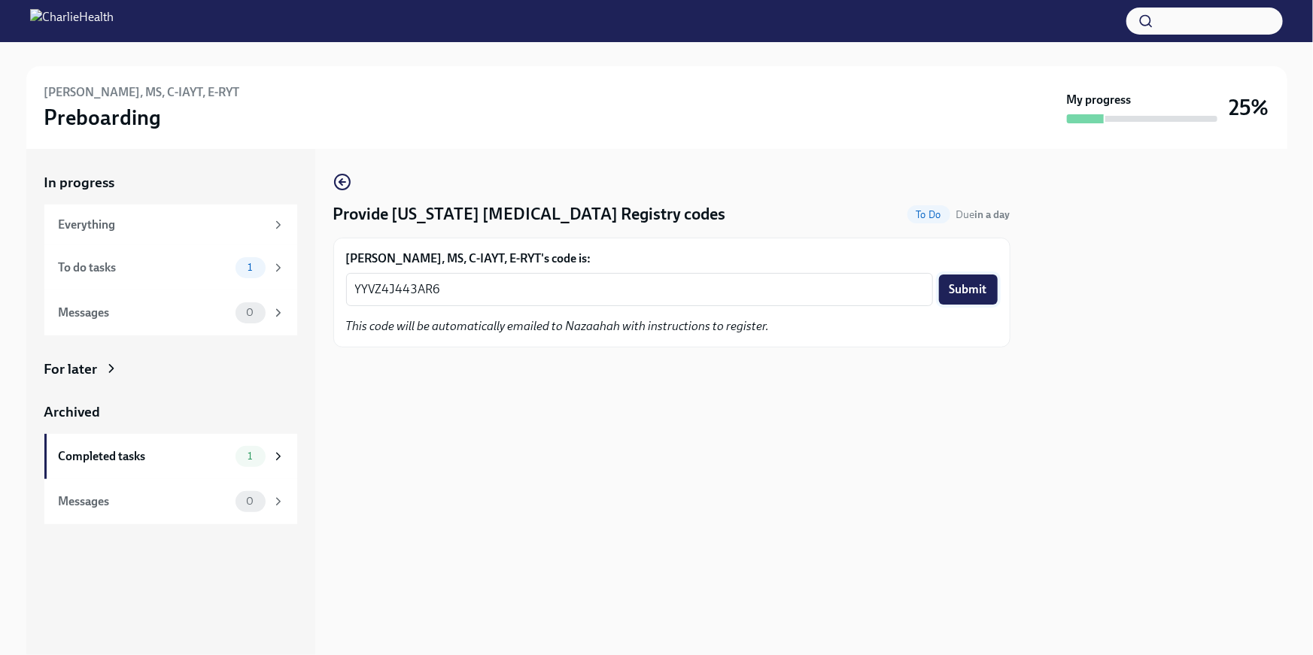
click at [972, 293] on span "Submit" at bounding box center [968, 289] width 38 height 15
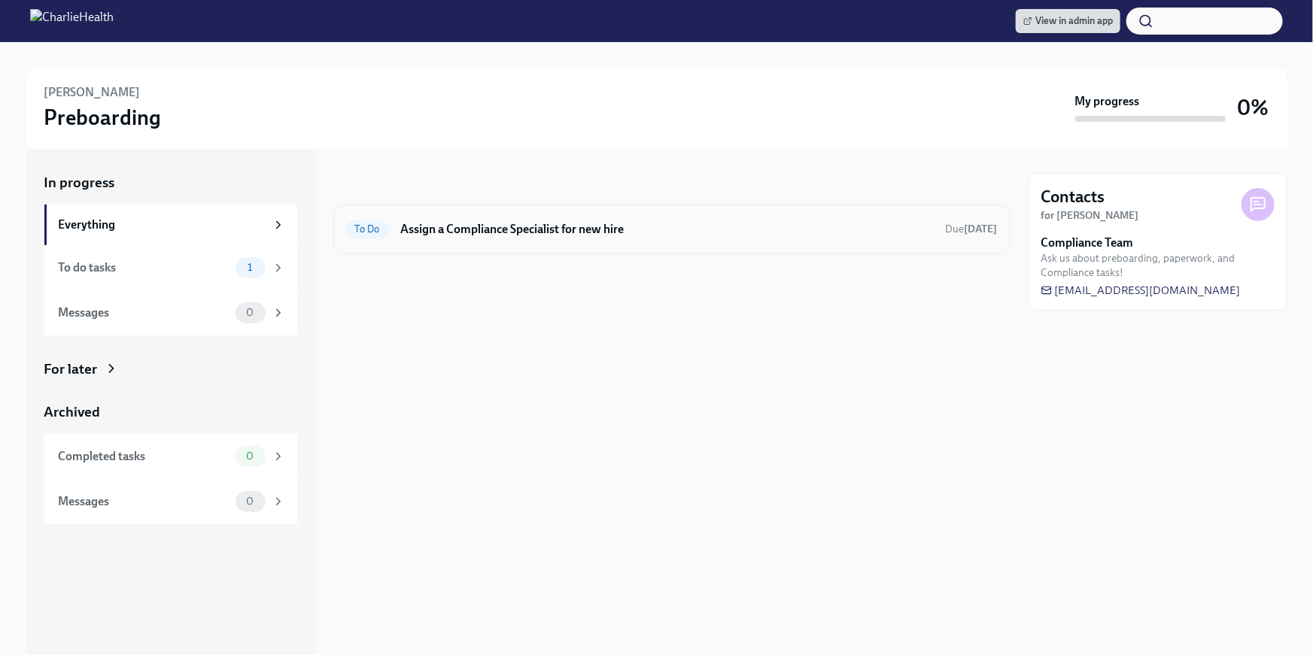
click at [500, 240] on div "To Do Assign a Compliance Specialist for new hire Due [DATE]" at bounding box center [672, 229] width 652 height 24
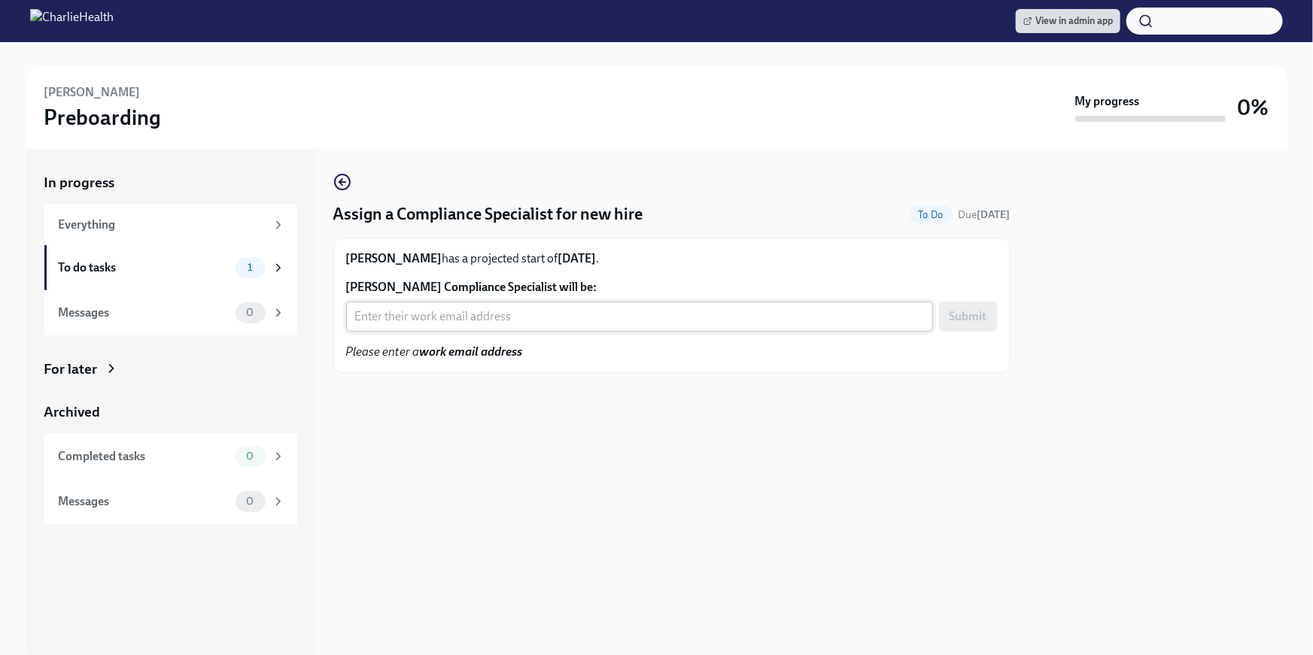
click at [427, 322] on input "Jozlyn Ampey's Compliance Specialist will be:" at bounding box center [639, 317] width 587 height 30
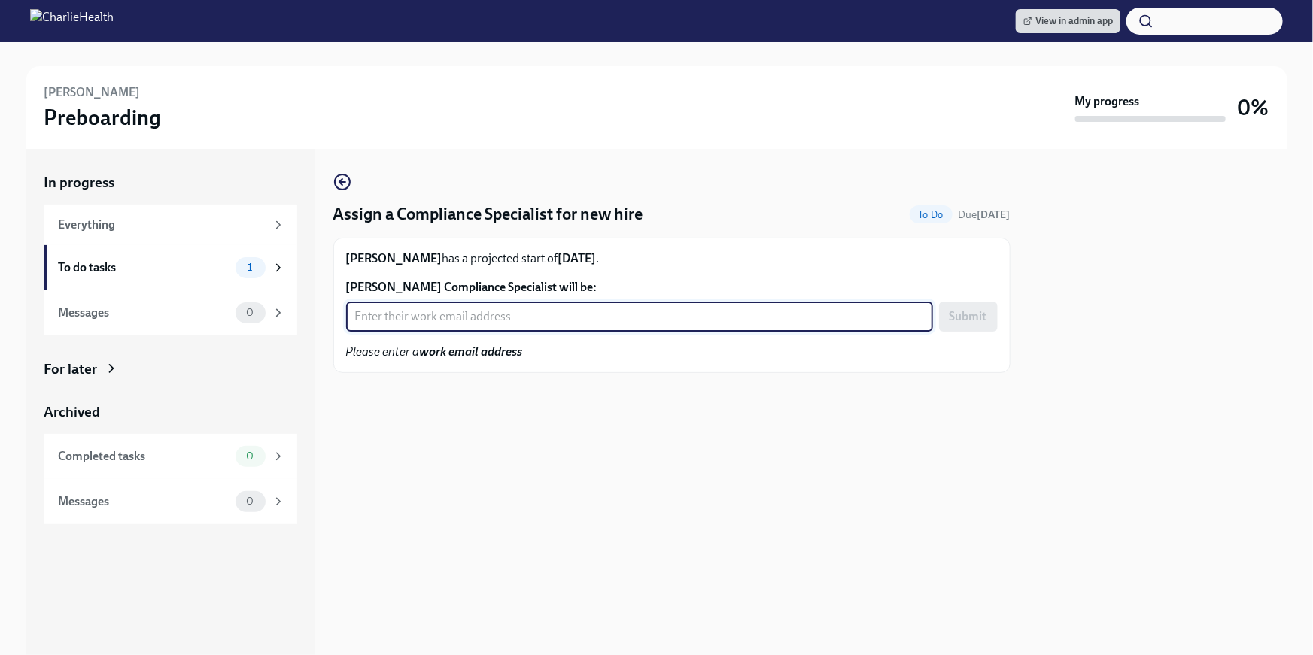
paste input "[PERSON_NAME][EMAIL_ADDRESS][PERSON_NAME][DOMAIN_NAME]"
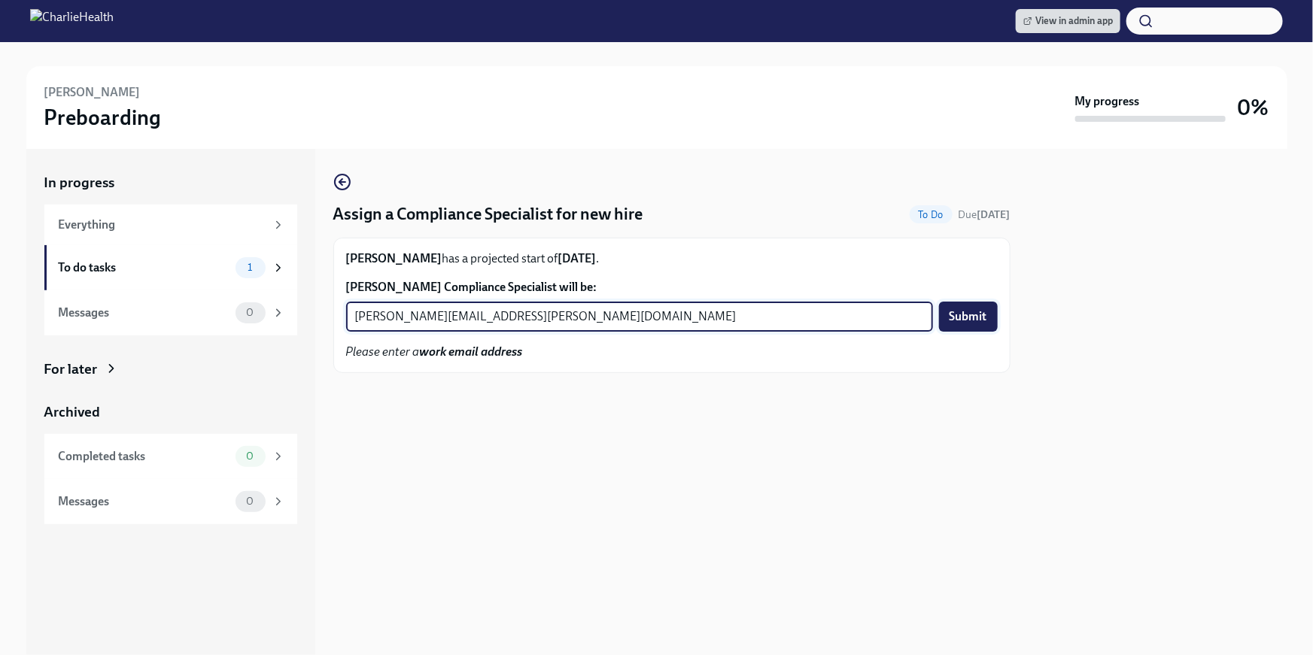
type input "[PERSON_NAME][EMAIL_ADDRESS][PERSON_NAME][DOMAIN_NAME]"
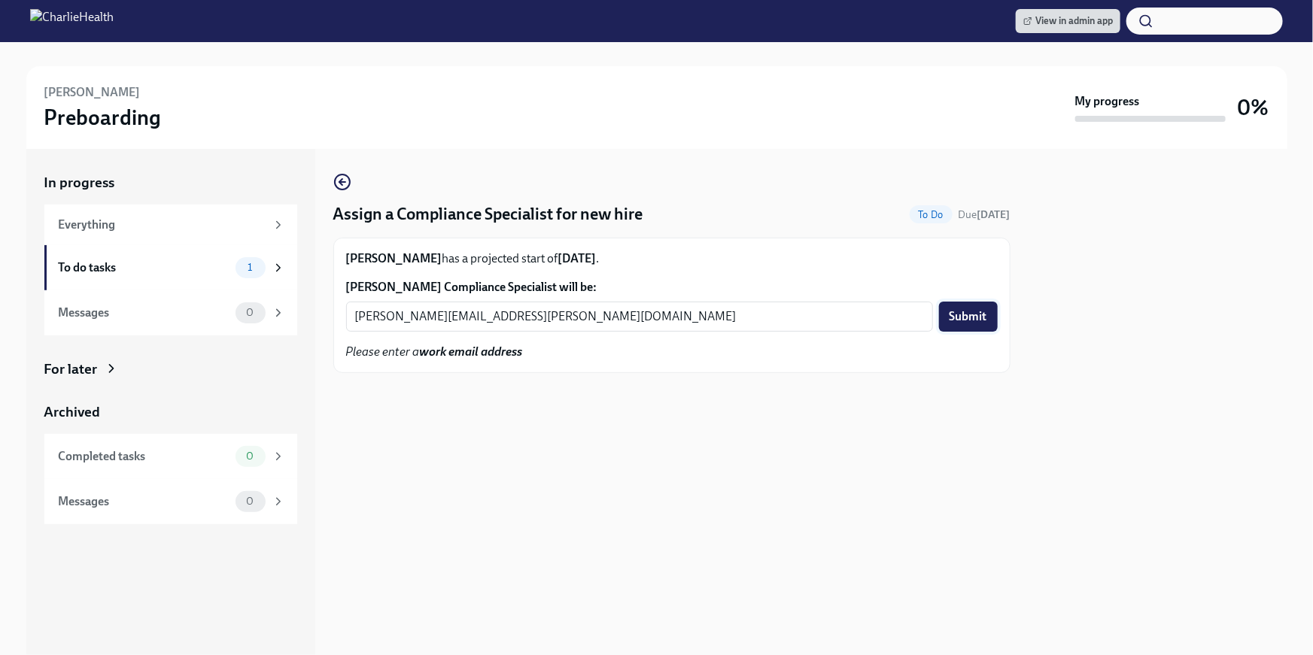
click at [986, 314] on span "Submit" at bounding box center [968, 316] width 38 height 15
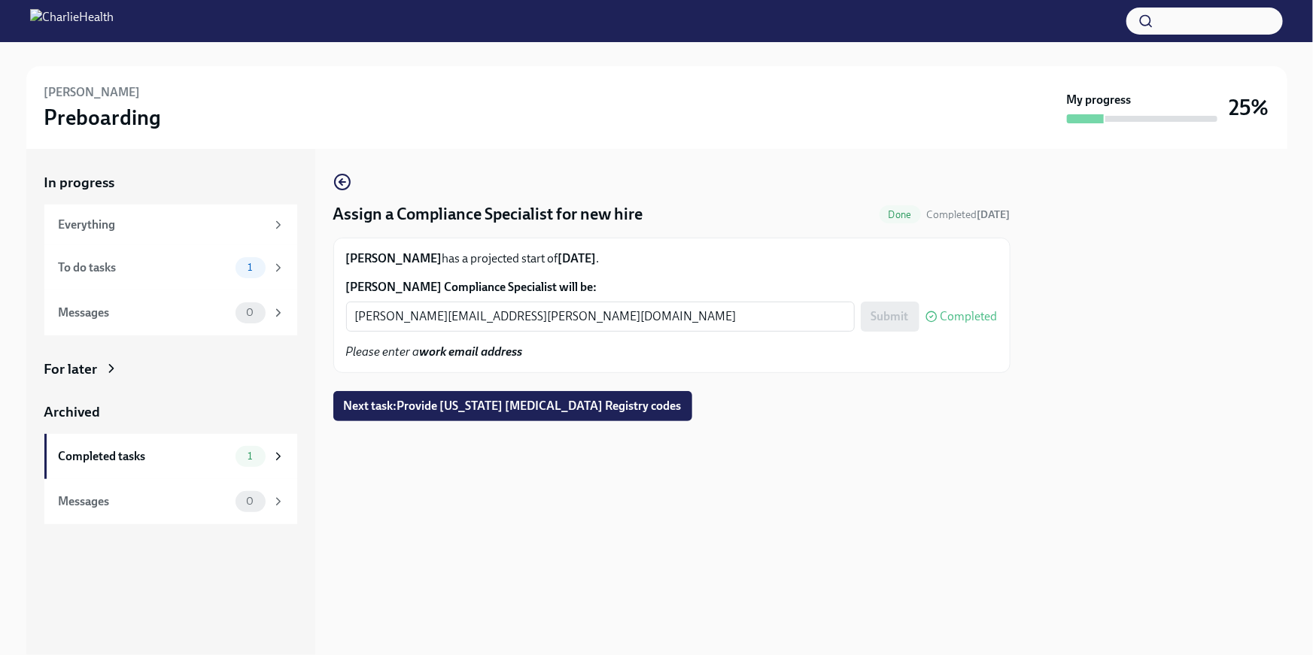
click at [594, 414] on button "Next task : Provide [US_STATE] [MEDICAL_DATA] Registry codes" at bounding box center [512, 406] width 359 height 30
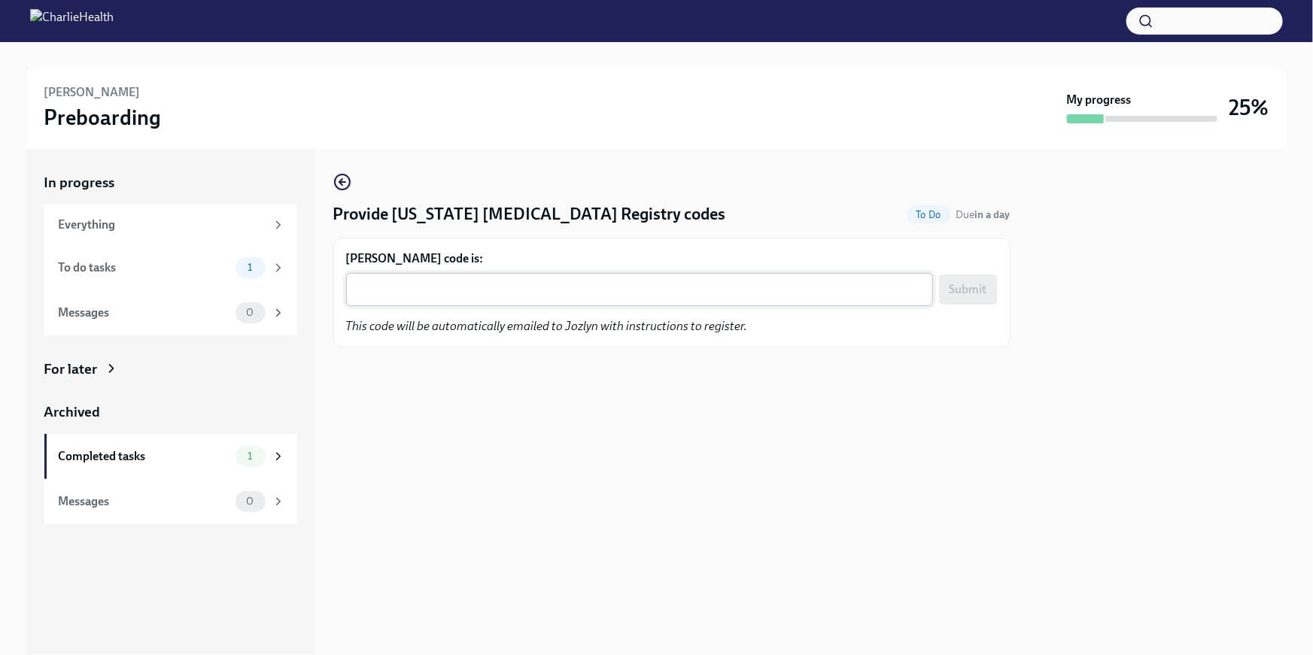
click at [402, 288] on textarea "Jozlyn Ampey's code is:" at bounding box center [639, 290] width 569 height 18
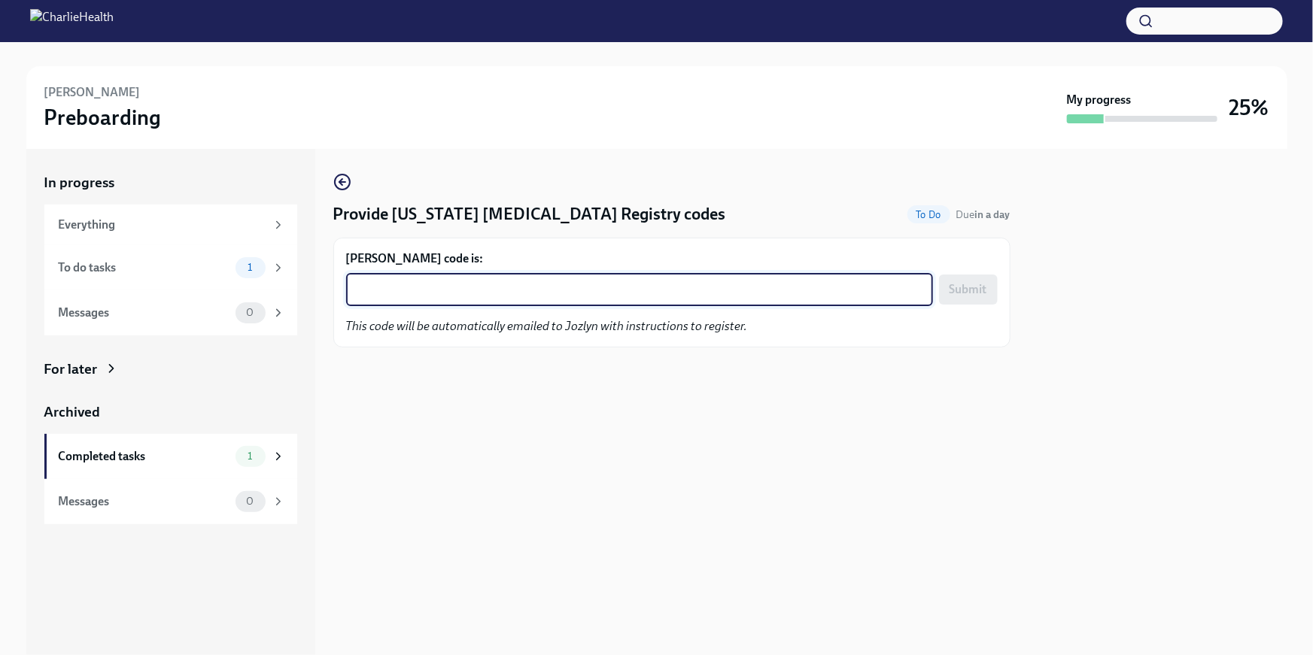
paste textarea "0VGFS7C3UGQP"
type textarea "0VGFS7C3UGQP"
click at [967, 299] on button "Submit" at bounding box center [968, 290] width 59 height 30
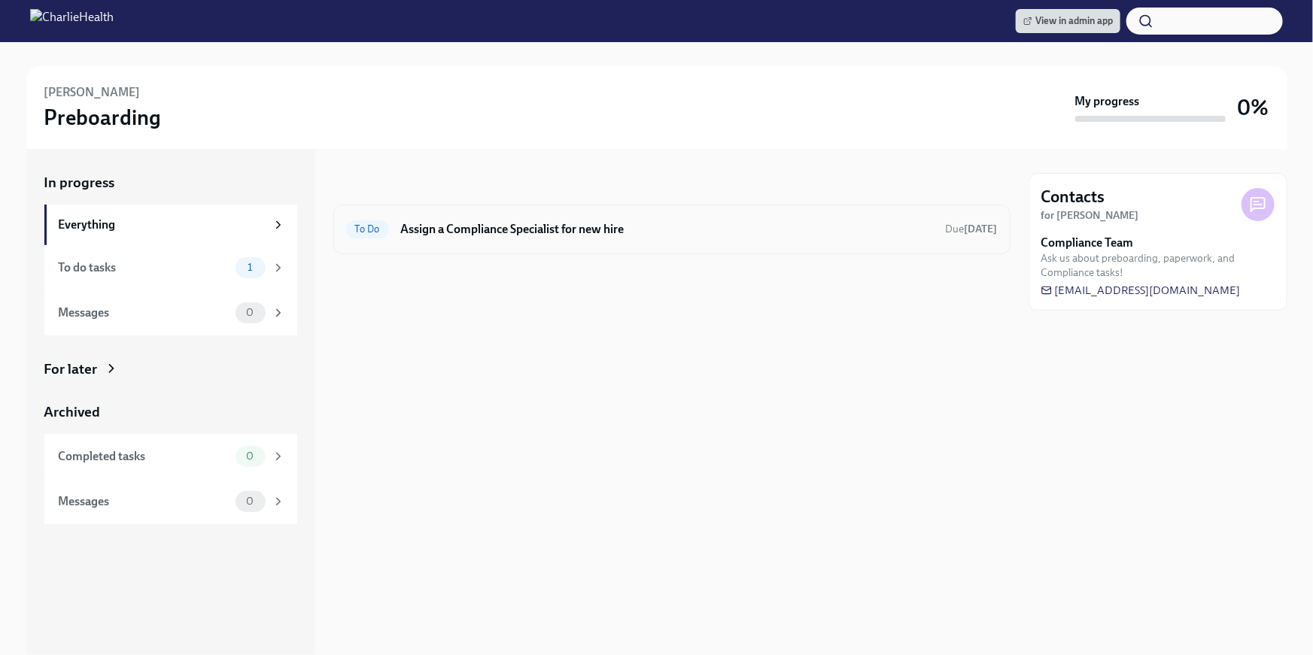
click at [825, 250] on div "To Do Assign a Compliance Specialist for new hire Due [DATE]" at bounding box center [671, 230] width 677 height 50
click at [579, 232] on h6 "Assign a Compliance Specialist for new hire" at bounding box center [667, 229] width 533 height 17
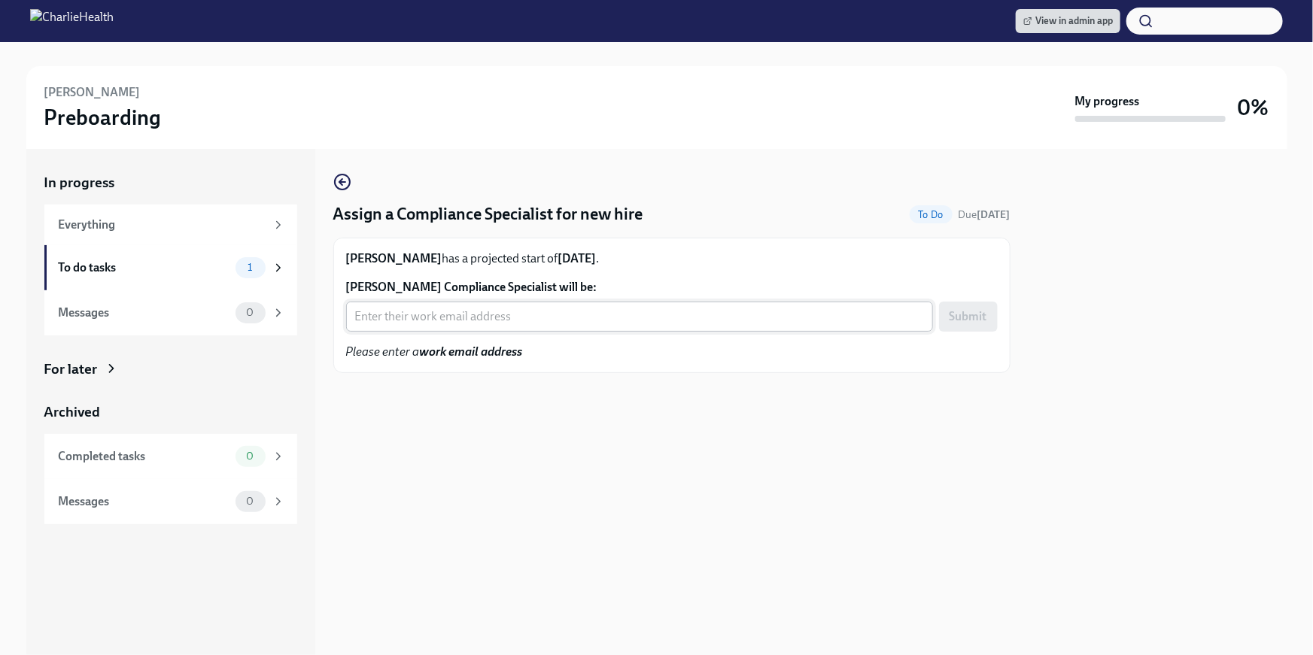
click at [451, 326] on input "[PERSON_NAME] Compliance Specialist will be:" at bounding box center [639, 317] width 587 height 30
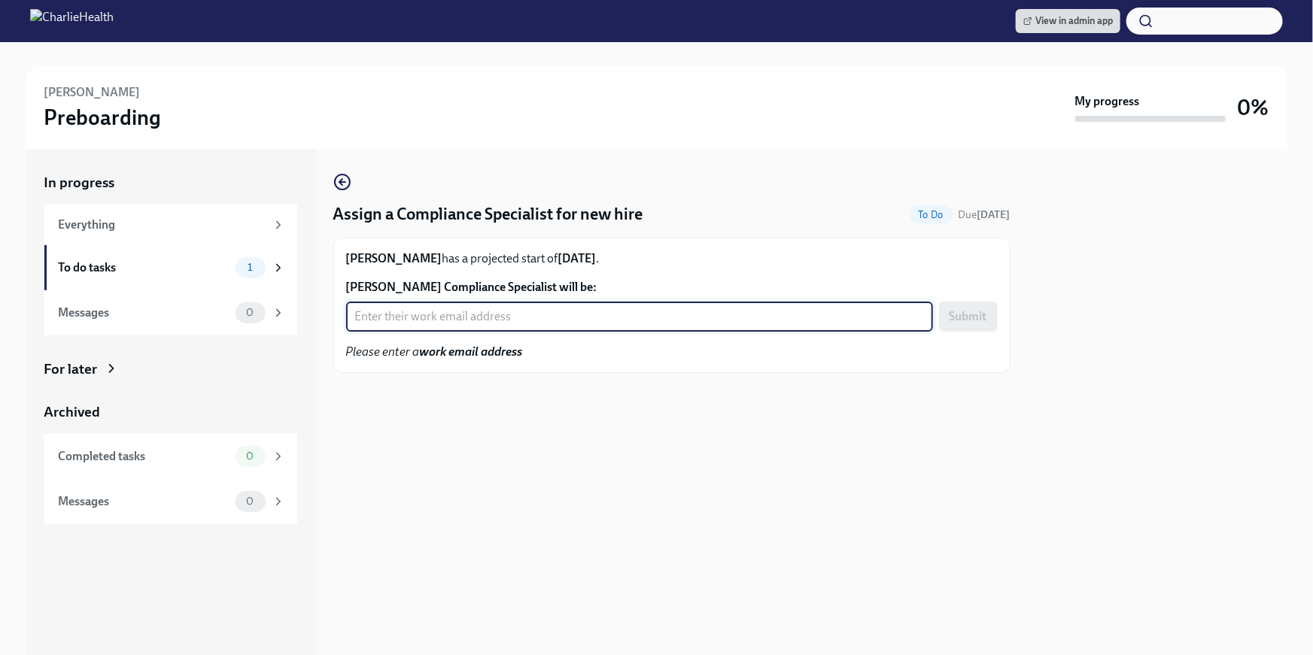
paste input "[PERSON_NAME][EMAIL_ADDRESS][PERSON_NAME][DOMAIN_NAME]"
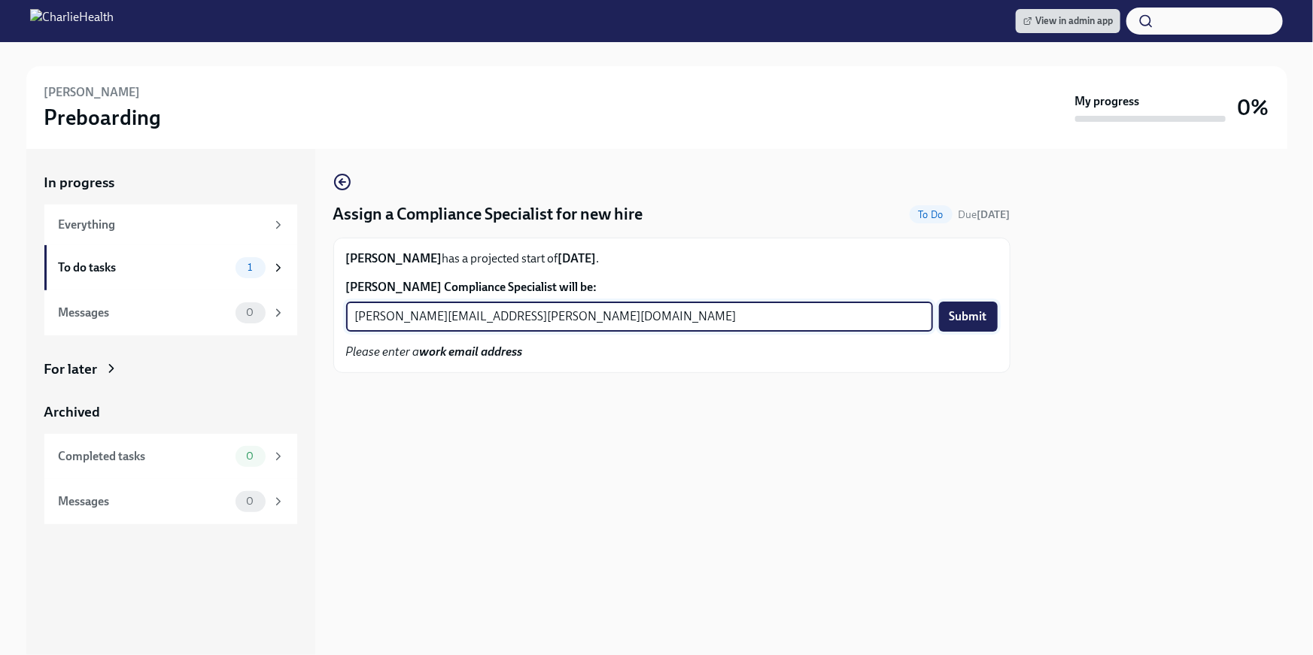
type input "[PERSON_NAME][EMAIL_ADDRESS][PERSON_NAME][DOMAIN_NAME]"
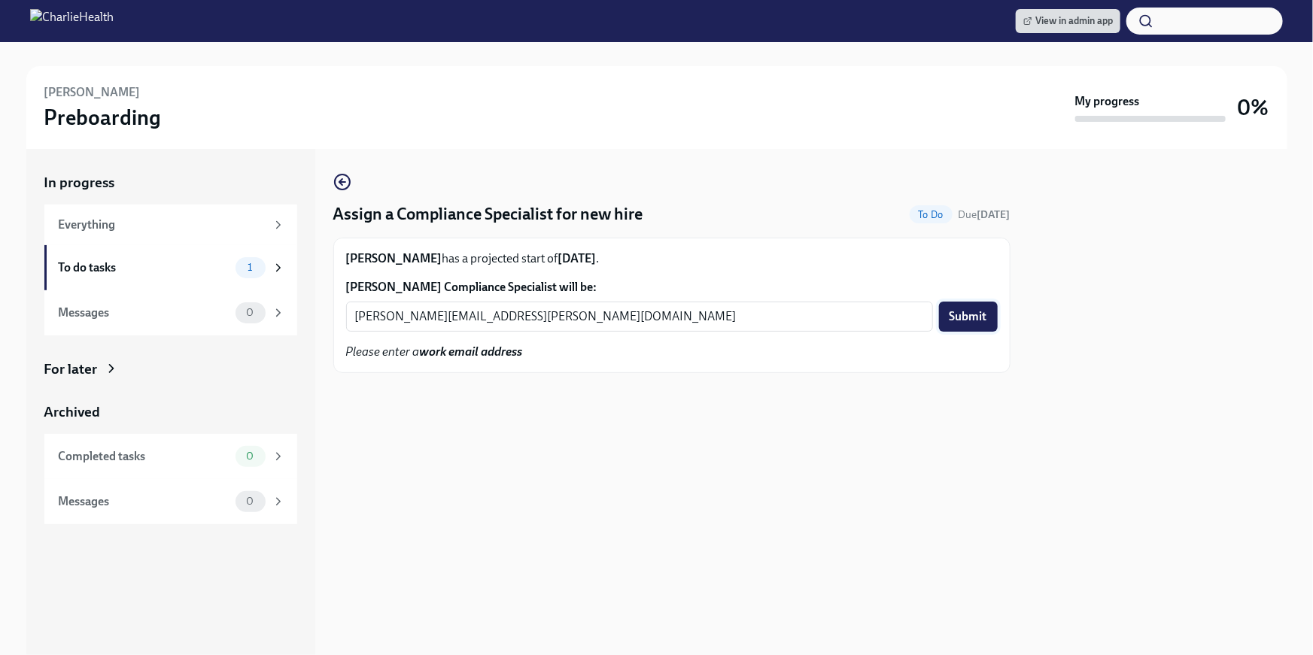
click at [981, 328] on button "Submit" at bounding box center [968, 317] width 59 height 30
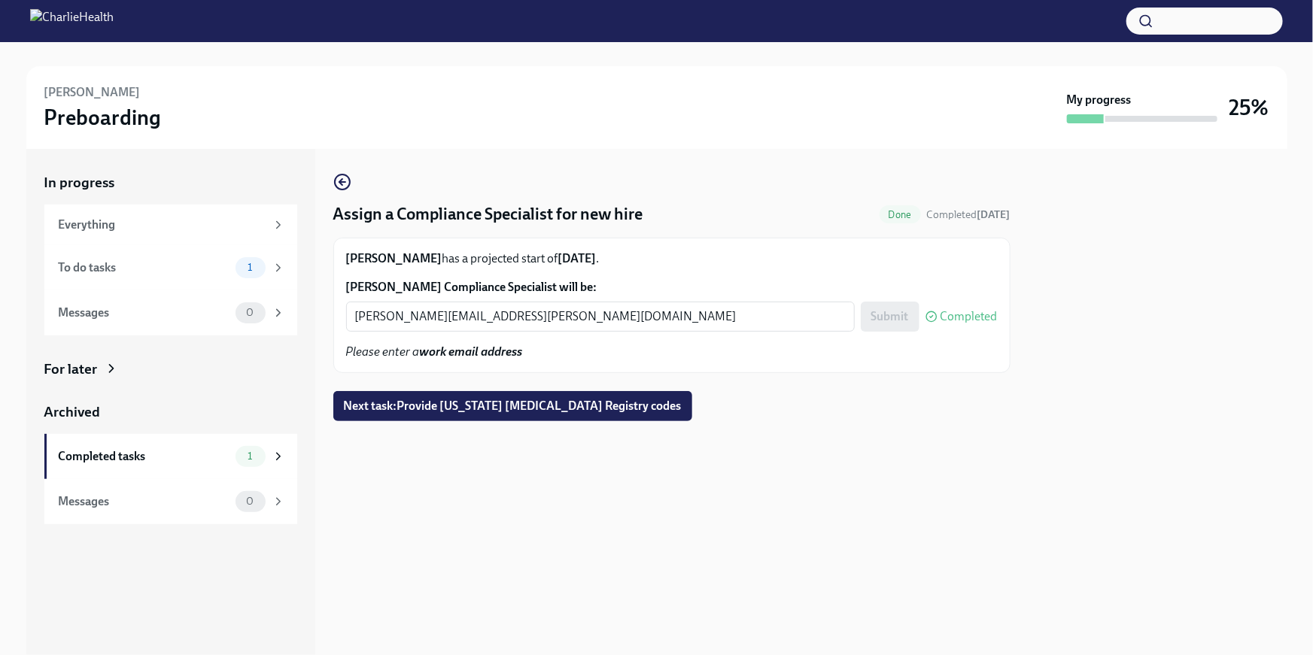
click at [406, 410] on span "Next task : Provide [US_STATE] [MEDICAL_DATA] Registry codes" at bounding box center [513, 406] width 338 height 15
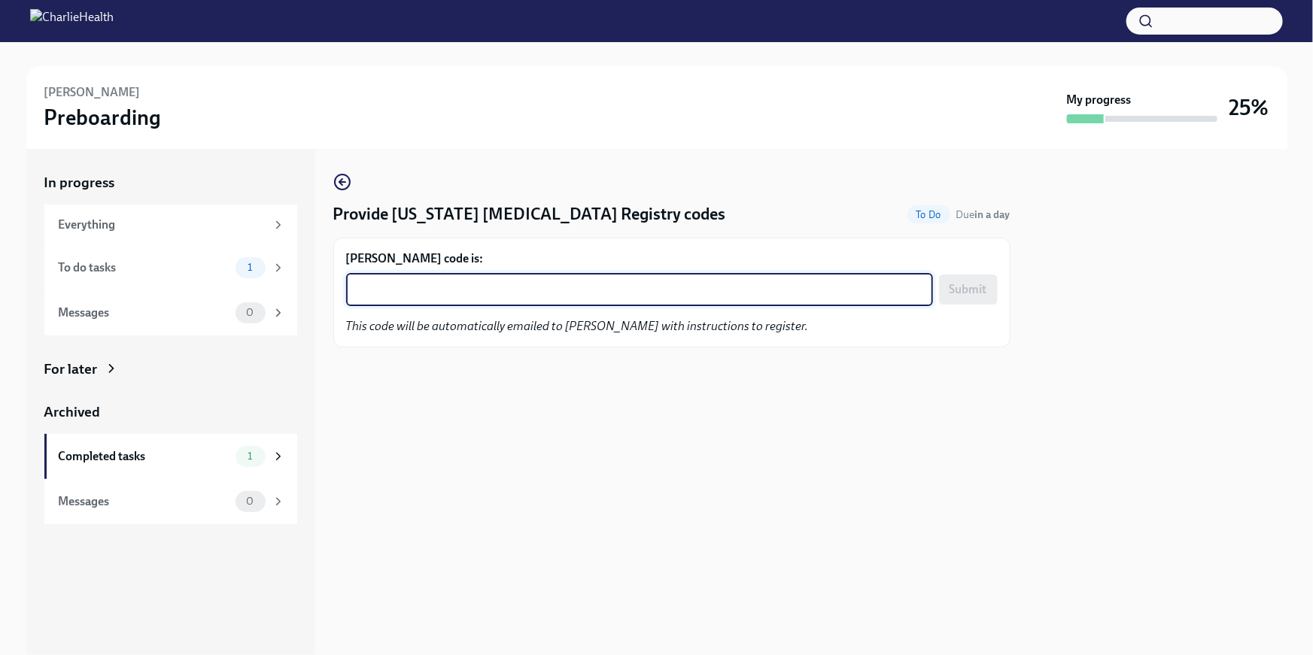
click at [396, 286] on textarea "Martha Webb's code is:" at bounding box center [639, 290] width 569 height 18
paste textarea "I7V5SO1ZWZC2"
type textarea "I7V5SO1ZWZC2"
click at [961, 297] on span "Submit" at bounding box center [968, 289] width 38 height 15
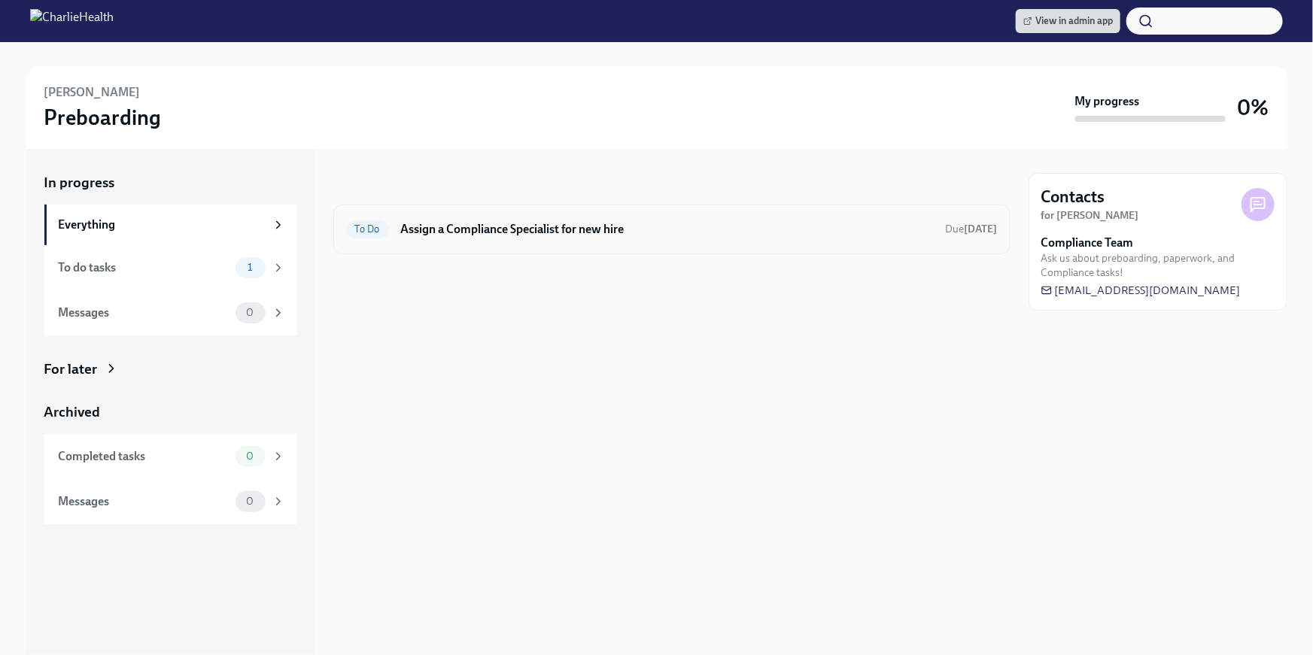
click at [596, 230] on h6 "Assign a Compliance Specialist for new hire" at bounding box center [667, 229] width 533 height 17
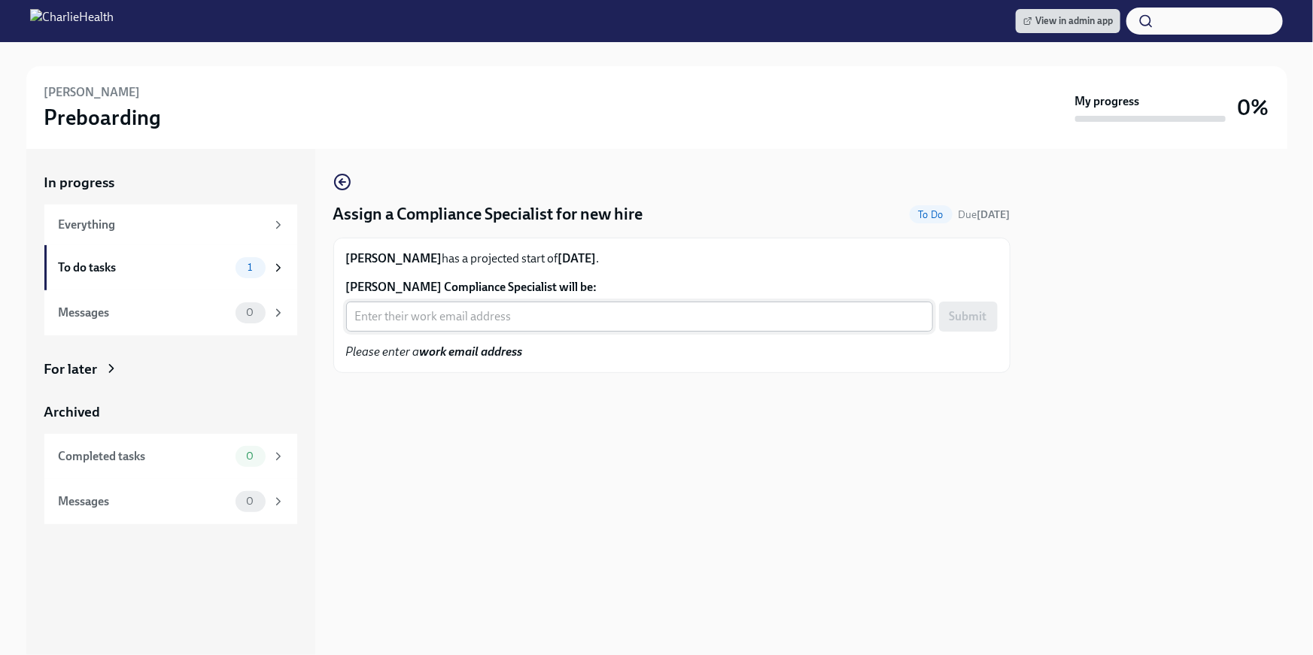
click at [506, 320] on input "[PERSON_NAME] Compliance Specialist will be:" at bounding box center [639, 317] width 587 height 30
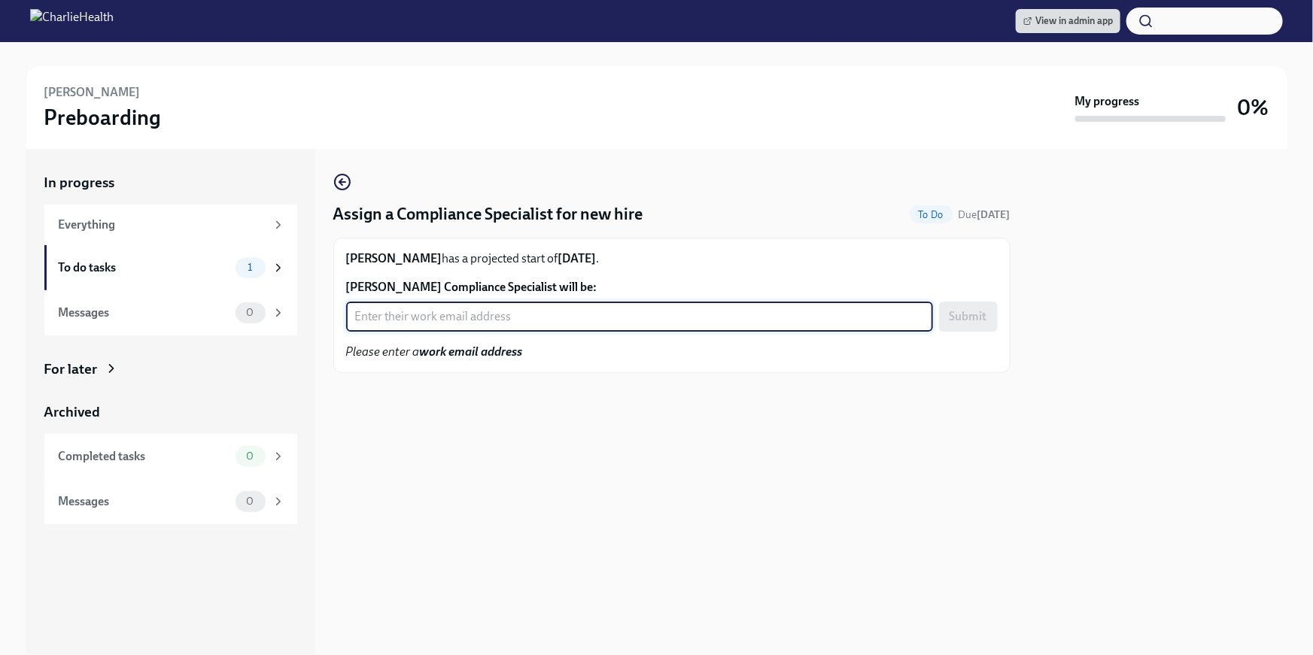
paste input "[PERSON_NAME][EMAIL_ADDRESS][PERSON_NAME][DOMAIN_NAME]"
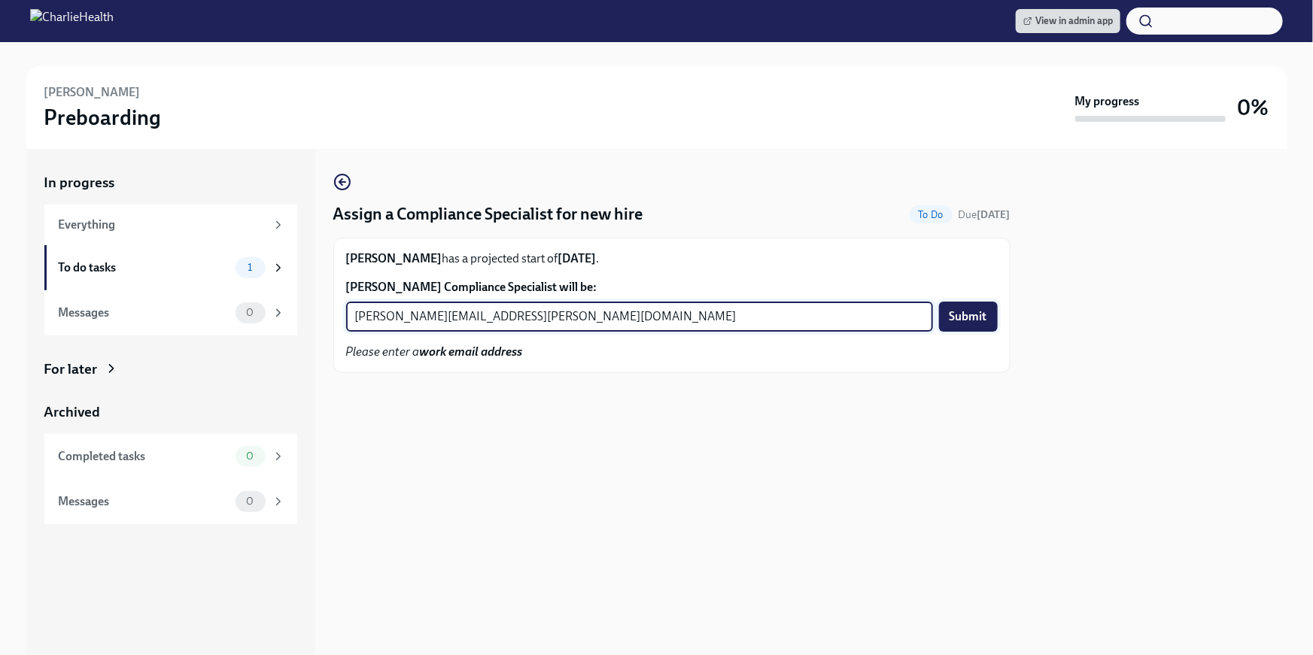
type input "[PERSON_NAME][EMAIL_ADDRESS][PERSON_NAME][DOMAIN_NAME]"
click at [955, 321] on span "Submit" at bounding box center [968, 316] width 38 height 15
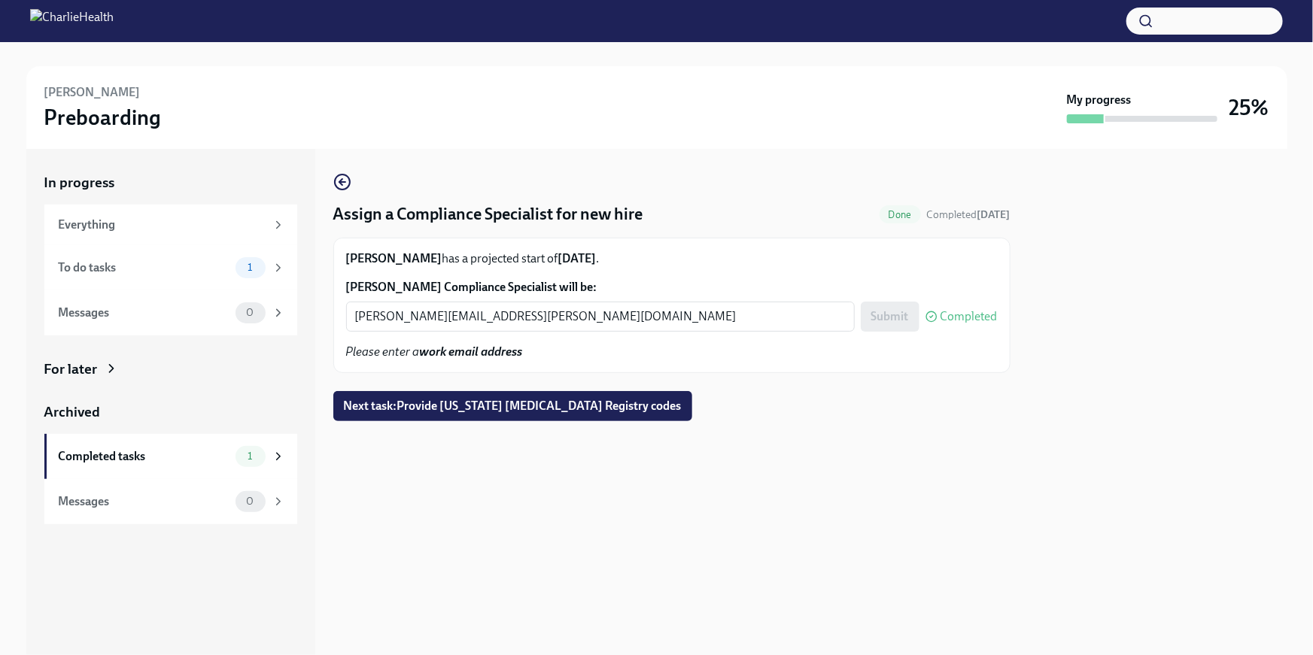
drag, startPoint x: 501, startPoint y: 412, endPoint x: 513, endPoint y: 425, distance: 17.6
click at [501, 412] on span "Next task : Provide [US_STATE] [MEDICAL_DATA] Registry codes" at bounding box center [513, 406] width 338 height 15
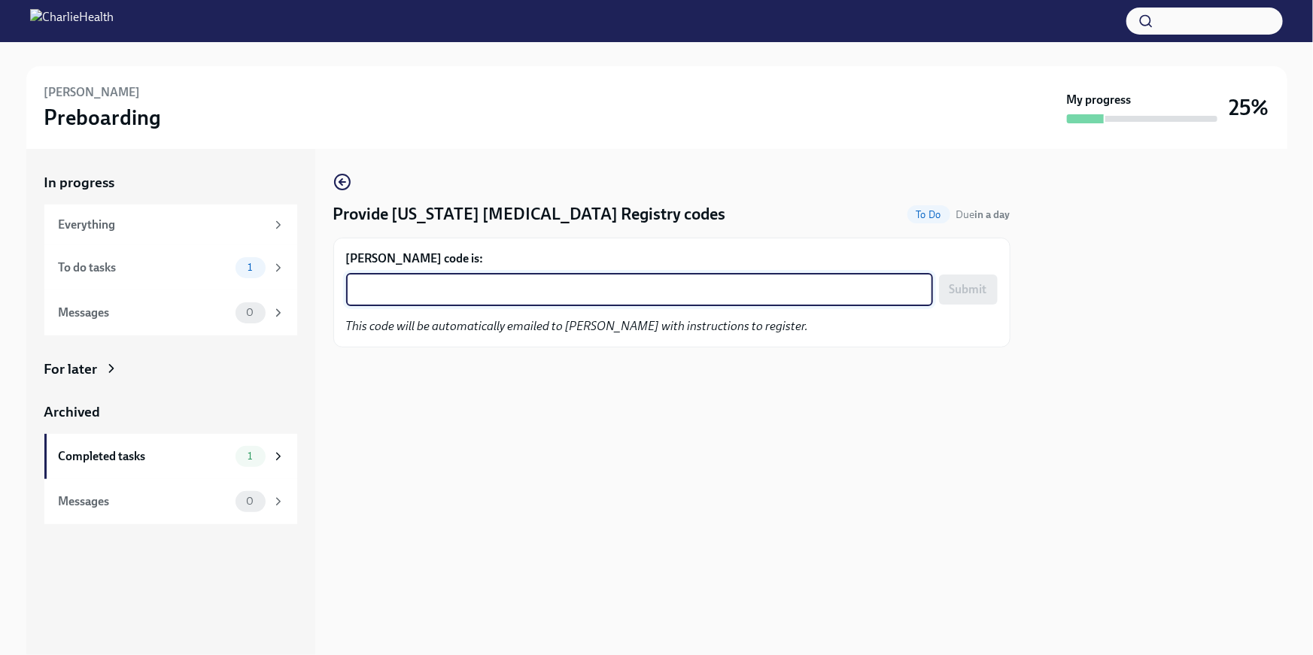
click at [445, 293] on textarea "[PERSON_NAME] code is:" at bounding box center [639, 290] width 569 height 18
paste textarea "T4JBUIV8Y8PG"
type textarea "T4JBUIV8Y8PG"
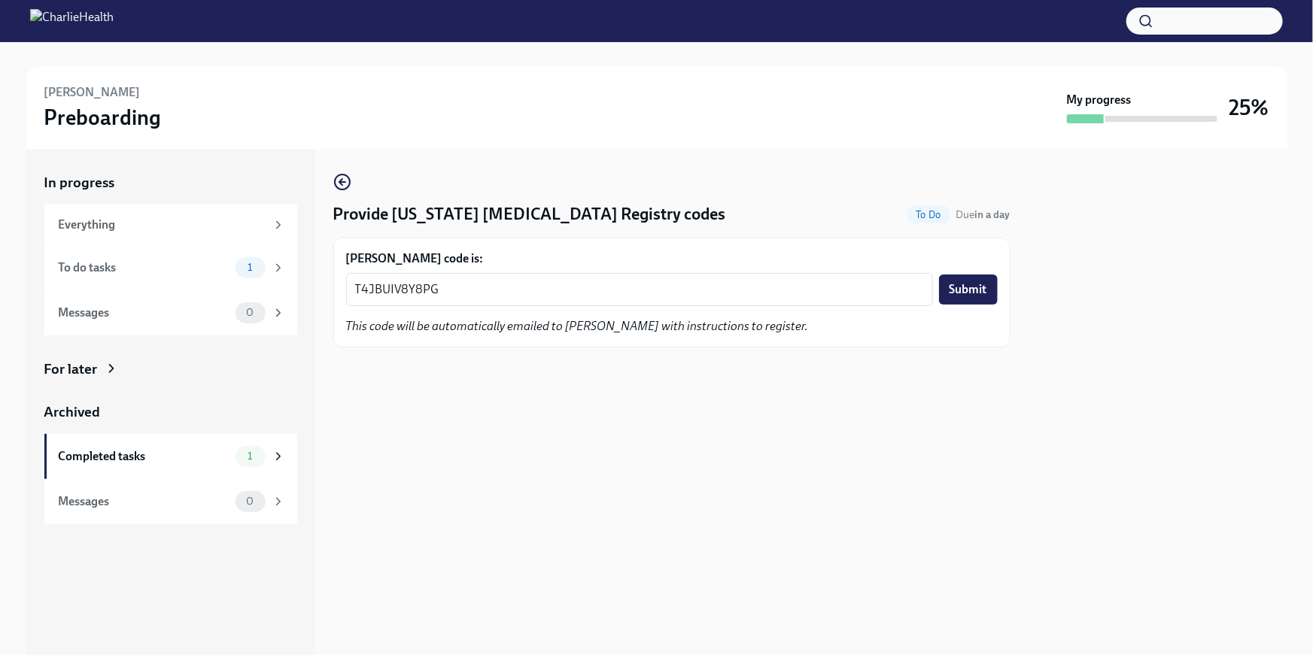
click at [973, 286] on span "Submit" at bounding box center [968, 289] width 38 height 15
